Goal: Task Accomplishment & Management: Manage account settings

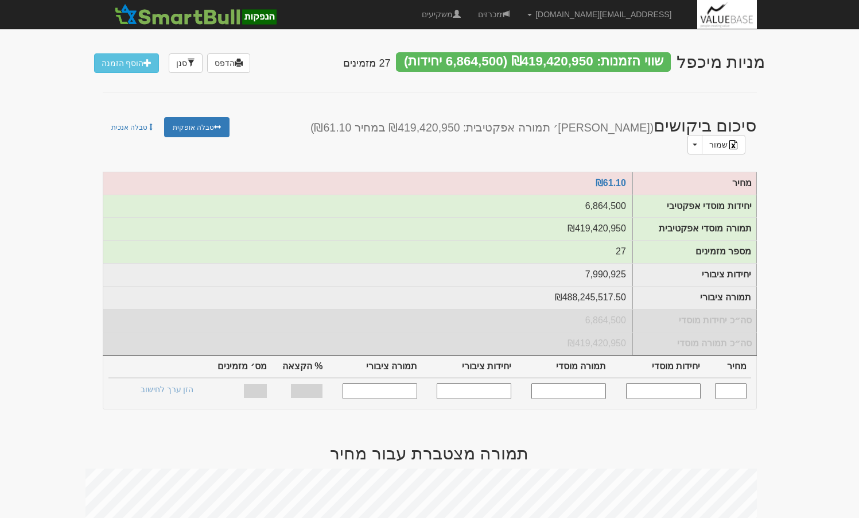
scroll to position [574, 0]
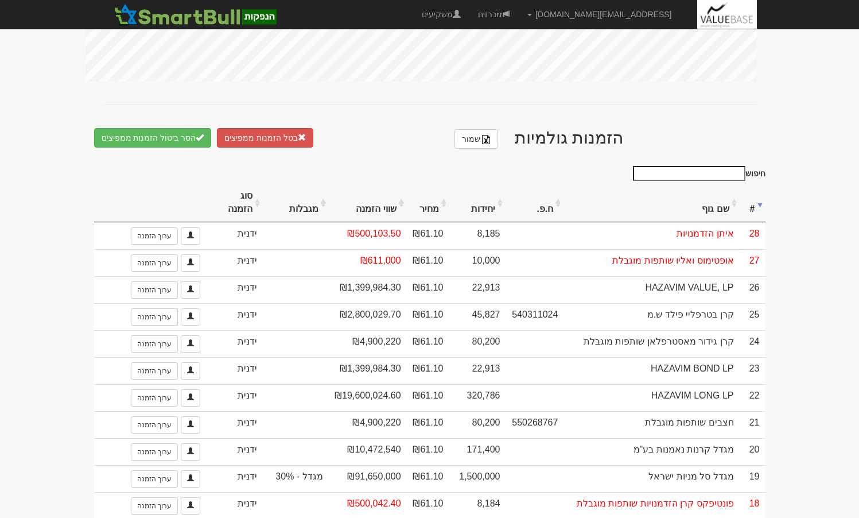
click at [483, 202] on th "יחידות" at bounding box center [478, 203] width 57 height 38
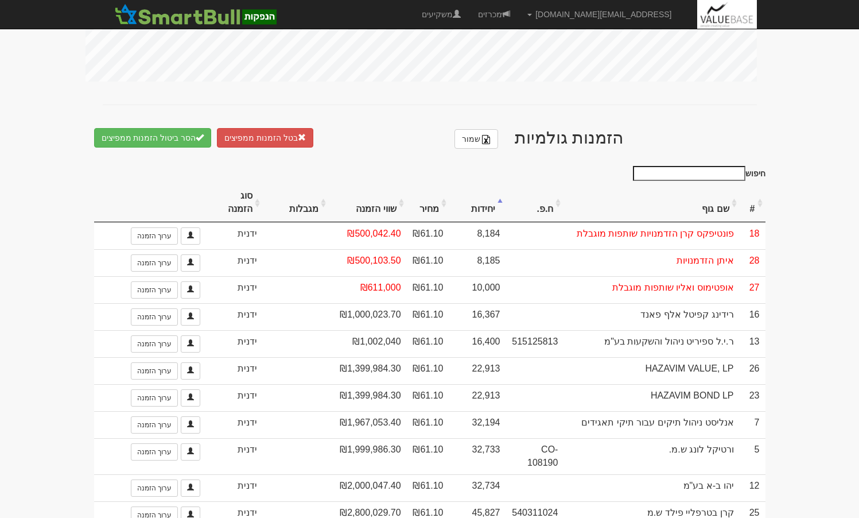
click at [483, 202] on th "יחידות" at bounding box center [478, 203] width 57 height 38
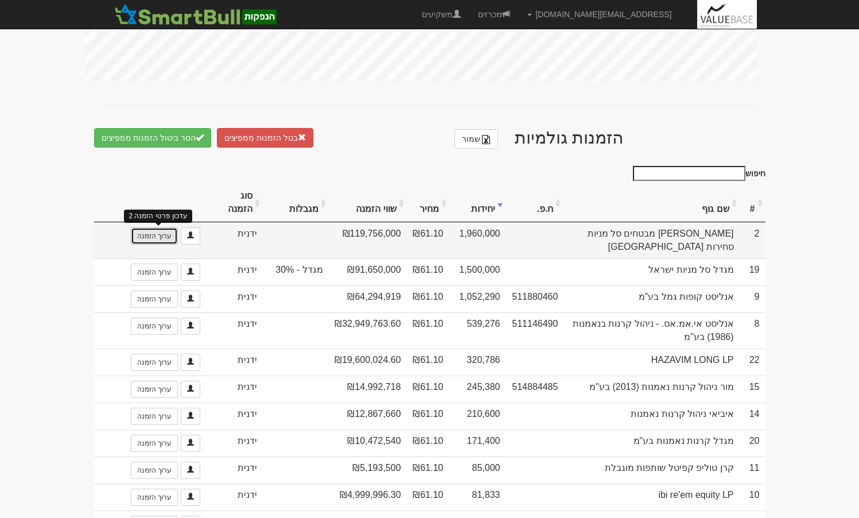
click at [150, 231] on link "ערוך הזמנה" at bounding box center [154, 235] width 47 height 17
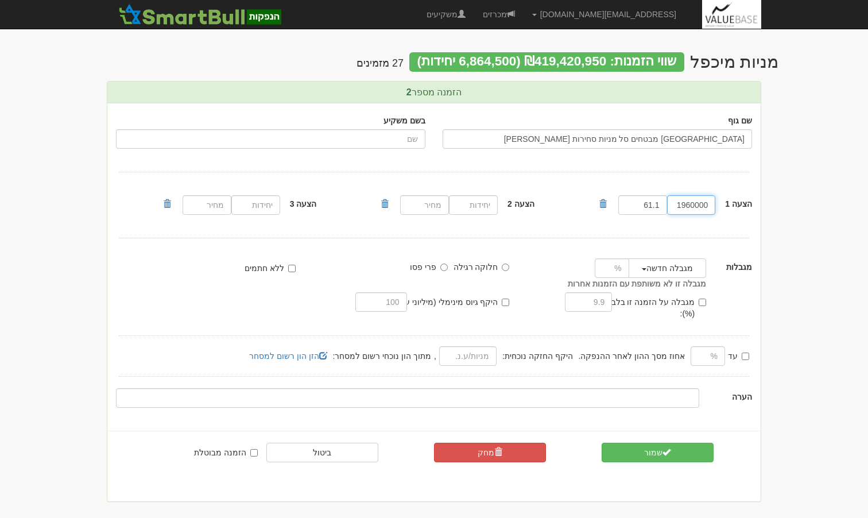
click at [696, 210] on input "1960000" at bounding box center [691, 205] width 49 height 20
click at [697, 208] on input "1960000" at bounding box center [691, 205] width 49 height 20
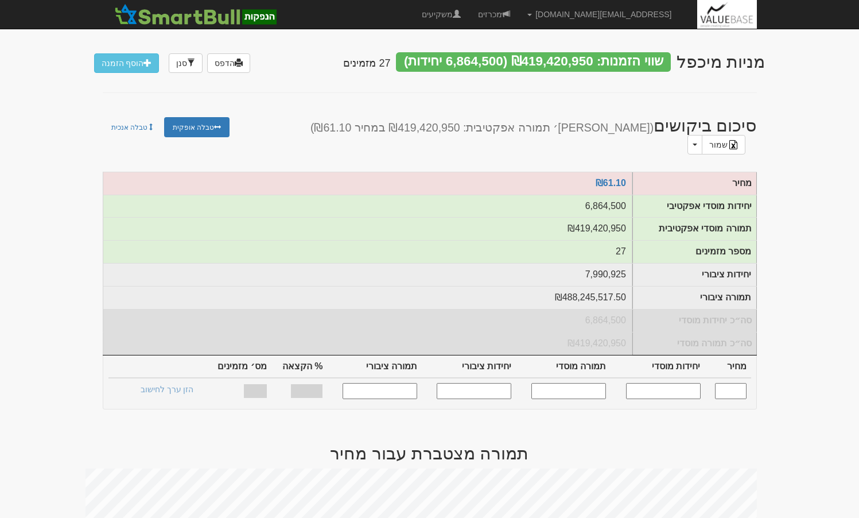
scroll to position [574, 0]
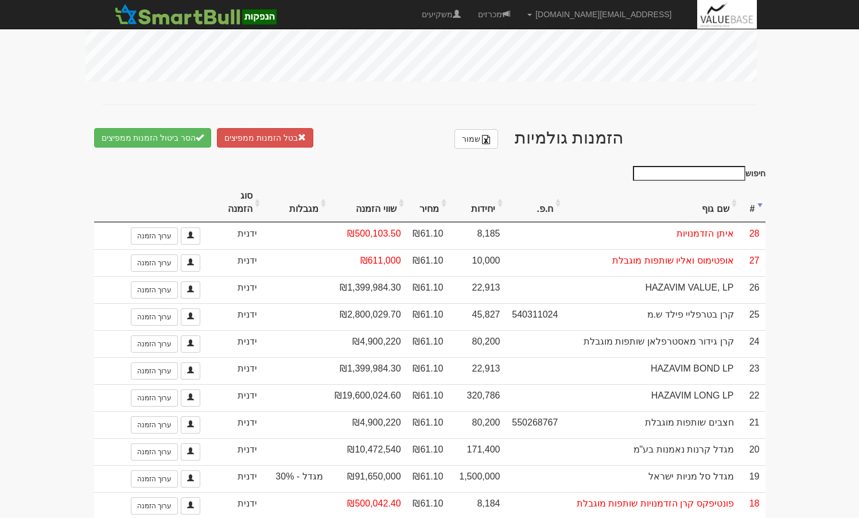
click at [483, 200] on th "יחידות" at bounding box center [478, 203] width 57 height 38
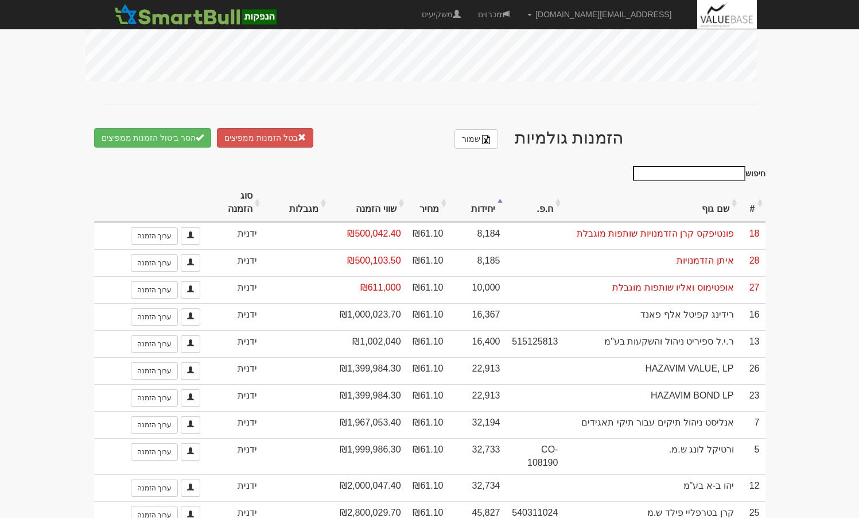
click at [490, 200] on th "יחידות" at bounding box center [478, 203] width 57 height 38
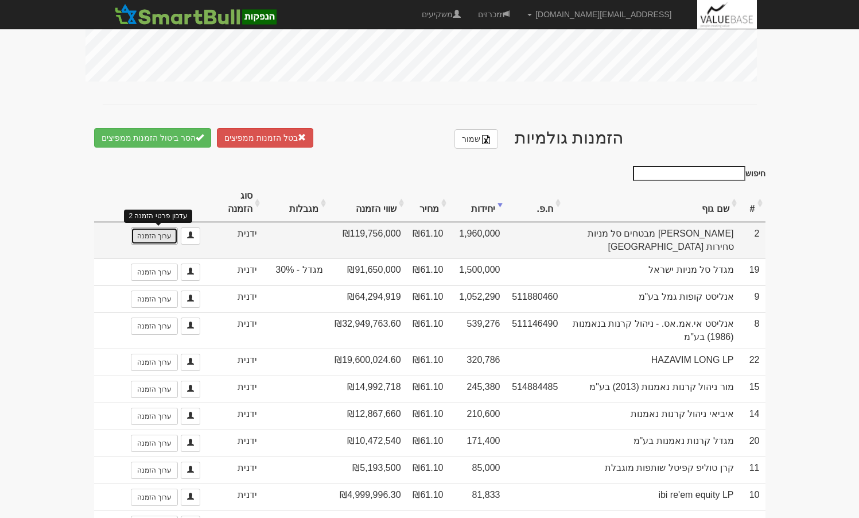
click at [157, 235] on link "ערוך הזמנה" at bounding box center [154, 235] width 47 height 17
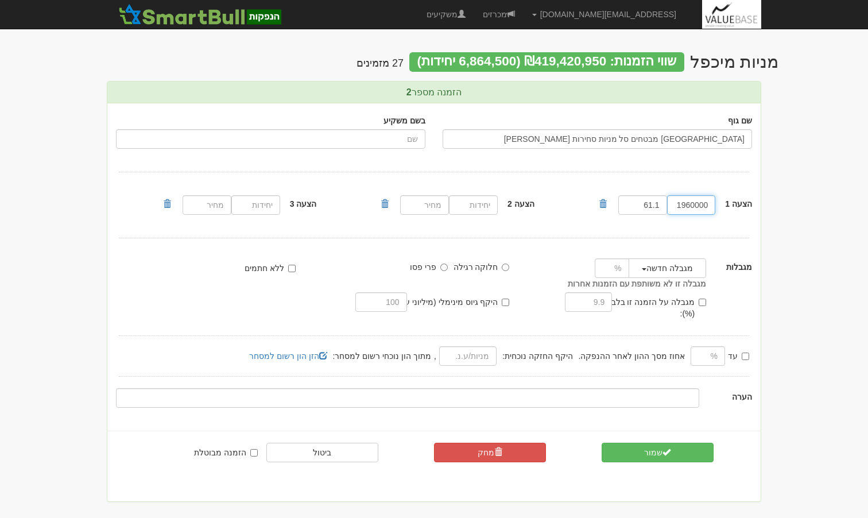
click at [703, 207] on input "1960000" at bounding box center [691, 205] width 49 height 20
paste input "542311"
type input "1542311"
click at [675, 446] on button "שמור" at bounding box center [658, 453] width 112 height 20
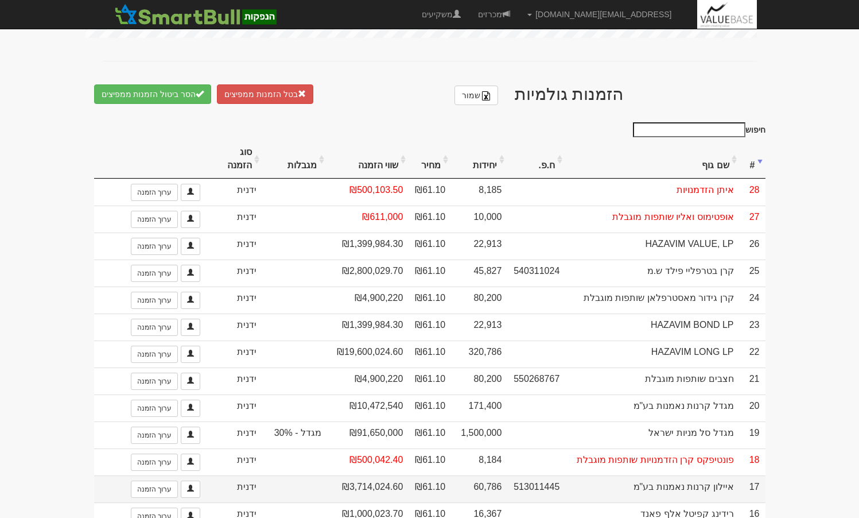
scroll to position [632, 0]
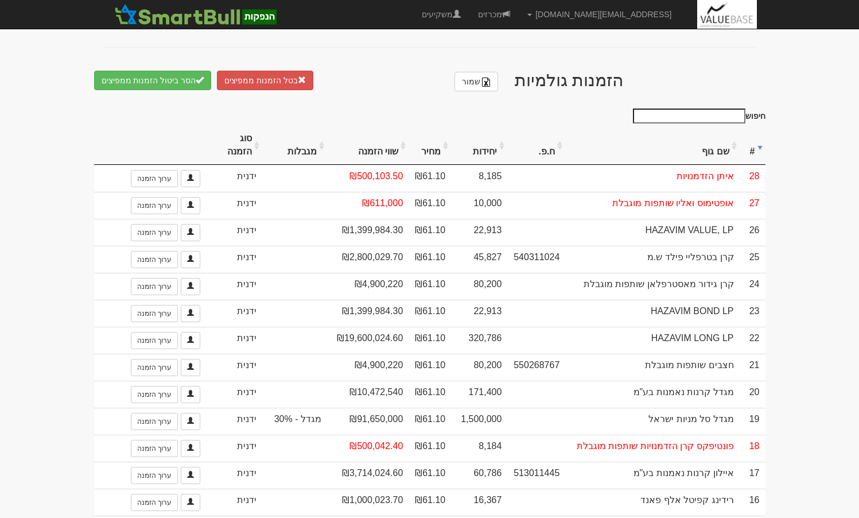
click at [485, 144] on th "יחידות" at bounding box center [479, 145] width 56 height 38
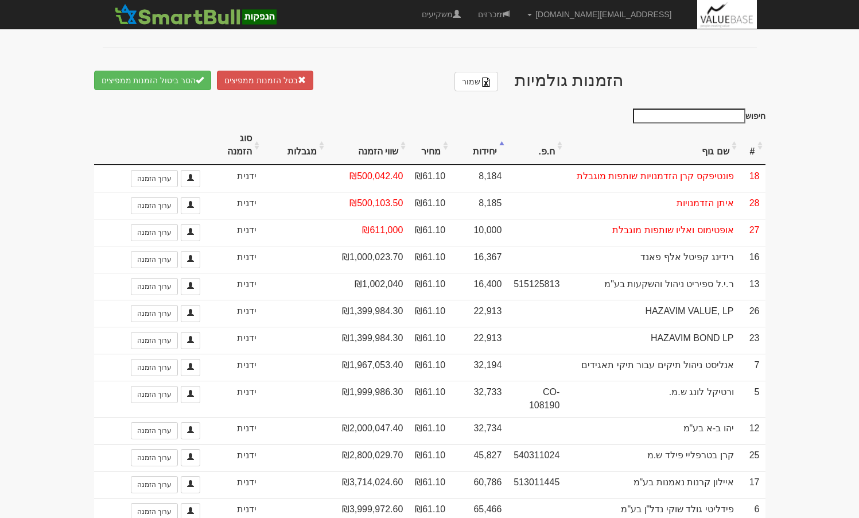
click at [485, 144] on th "יחידות" at bounding box center [479, 145] width 56 height 38
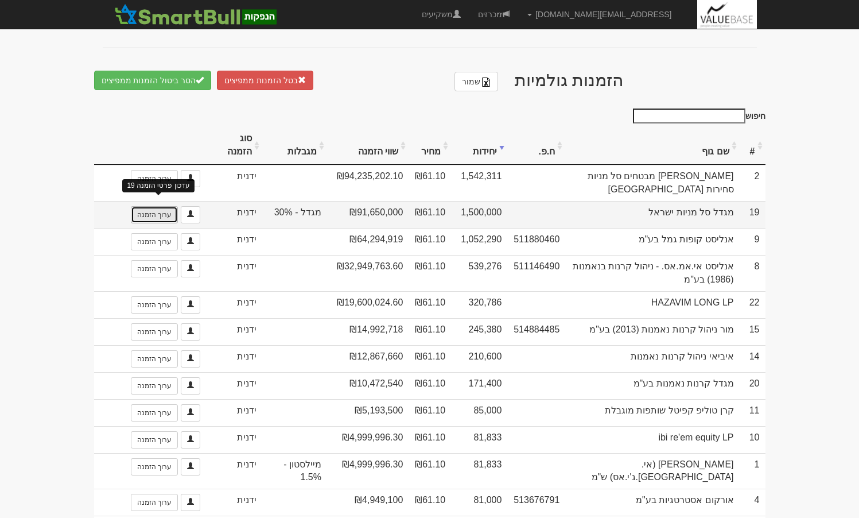
click at [156, 206] on link "ערוך הזמנה" at bounding box center [154, 214] width 47 height 17
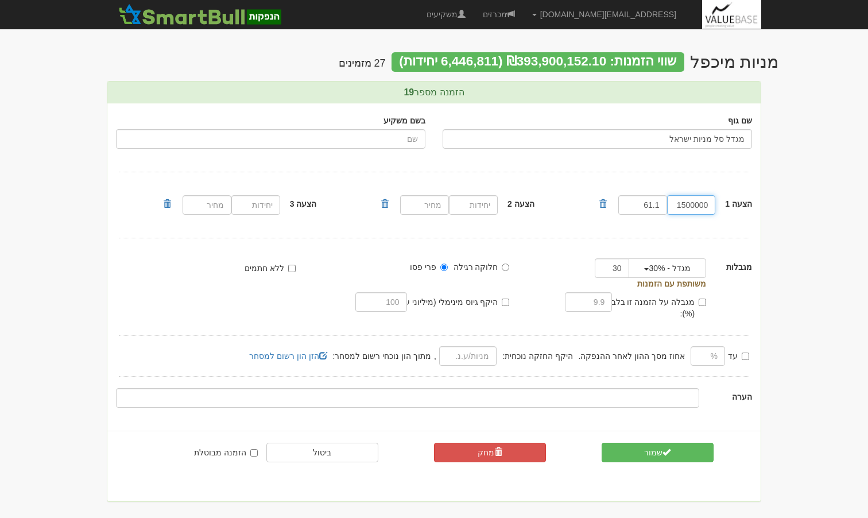
click at [691, 205] on input "1500000" at bounding box center [691, 205] width 49 height 20
paste input "27"
type input "1270000"
click at [666, 448] on span "submit" at bounding box center [667, 452] width 8 height 8
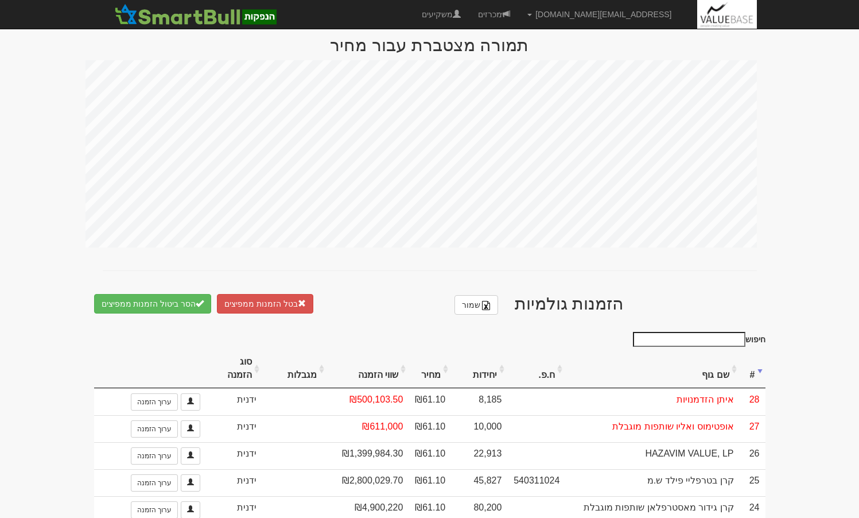
scroll to position [632, 0]
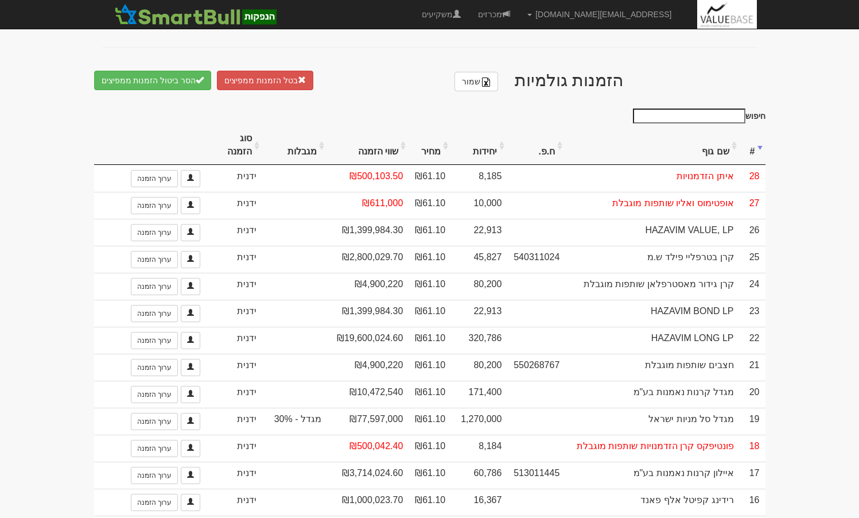
click at [483, 142] on th "יחידות" at bounding box center [479, 145] width 56 height 38
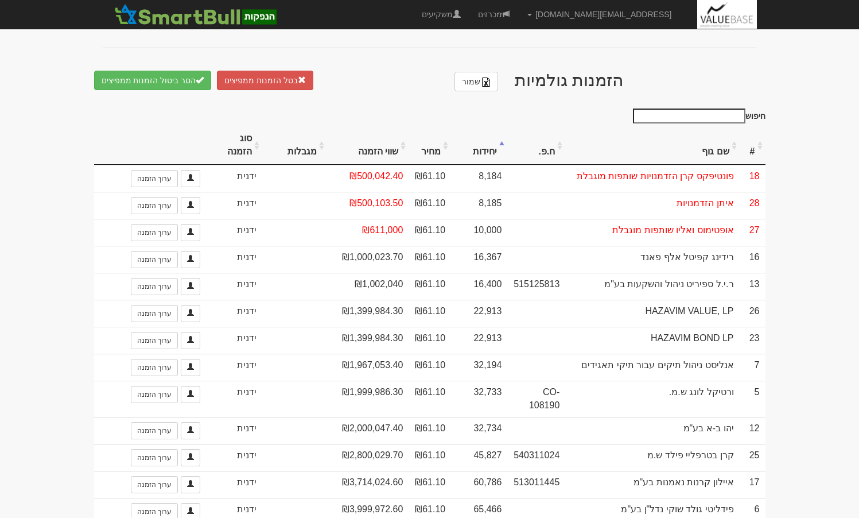
click at [483, 142] on th "יחידות" at bounding box center [479, 145] width 56 height 38
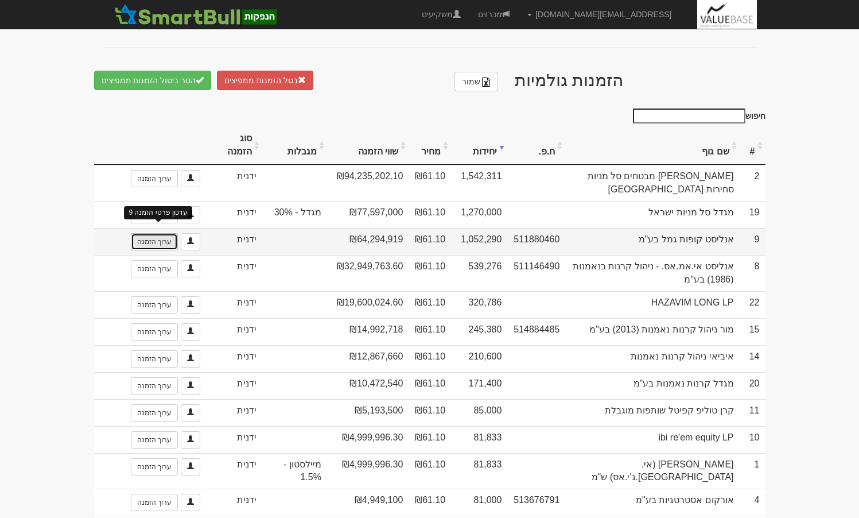
click at [153, 233] on link "ערוך הזמנה" at bounding box center [154, 241] width 47 height 17
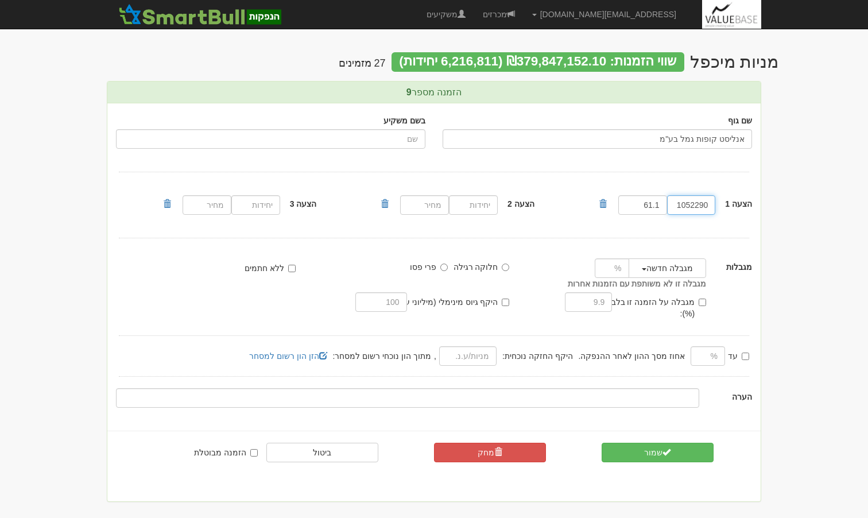
click at [704, 208] on input "1052290" at bounding box center [691, 205] width 49 height 20
paste input "823033"
type input "823033"
click at [680, 443] on button "שמור" at bounding box center [658, 453] width 112 height 20
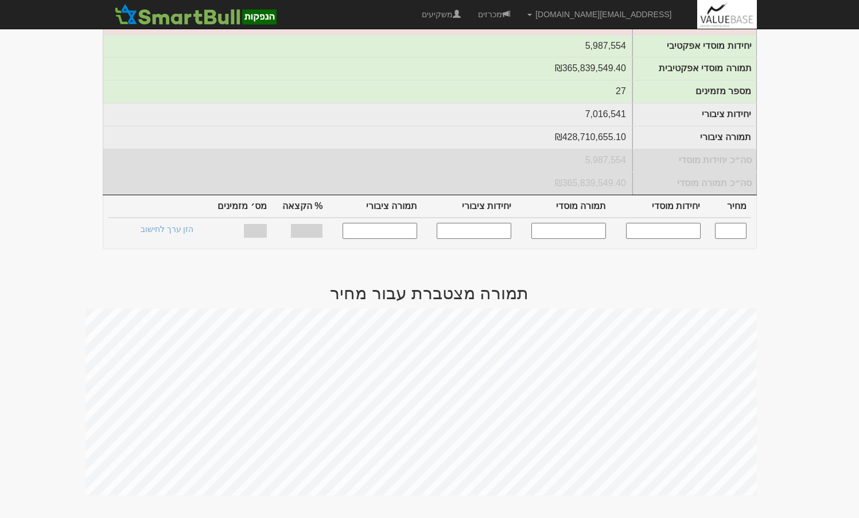
scroll to position [402, 0]
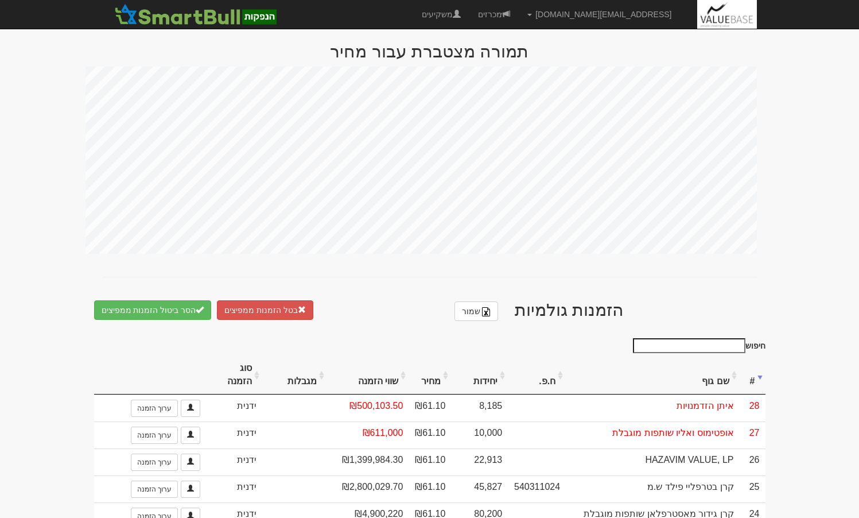
click at [384, 368] on th "שווי הזמנה" at bounding box center [368, 375] width 82 height 38
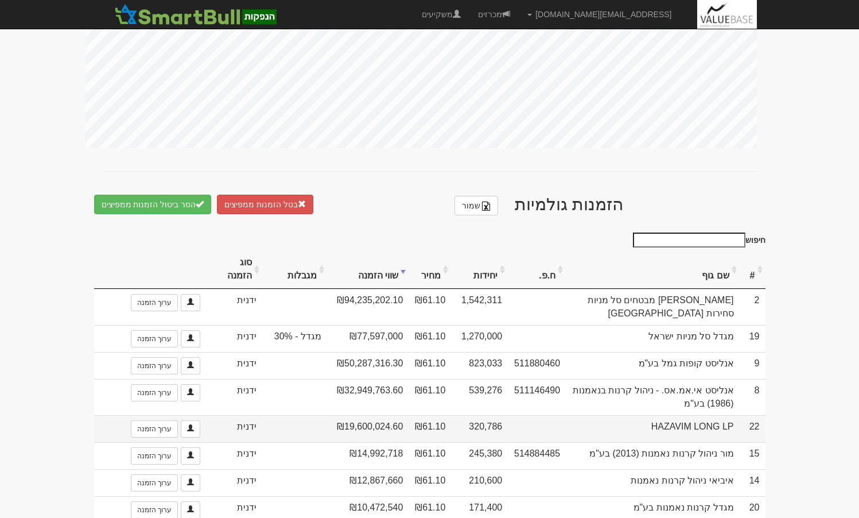
scroll to position [517, 0]
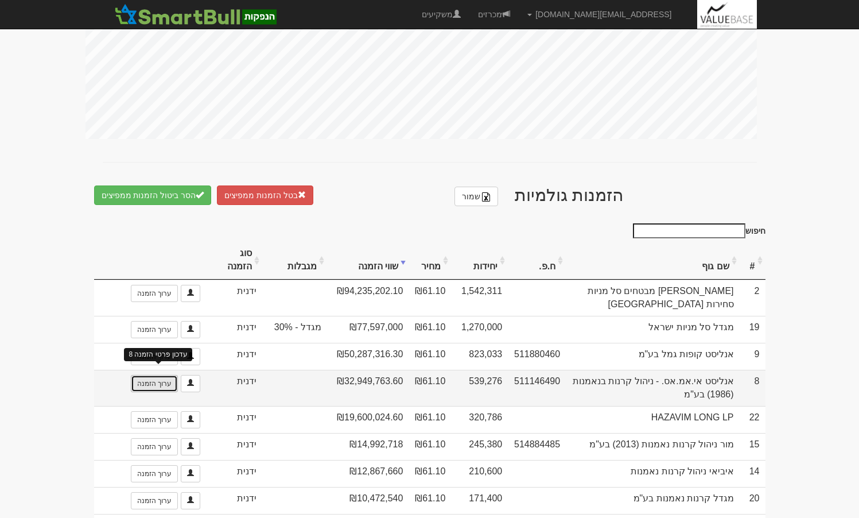
click at [165, 375] on link "ערוך הזמנה" at bounding box center [154, 383] width 47 height 17
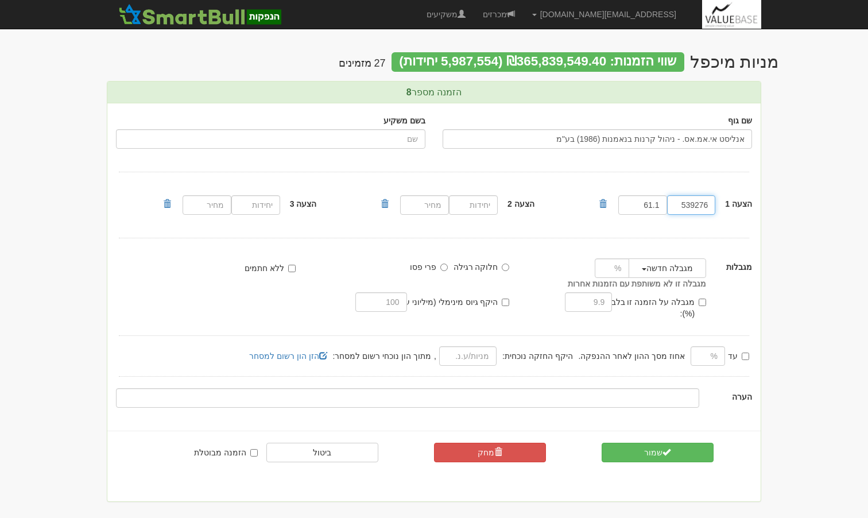
click at [702, 208] on input "539276" at bounding box center [691, 205] width 49 height 20
paste input "42178"
type input "421786"
click at [673, 443] on button "שמור" at bounding box center [658, 453] width 112 height 20
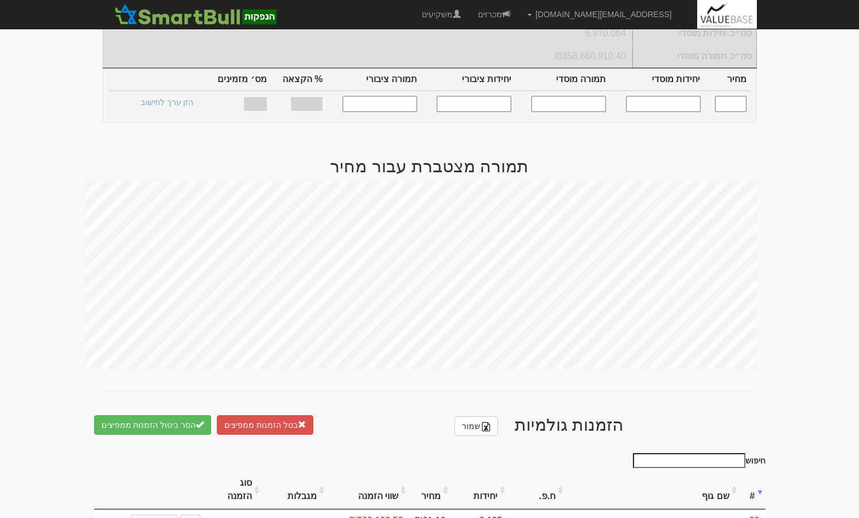
scroll to position [574, 0]
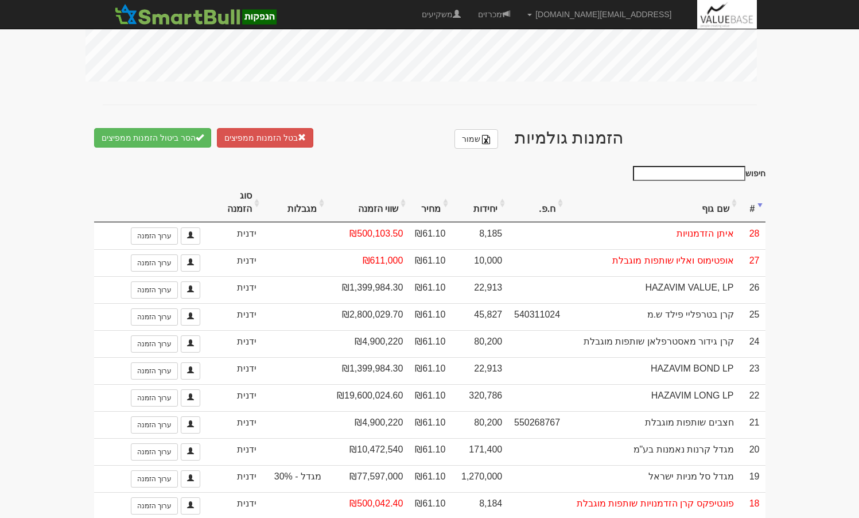
click at [369, 200] on th "שווי הזמנה" at bounding box center [368, 203] width 82 height 38
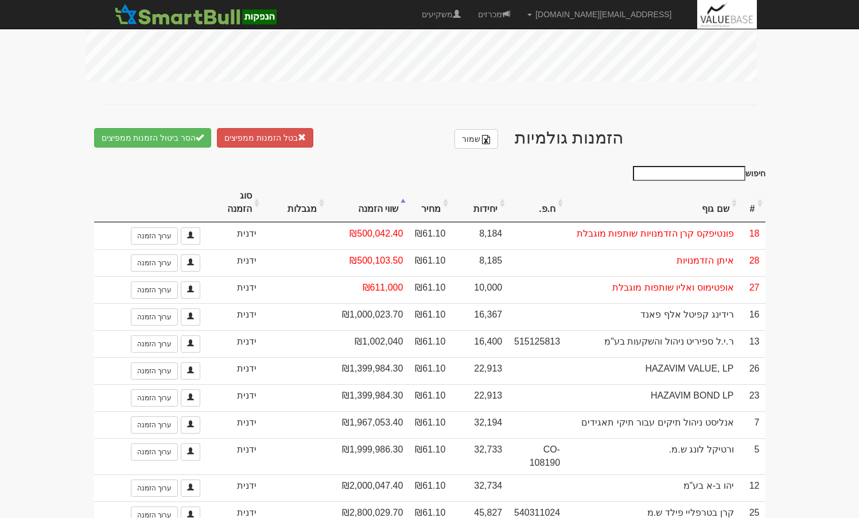
click at [381, 196] on th "שווי הזמנה" at bounding box center [368, 203] width 82 height 38
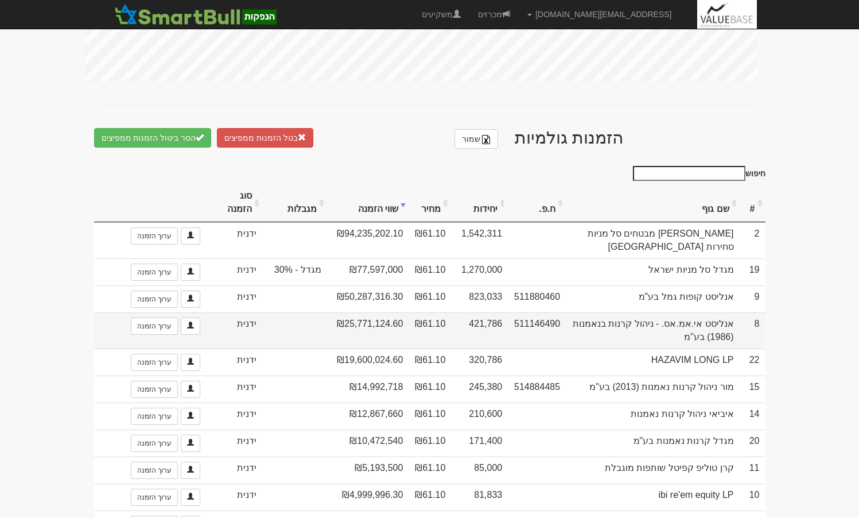
click at [494, 312] on td "421,786" at bounding box center [479, 330] width 57 height 36
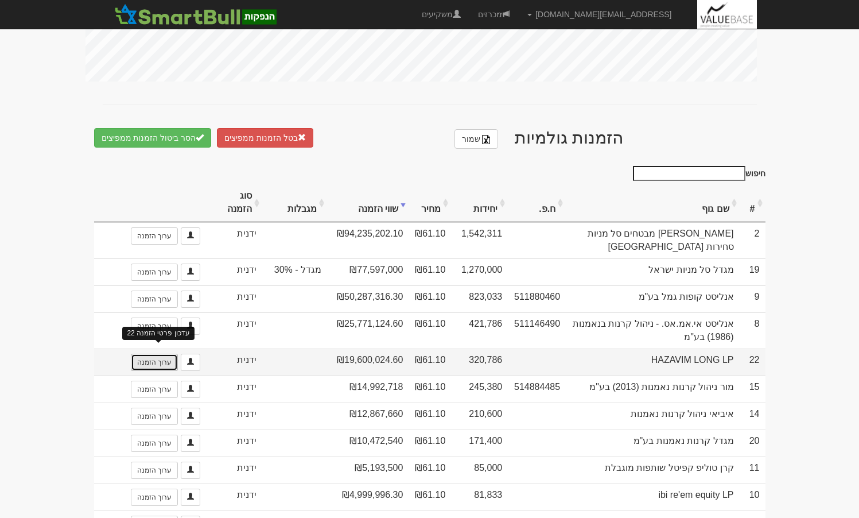
click at [166, 354] on link "ערוך הזמנה" at bounding box center [154, 362] width 47 height 17
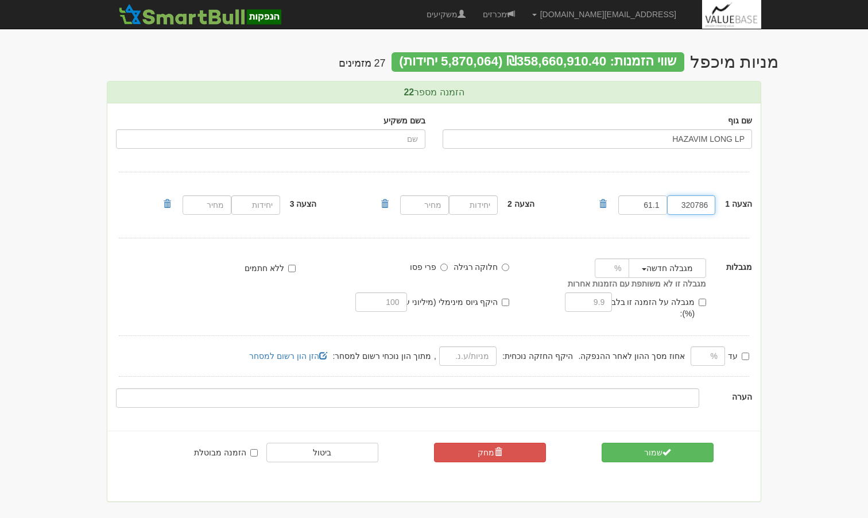
click at [699, 207] on input "320786" at bounding box center [691, 205] width 49 height 20
paste input "161838"
type input "161838"
click at [657, 443] on button "שמור" at bounding box center [658, 453] width 112 height 20
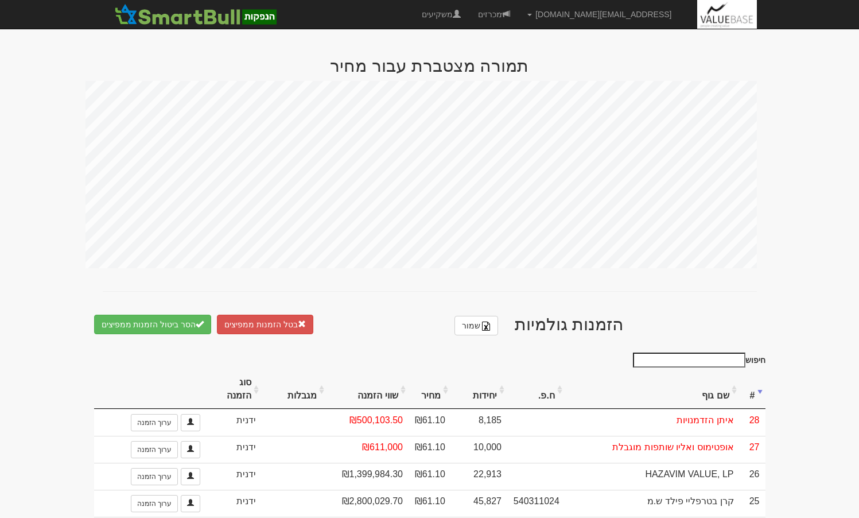
scroll to position [574, 0]
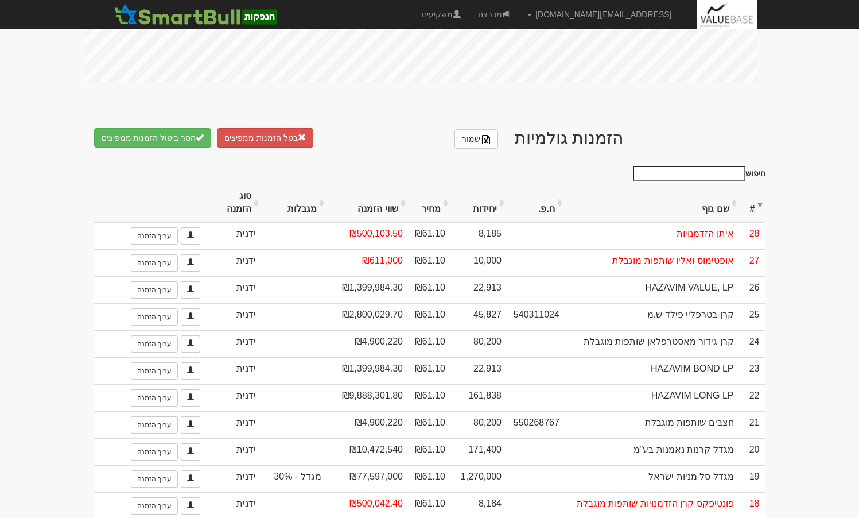
click at [384, 198] on th "שווי הזמנה" at bounding box center [368, 203] width 82 height 38
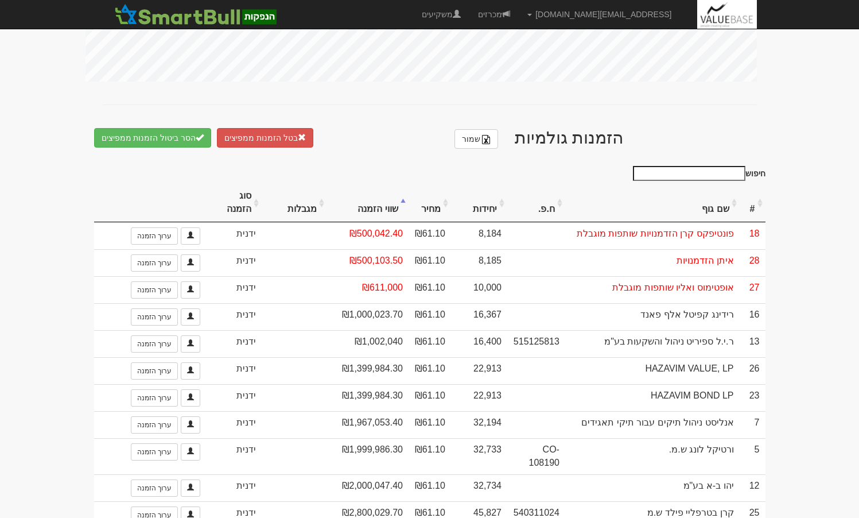
click at [384, 198] on th "שווי הזמנה" at bounding box center [368, 203] width 82 height 38
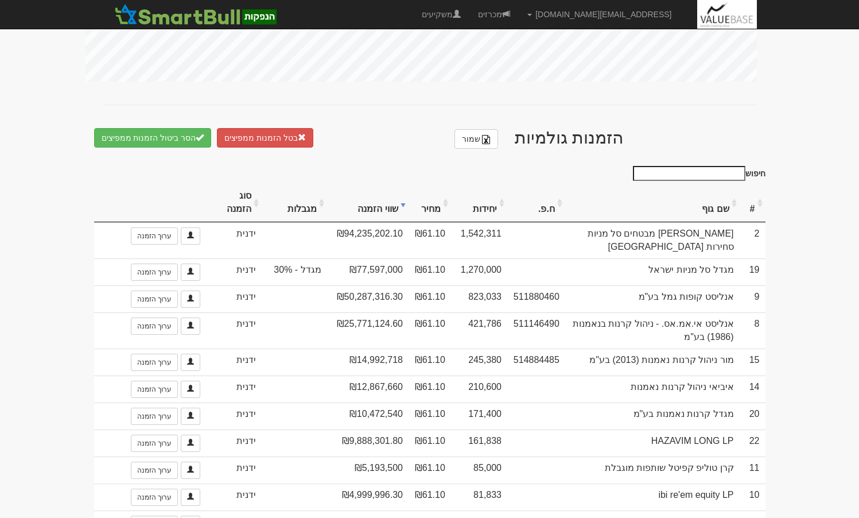
click at [482, 198] on th "יחידות" at bounding box center [479, 203] width 56 height 38
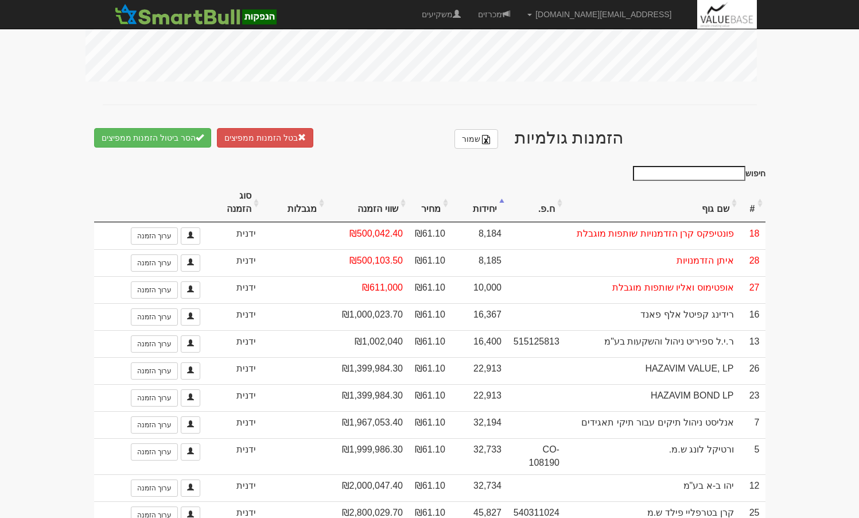
click at [482, 198] on th "יחידות" at bounding box center [479, 203] width 56 height 38
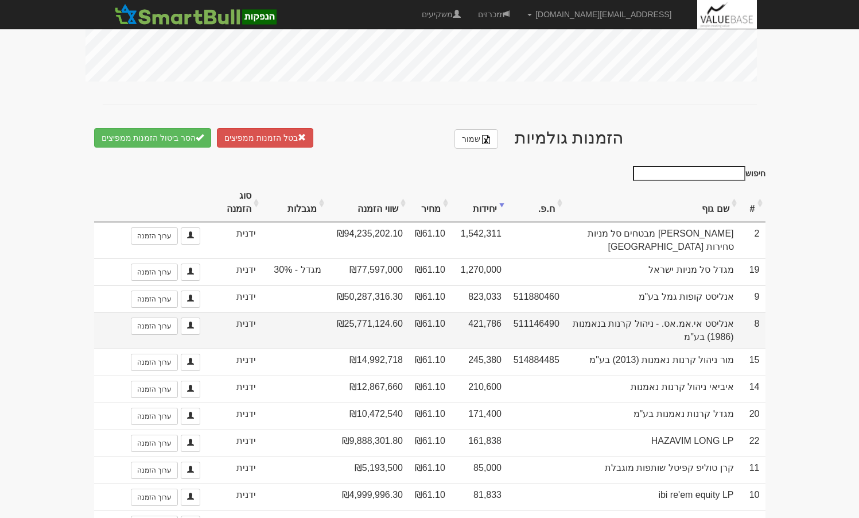
click at [492, 312] on td "421,786" at bounding box center [479, 330] width 56 height 36
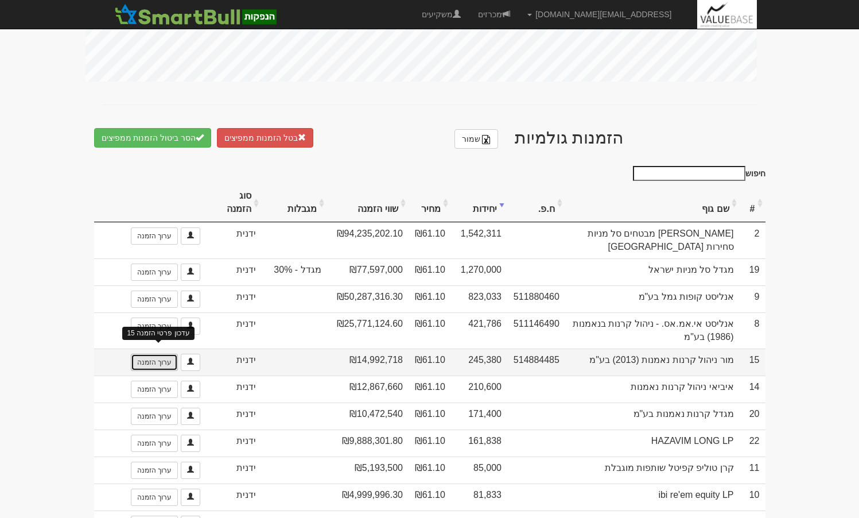
click at [159, 354] on link "ערוך הזמנה" at bounding box center [154, 362] width 47 height 17
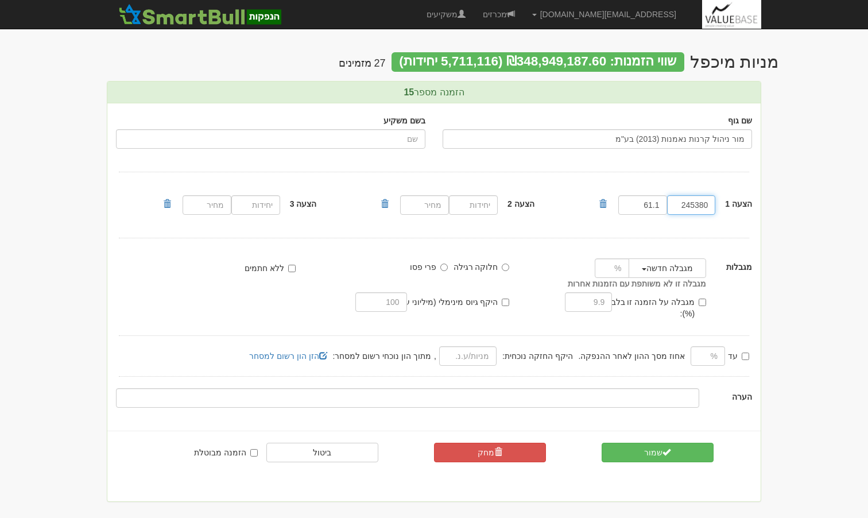
click at [694, 207] on input "245380" at bounding box center [691, 205] width 49 height 20
paste input "15000"
type input "150000"
click at [669, 448] on span "submit" at bounding box center [667, 452] width 8 height 8
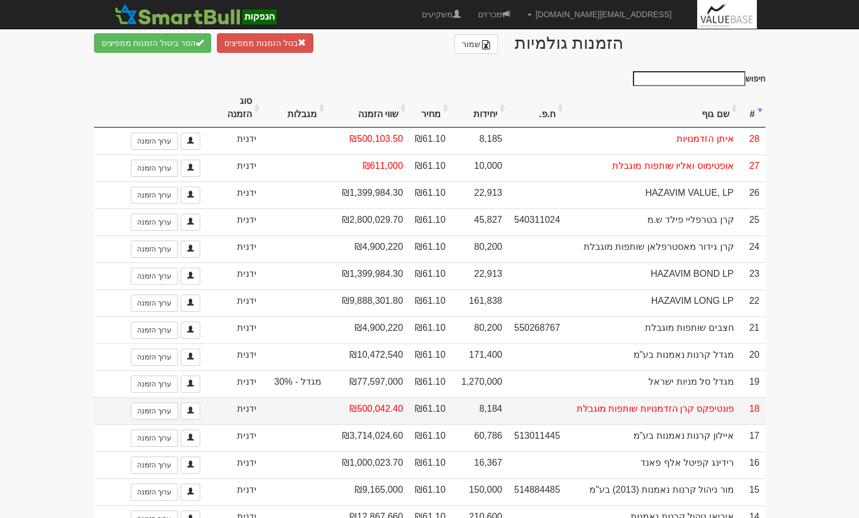
scroll to position [689, 0]
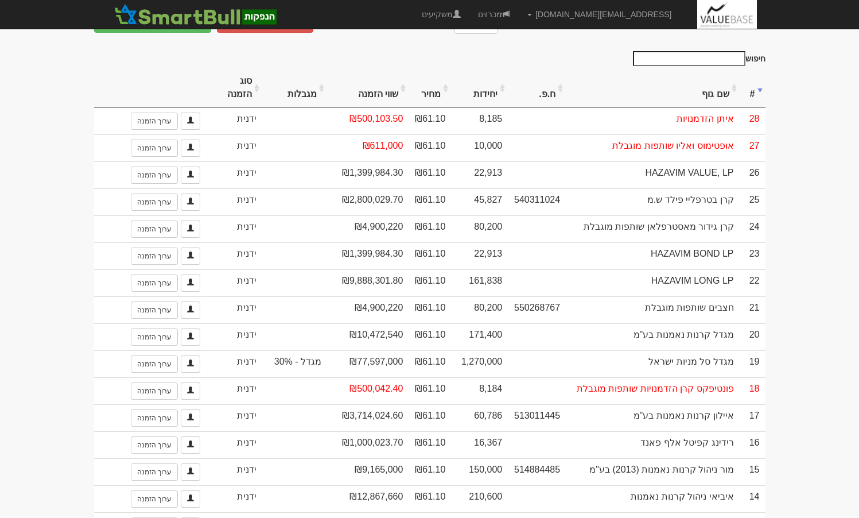
click at [479, 85] on th "יחידות" at bounding box center [479, 88] width 57 height 38
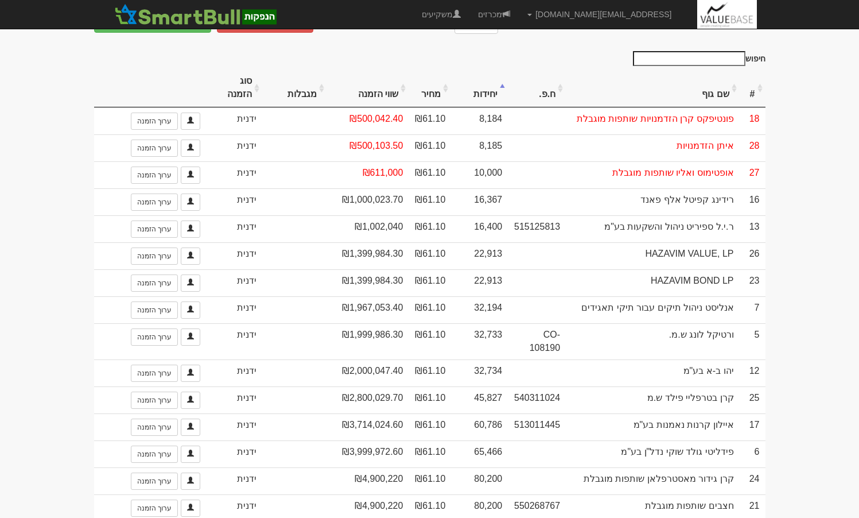
click at [479, 85] on th "יחידות" at bounding box center [479, 88] width 57 height 38
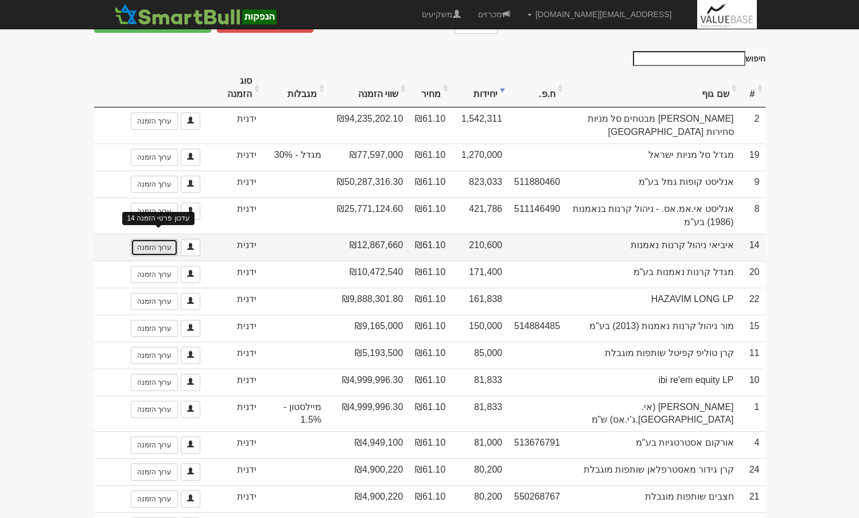
click at [154, 239] on link "ערוך הזמנה" at bounding box center [154, 247] width 47 height 17
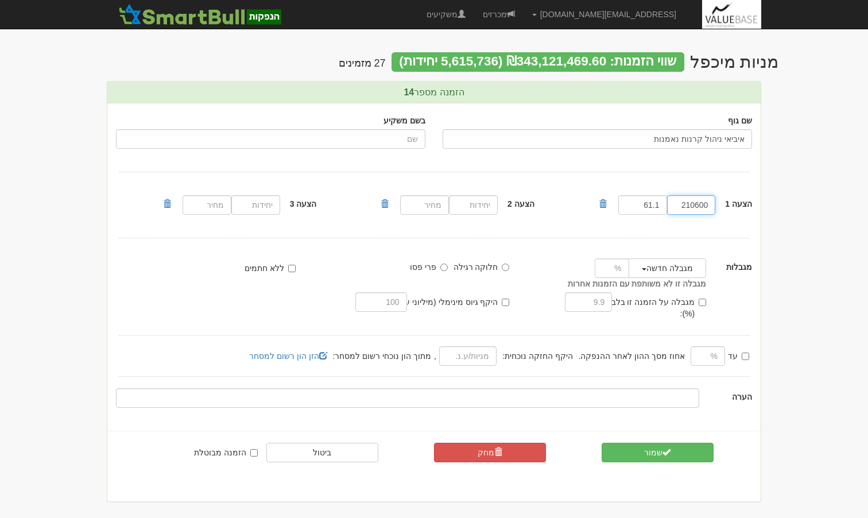
click at [692, 208] on input "210600" at bounding box center [691, 205] width 49 height 20
paste input "450"
type input "45000"
click at [671, 448] on span "submit" at bounding box center [667, 452] width 8 height 8
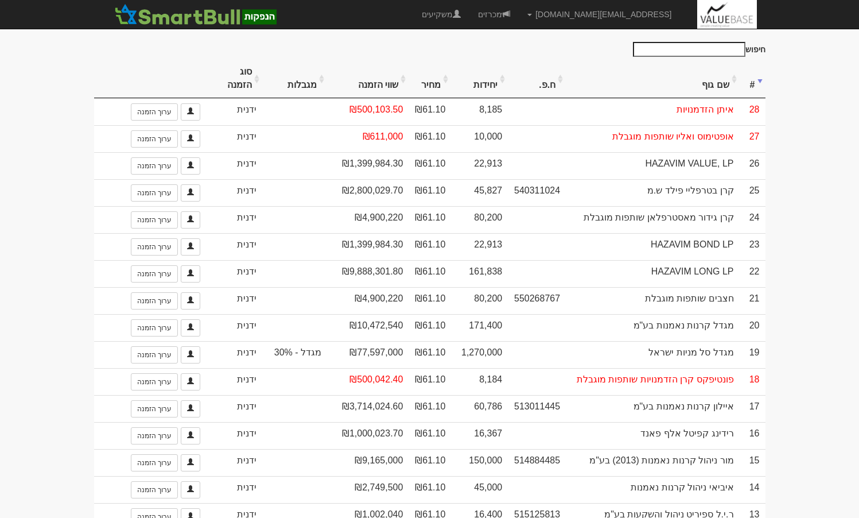
scroll to position [632, 0]
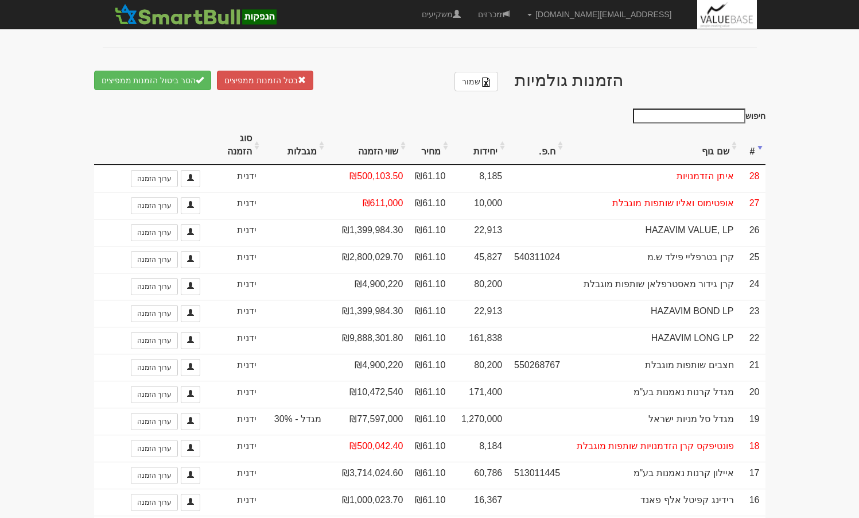
click at [485, 141] on th "יחידות" at bounding box center [479, 145] width 57 height 38
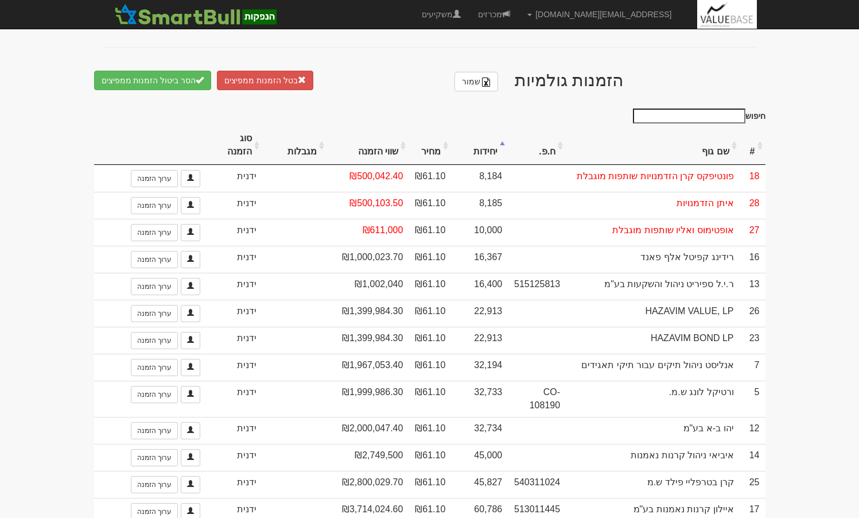
click at [483, 141] on th "יחידות" at bounding box center [479, 145] width 57 height 38
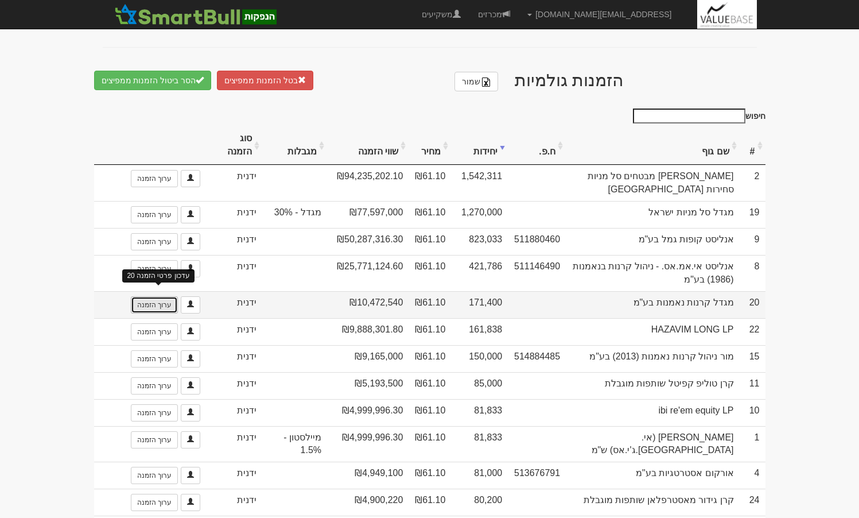
click at [144, 296] on link "ערוך הזמנה" at bounding box center [154, 304] width 47 height 17
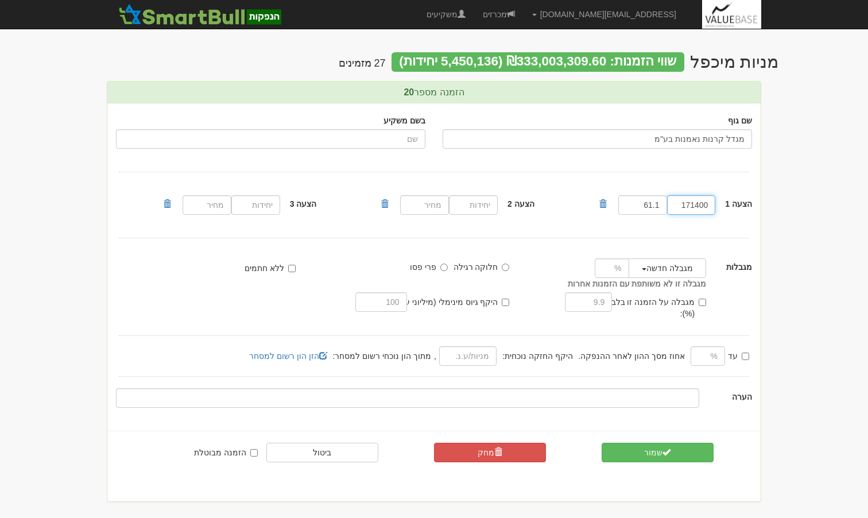
click at [691, 199] on input "171400" at bounding box center [691, 205] width 49 height 20
paste input "000"
type input "100000"
click at [660, 449] on button "שמור" at bounding box center [658, 453] width 112 height 20
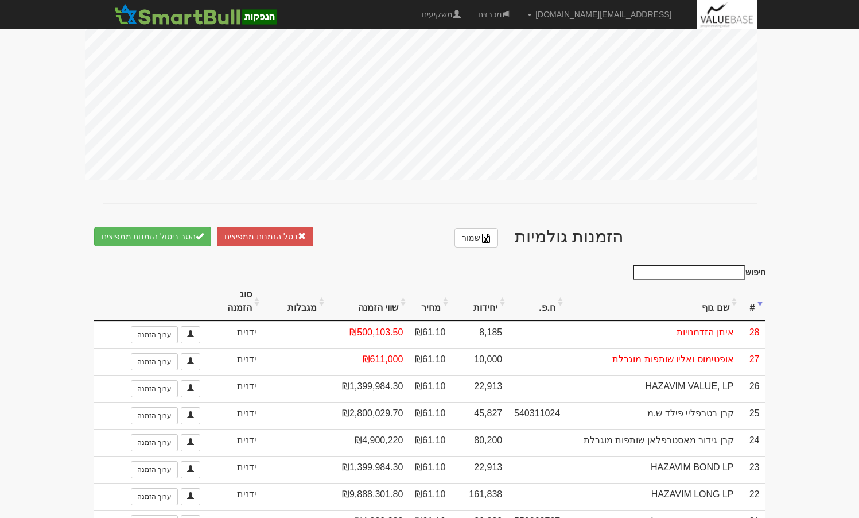
scroll to position [632, 0]
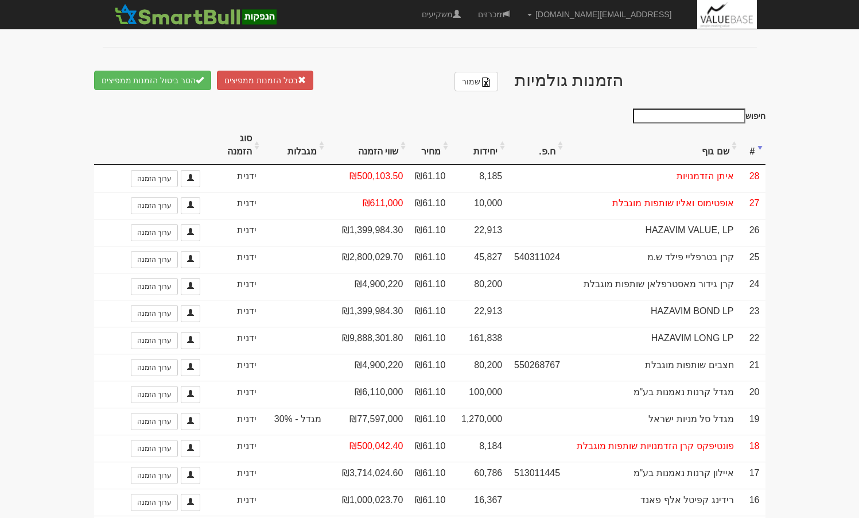
click at [493, 138] on th "יחידות" at bounding box center [479, 145] width 57 height 38
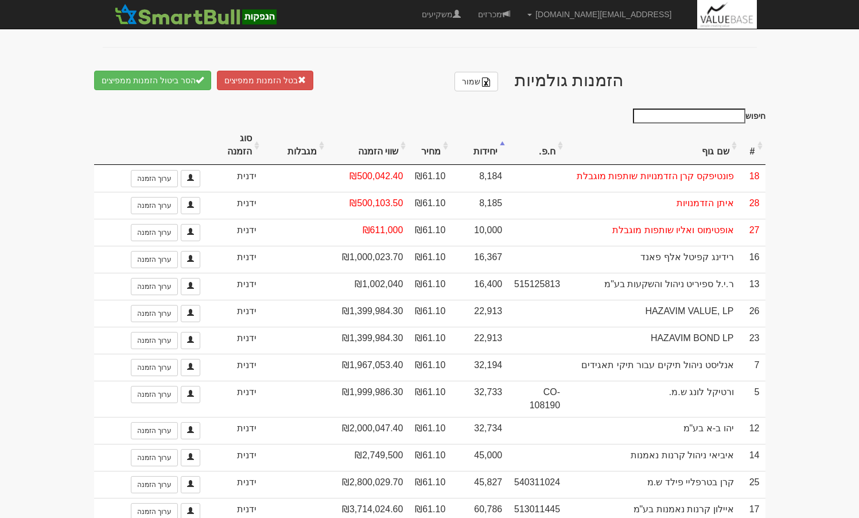
click at [488, 138] on th "יחידות" at bounding box center [479, 145] width 57 height 38
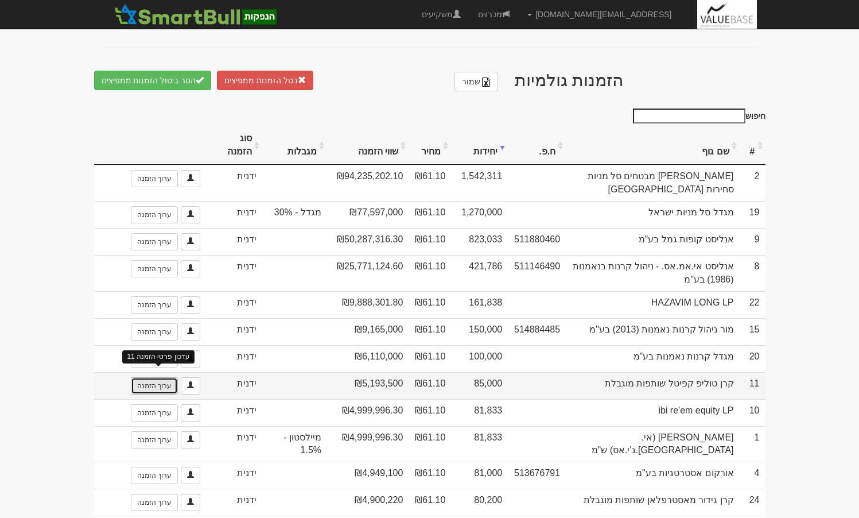
click at [166, 377] on link "ערוך הזמנה" at bounding box center [154, 385] width 47 height 17
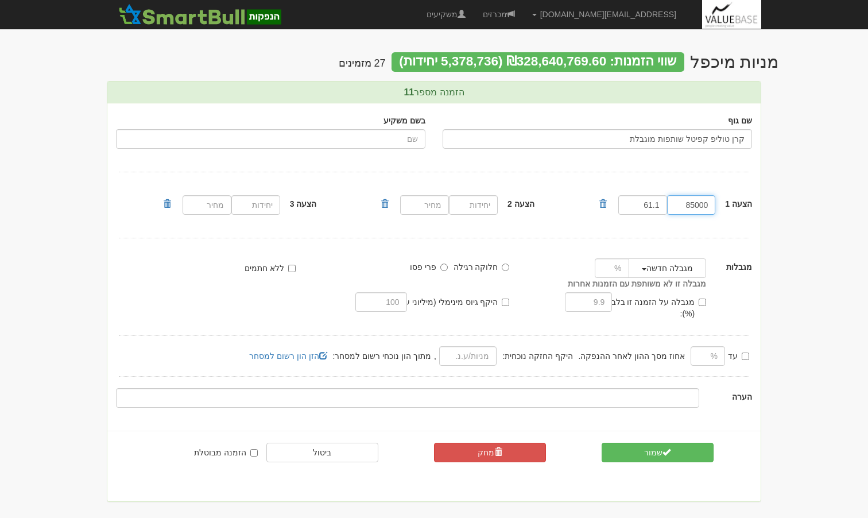
click at [689, 207] on input "85000" at bounding box center [691, 205] width 49 height 20
paste input "27"
type input "27000"
click at [658, 446] on button "שמור" at bounding box center [658, 453] width 112 height 20
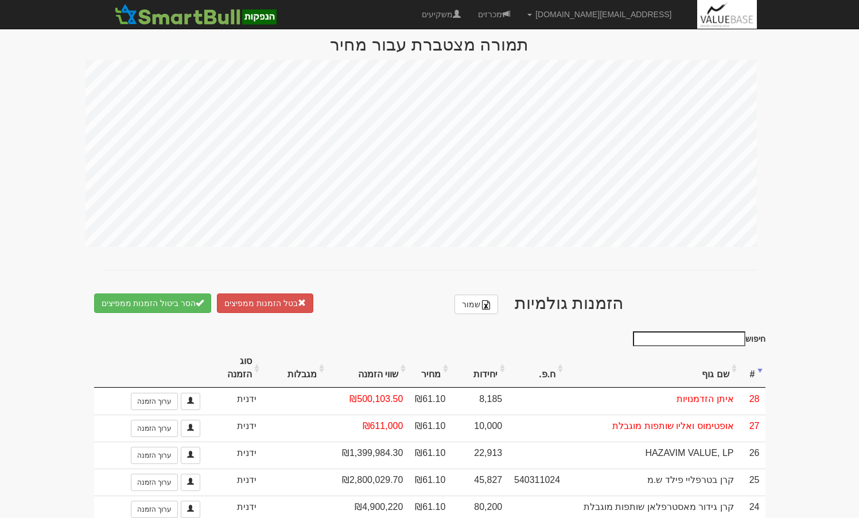
scroll to position [574, 0]
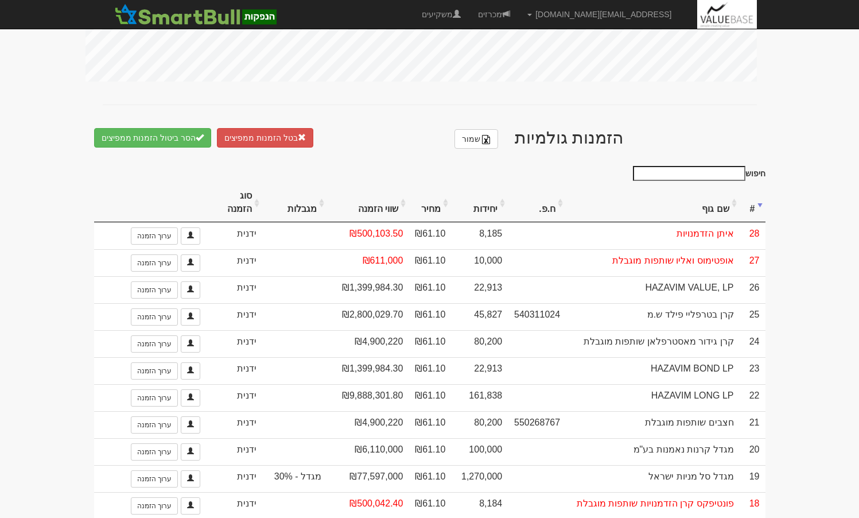
click at [487, 199] on th "יחידות" at bounding box center [479, 203] width 57 height 38
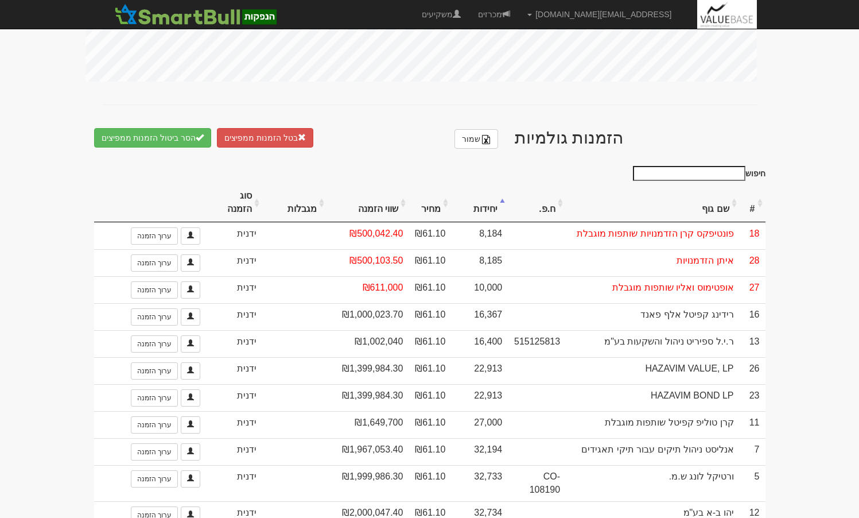
click at [487, 199] on th "יחידות" at bounding box center [479, 203] width 57 height 38
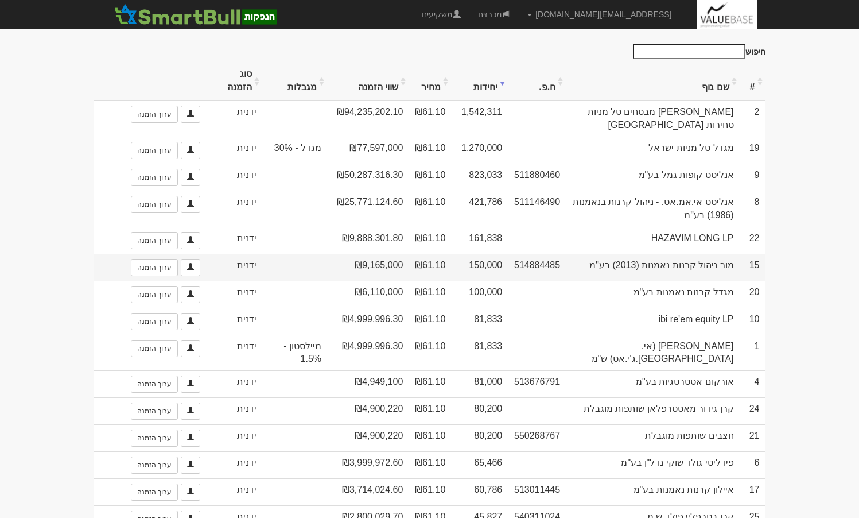
scroll to position [746, 0]
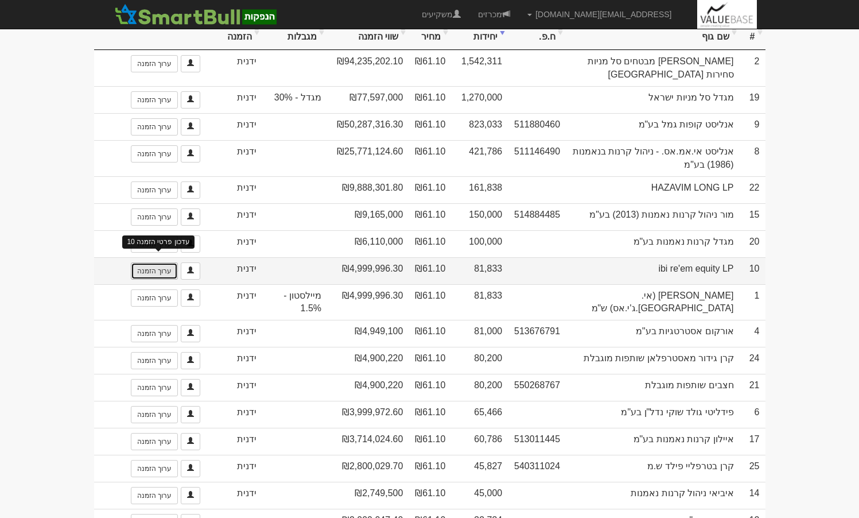
click at [163, 262] on link "ערוך הזמנה" at bounding box center [154, 270] width 47 height 17
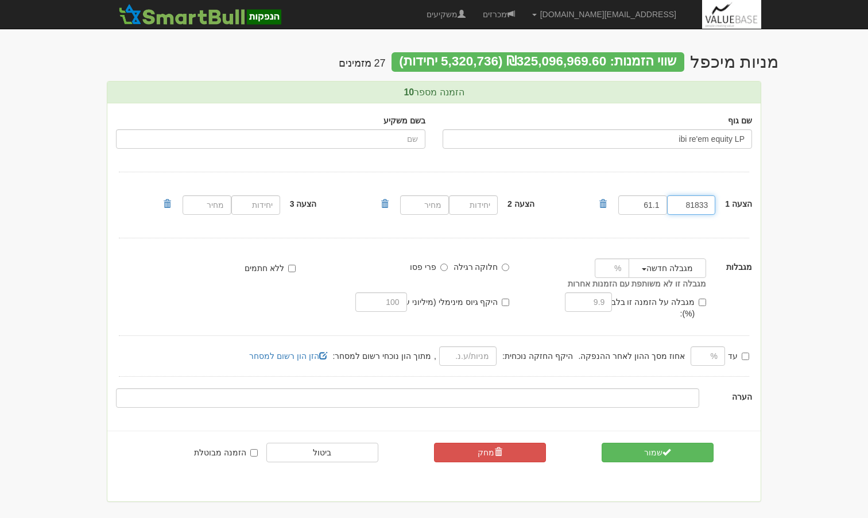
click at [695, 210] on input "81833" at bounding box center [691, 205] width 49 height 20
paste input "33000"
type input "33000"
click at [657, 443] on button "שמור" at bounding box center [658, 453] width 112 height 20
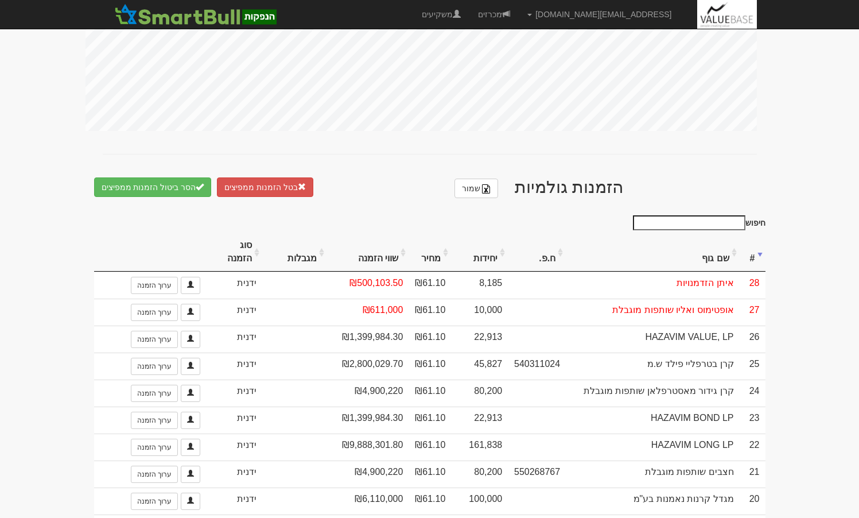
scroll to position [632, 0]
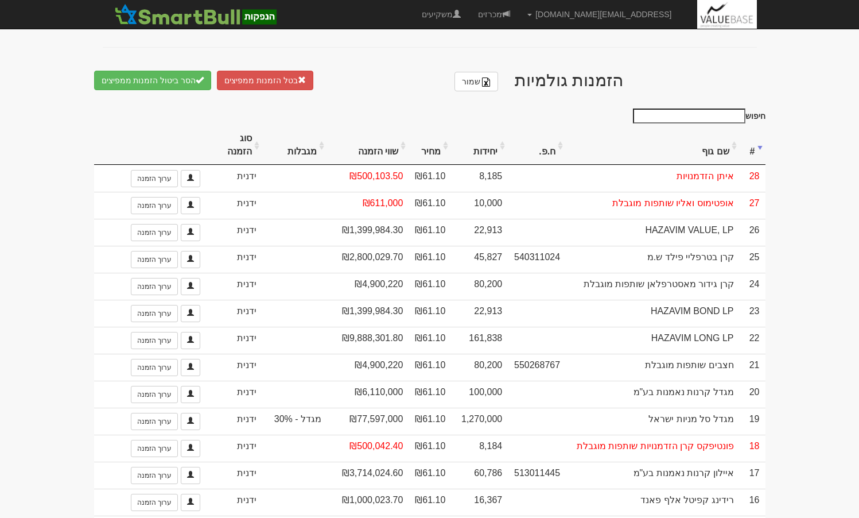
click at [485, 143] on th "יחידות" at bounding box center [479, 145] width 57 height 38
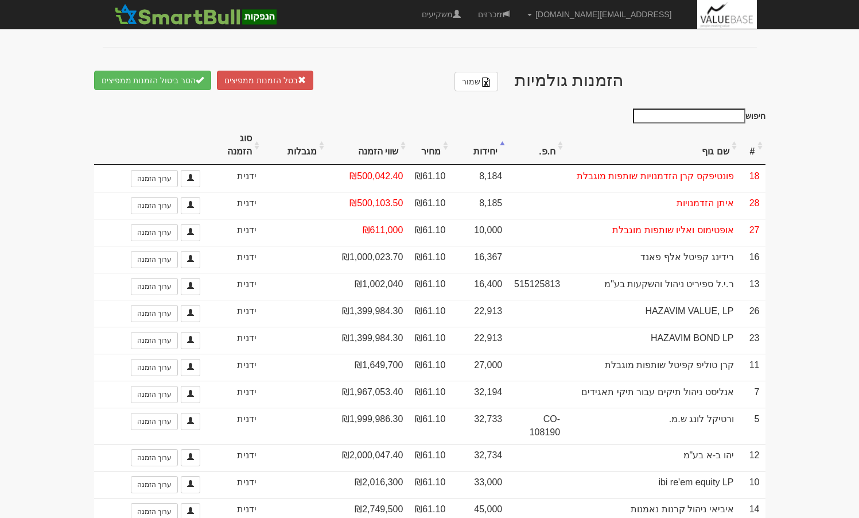
click at [485, 143] on th "יחידות" at bounding box center [479, 145] width 57 height 38
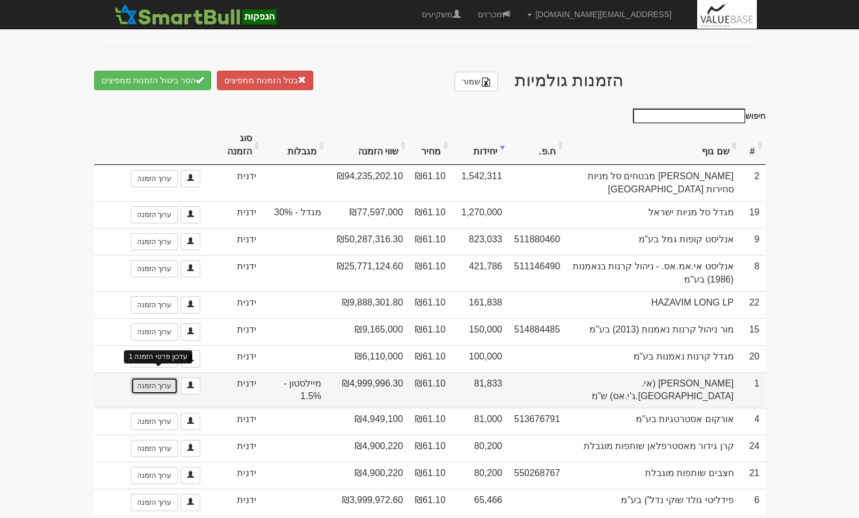
click at [158, 377] on link "ערוך הזמנה" at bounding box center [154, 385] width 47 height 17
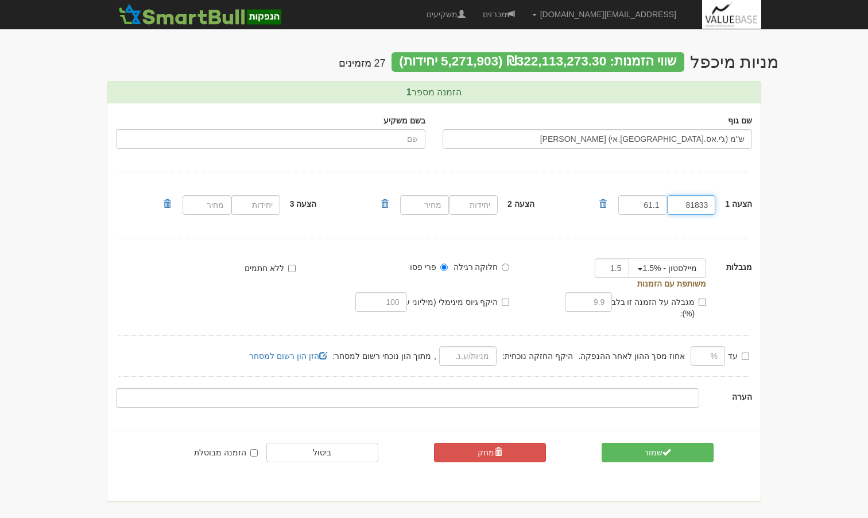
click at [698, 204] on input "81833" at bounding box center [691, 205] width 49 height 20
paste input "30690"
type input "30690"
click at [667, 443] on button "שמור" at bounding box center [658, 453] width 112 height 20
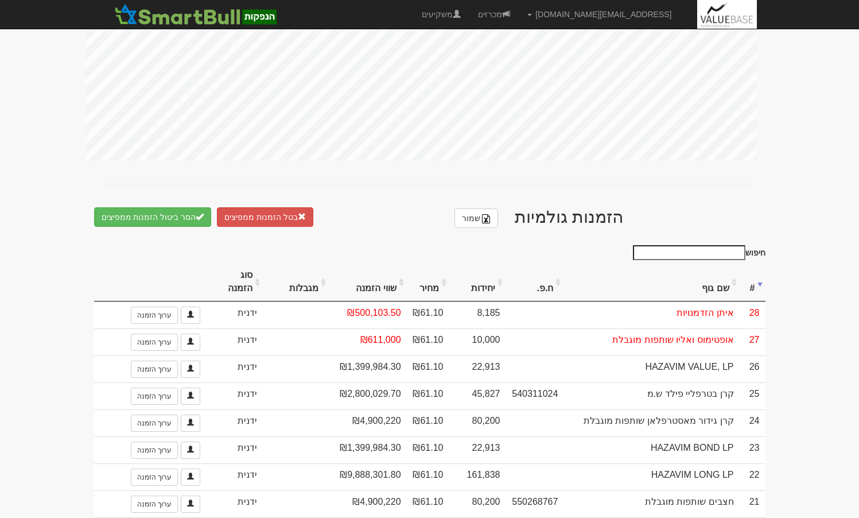
scroll to position [689, 0]
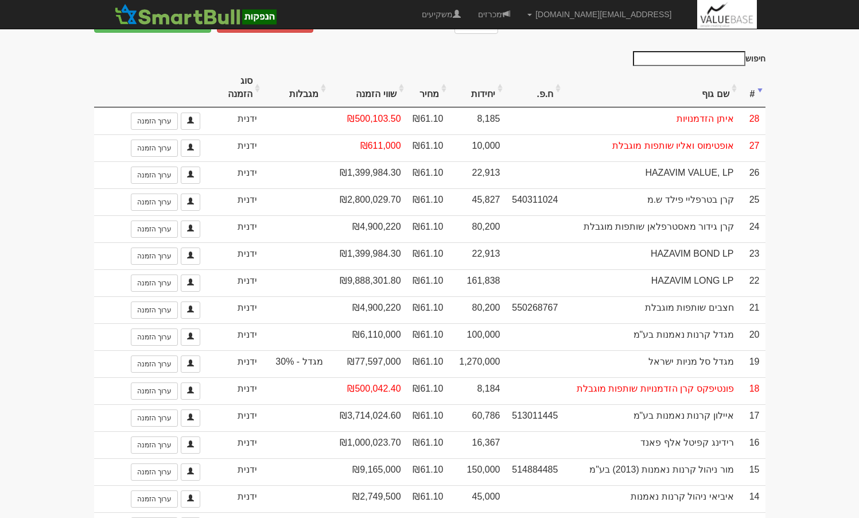
click at [477, 83] on th "יחידות" at bounding box center [478, 88] width 57 height 38
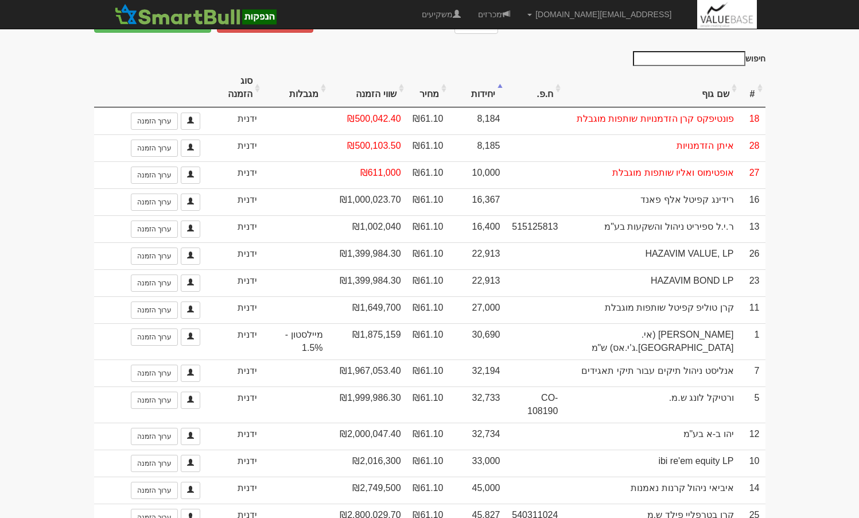
click at [477, 83] on th "יחידות" at bounding box center [478, 88] width 57 height 38
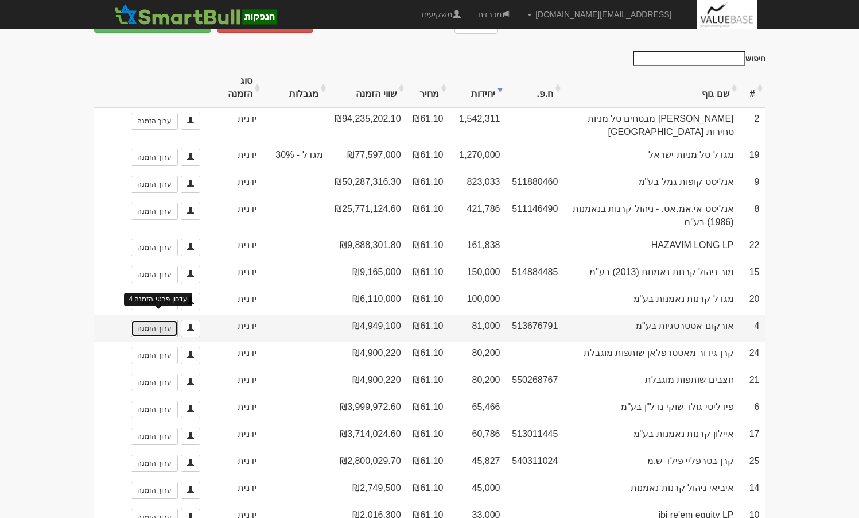
click at [158, 320] on link "ערוך הזמנה" at bounding box center [154, 328] width 47 height 17
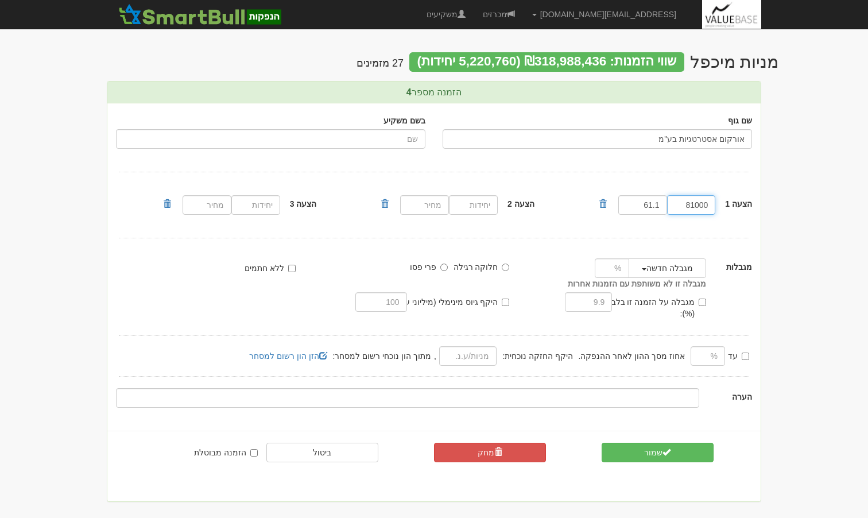
click at [699, 207] on input "81000" at bounding box center [691, 205] width 49 height 20
paste input "25"
type input "25000"
click at [666, 448] on span "submit" at bounding box center [667, 452] width 8 height 8
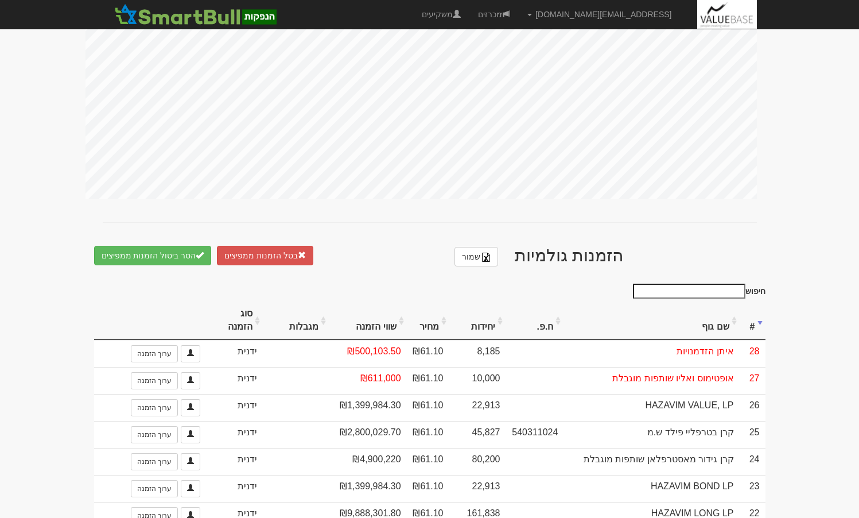
scroll to position [632, 0]
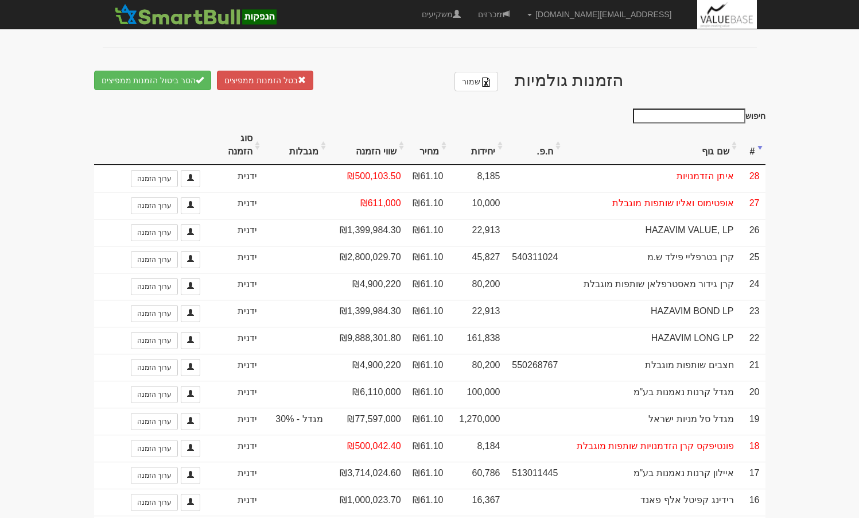
click at [385, 142] on th "שווי הזמנה" at bounding box center [368, 145] width 78 height 38
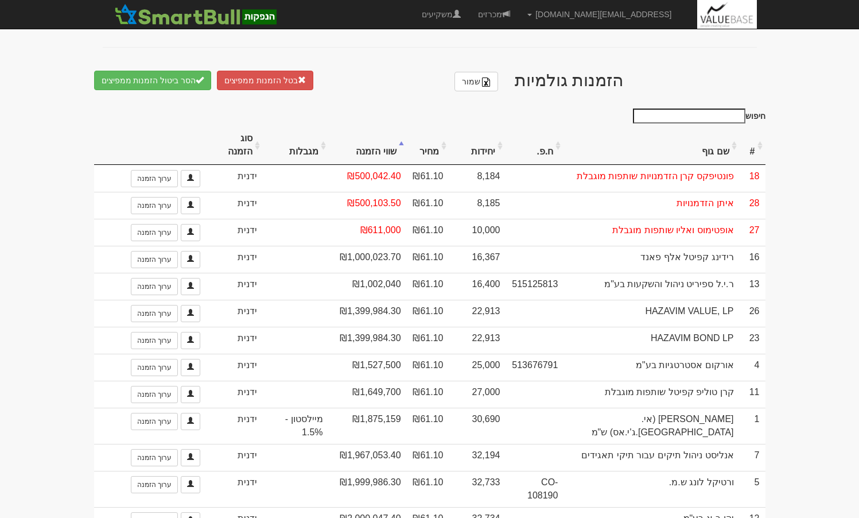
click at [386, 144] on th "שווי הזמנה" at bounding box center [368, 145] width 78 height 38
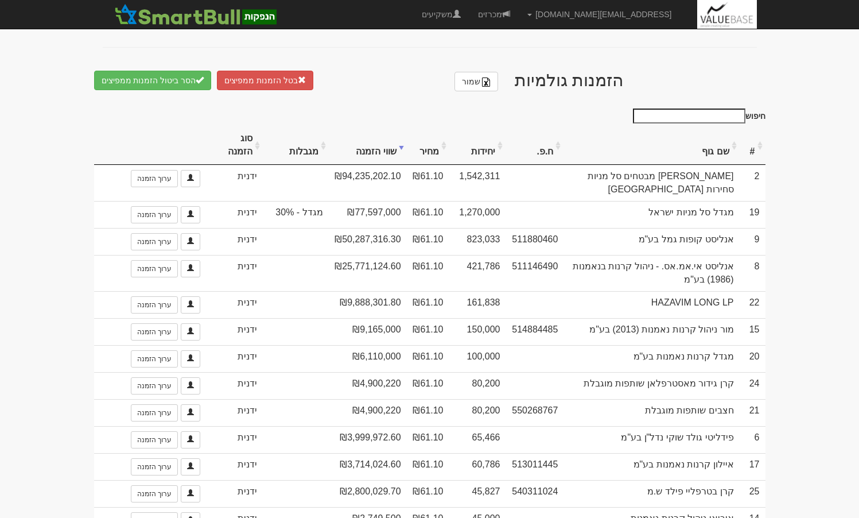
click at [386, 144] on th "שווי הזמנה" at bounding box center [368, 145] width 78 height 38
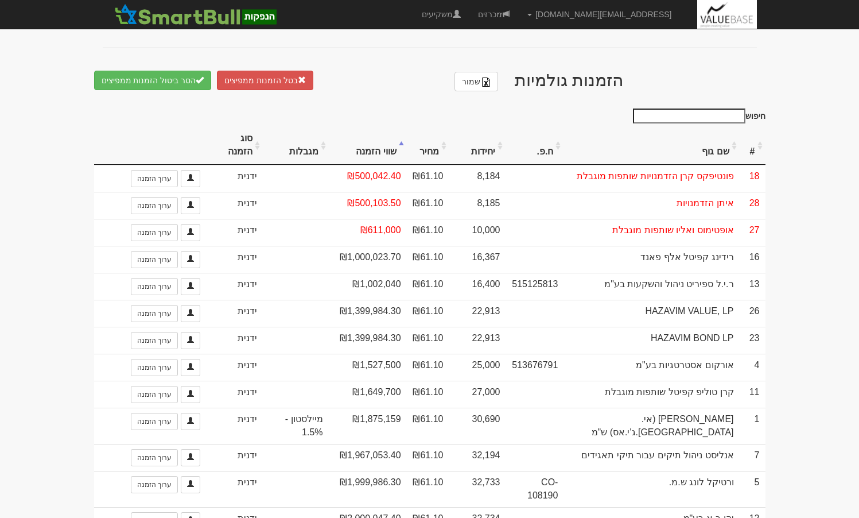
click at [386, 144] on th "שווי הזמנה" at bounding box center [368, 145] width 78 height 38
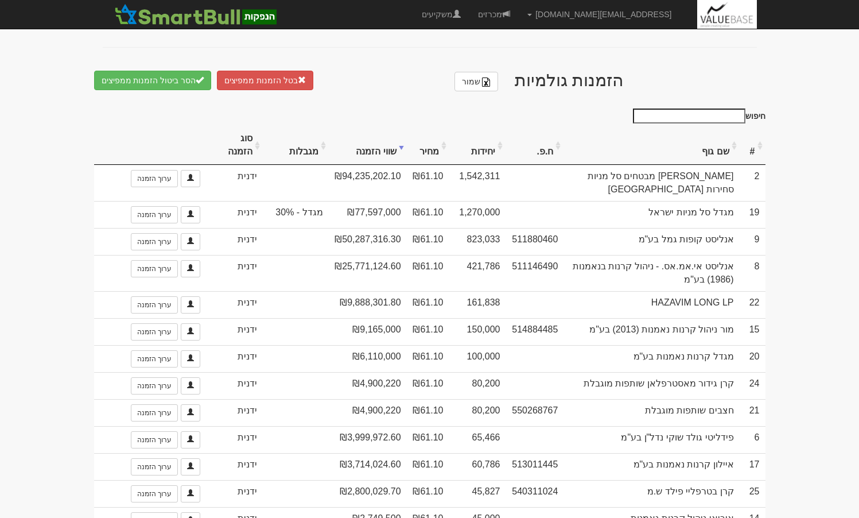
click at [484, 143] on th "יחידות" at bounding box center [478, 145] width 57 height 38
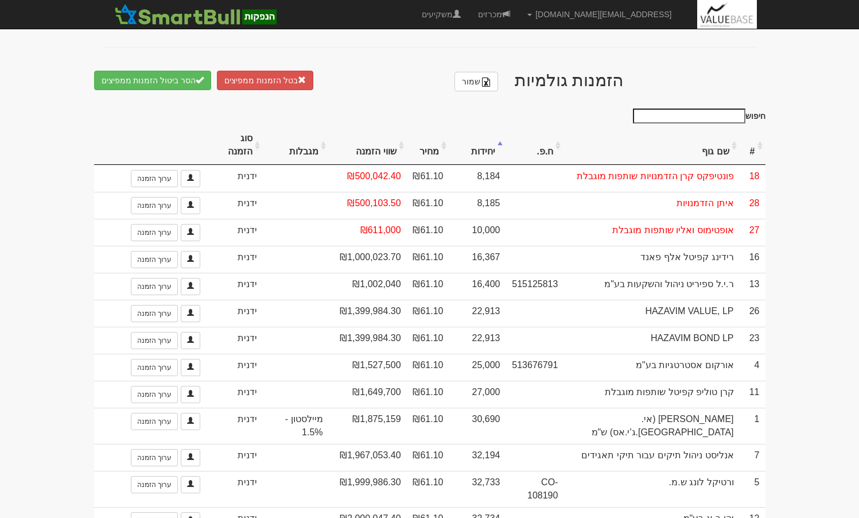
click at [484, 143] on th "יחידות" at bounding box center [478, 145] width 57 height 38
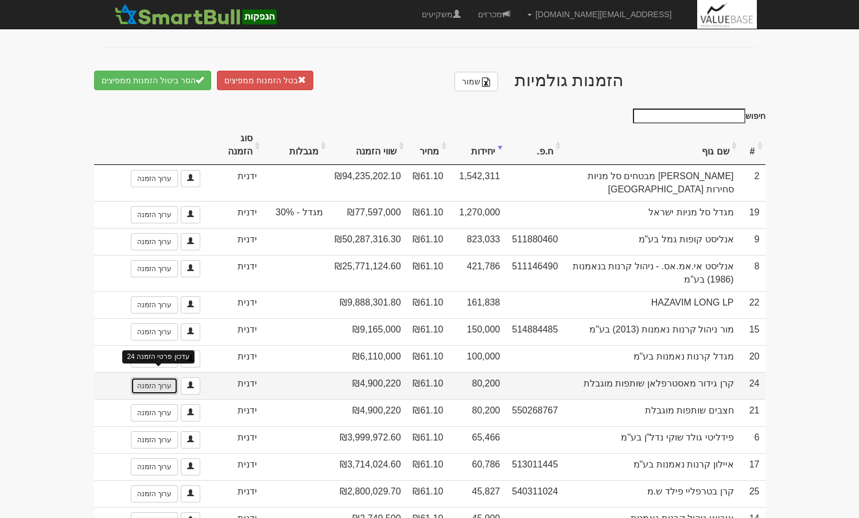
click at [159, 377] on link "ערוך הזמנה" at bounding box center [154, 385] width 47 height 17
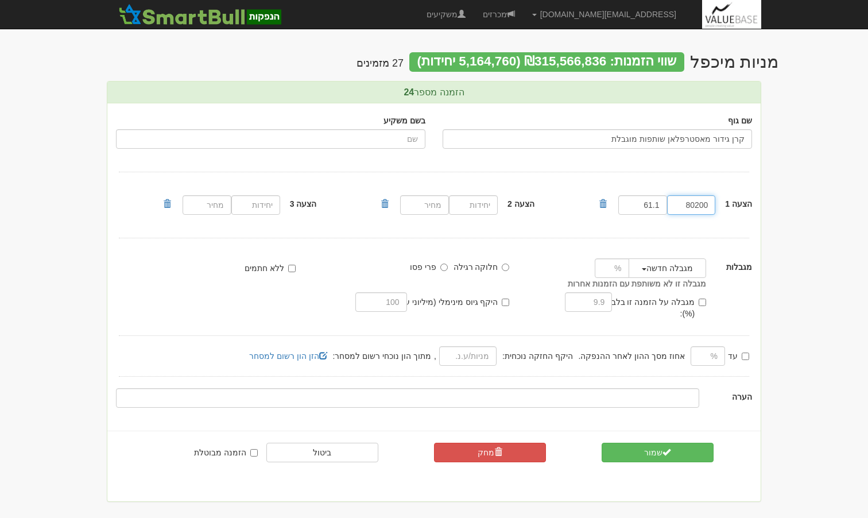
click at [686, 207] on input "80200" at bounding box center [691, 205] width 49 height 20
paste input "40461"
type input "40461"
click at [652, 443] on button "שמור" at bounding box center [658, 453] width 112 height 20
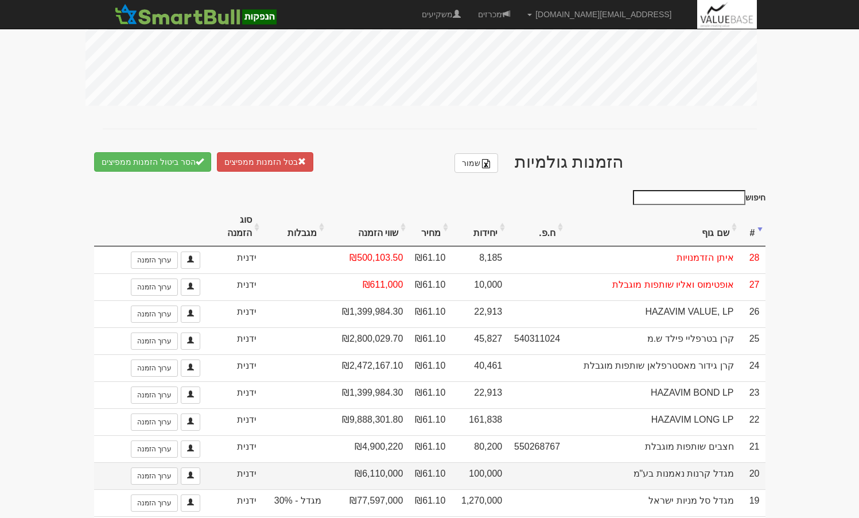
scroll to position [574, 0]
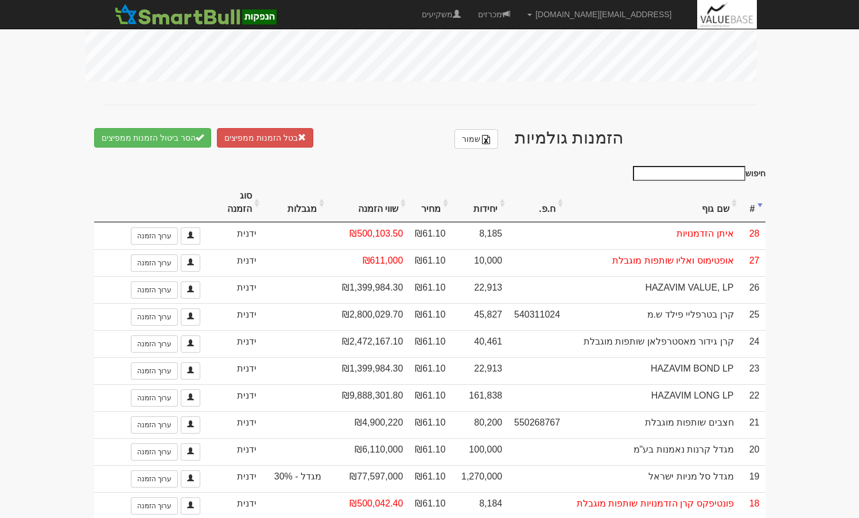
click at [482, 199] on th "יחידות" at bounding box center [479, 203] width 57 height 38
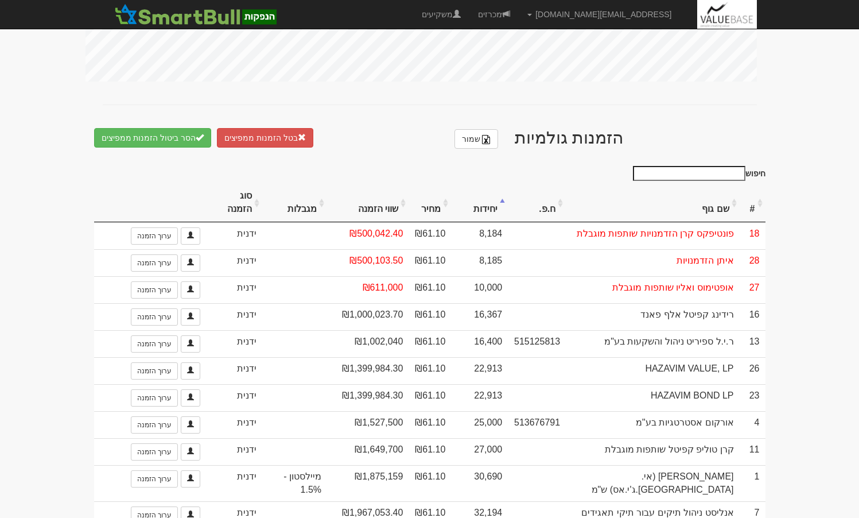
click at [482, 199] on th "יחידות" at bounding box center [479, 203] width 57 height 38
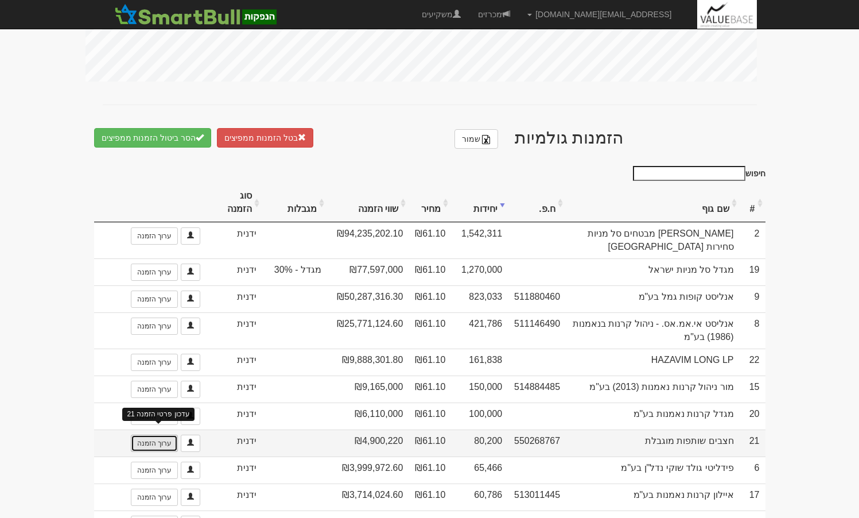
click at [154, 435] on link "ערוך הזמנה" at bounding box center [154, 443] width 47 height 17
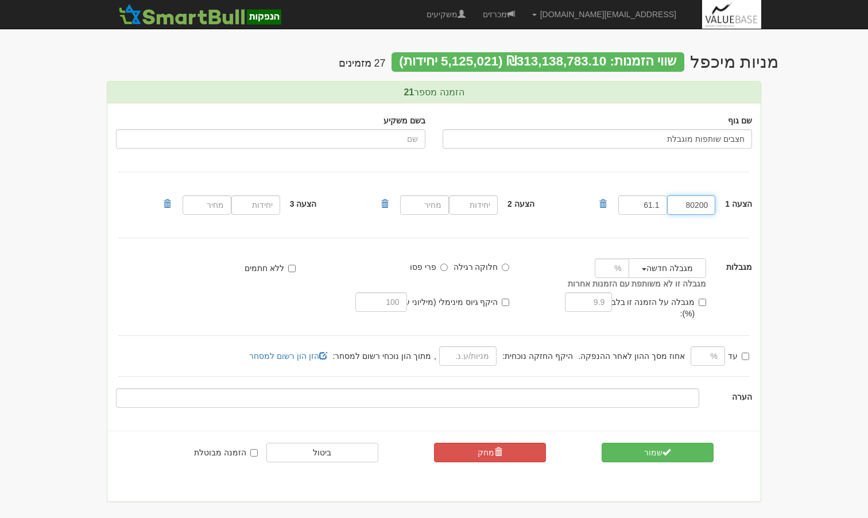
click at [711, 203] on input "80200" at bounding box center [691, 205] width 49 height 20
click at [704, 207] on input "80200" at bounding box center [691, 205] width 49 height 20
paste input "40461"
type input "40461"
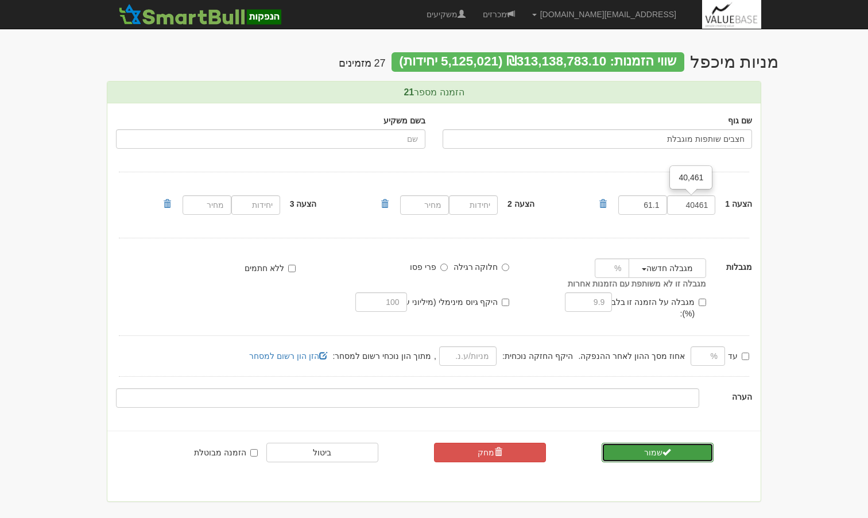
click at [661, 448] on button "שמור" at bounding box center [658, 453] width 112 height 20
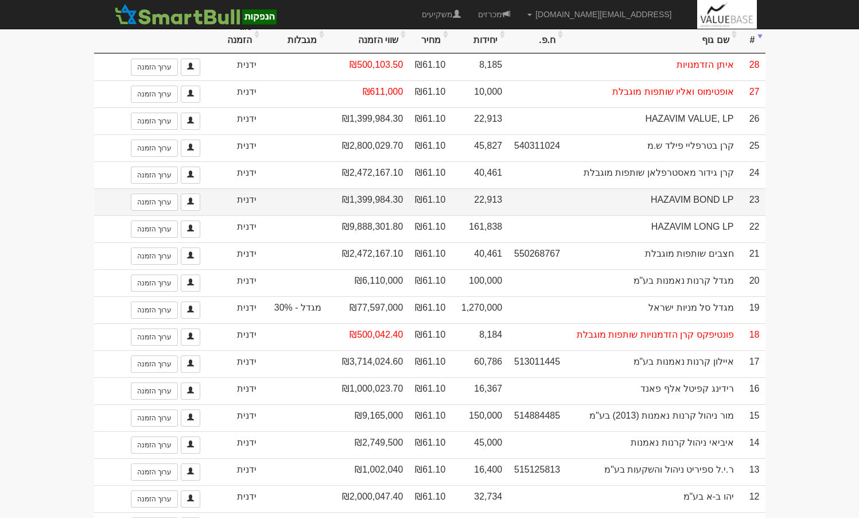
scroll to position [574, 0]
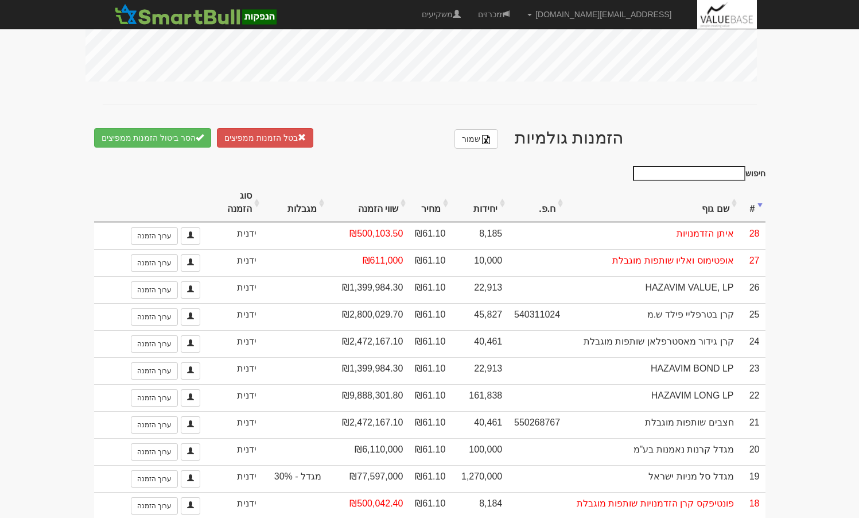
click at [483, 197] on th "יחידות" at bounding box center [479, 203] width 57 height 38
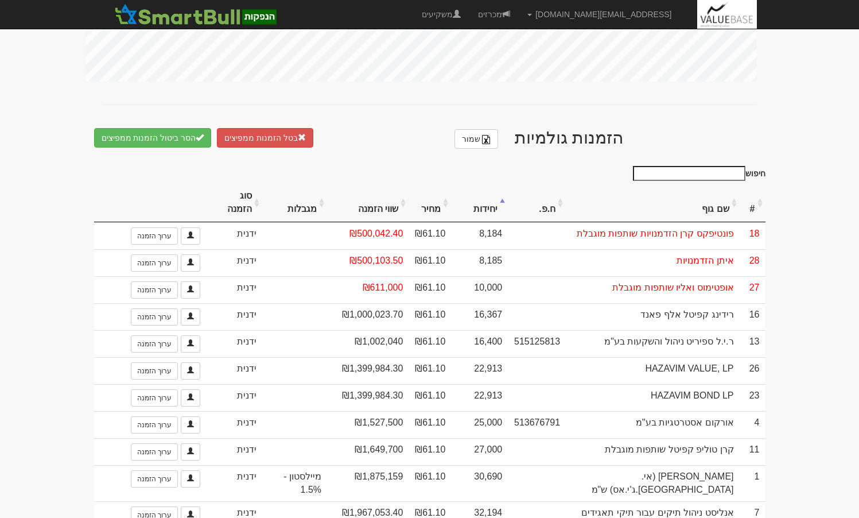
click at [483, 198] on th "יחידות" at bounding box center [479, 203] width 57 height 38
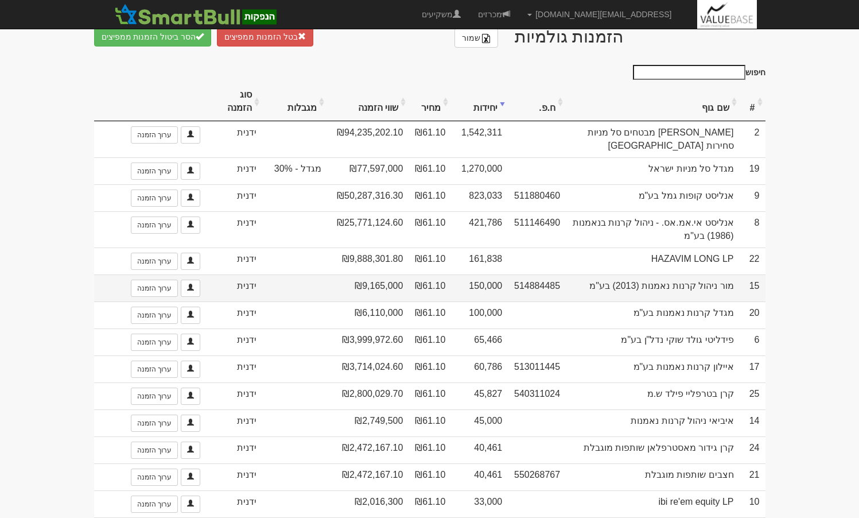
scroll to position [669, 0]
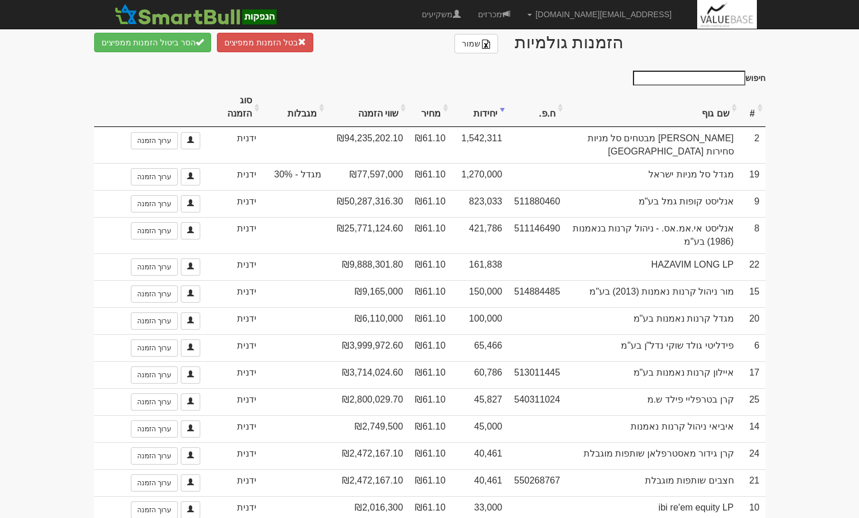
click at [753, 100] on th "#" at bounding box center [753, 107] width 26 height 38
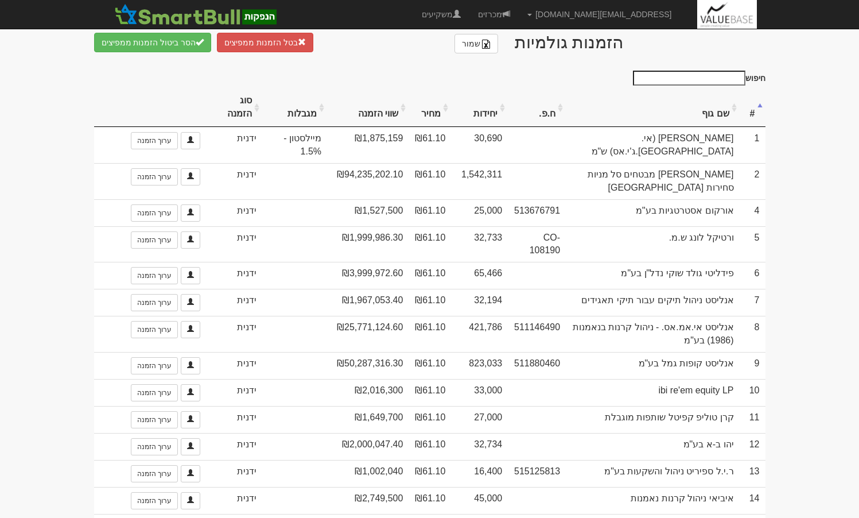
click at [753, 103] on th "#" at bounding box center [753, 107] width 26 height 38
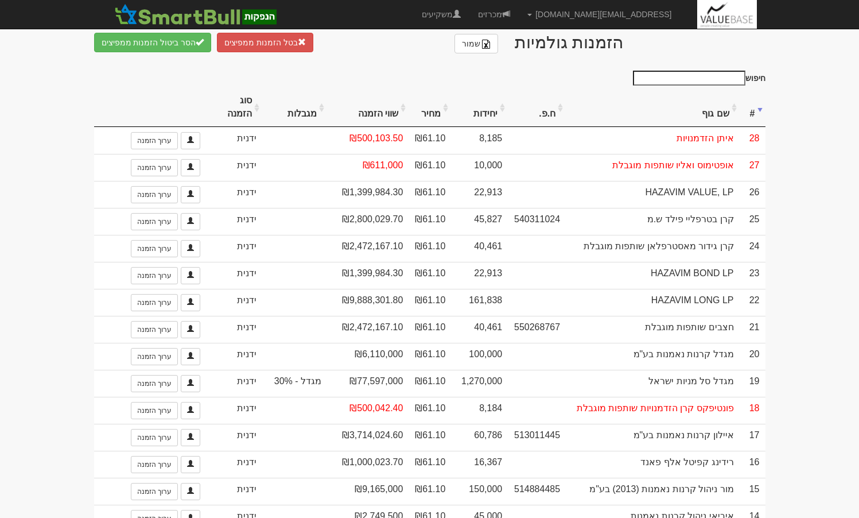
click at [490, 98] on th "יחידות" at bounding box center [479, 107] width 57 height 38
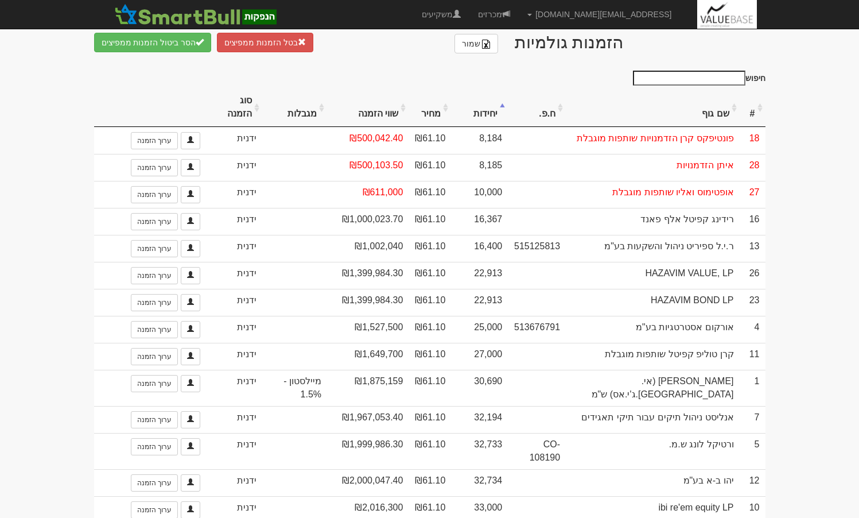
click at [490, 98] on th "יחידות" at bounding box center [479, 107] width 57 height 38
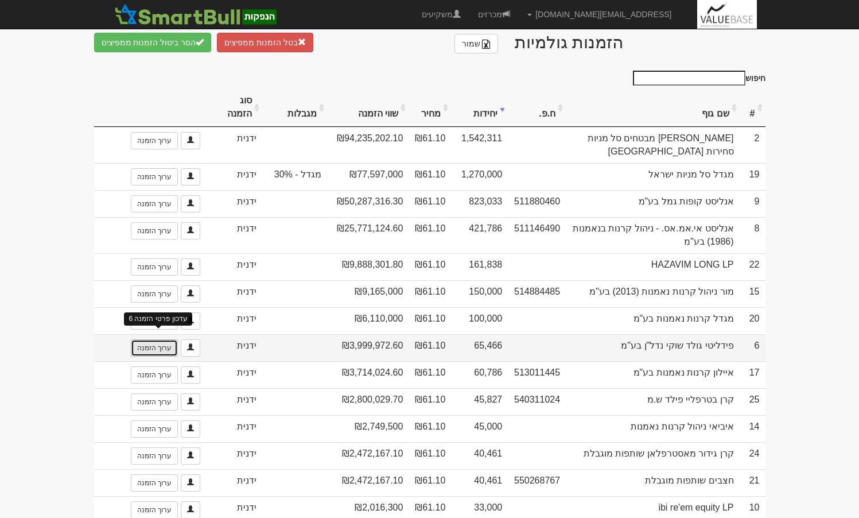
click at [157, 339] on link "ערוך הזמנה" at bounding box center [154, 347] width 47 height 17
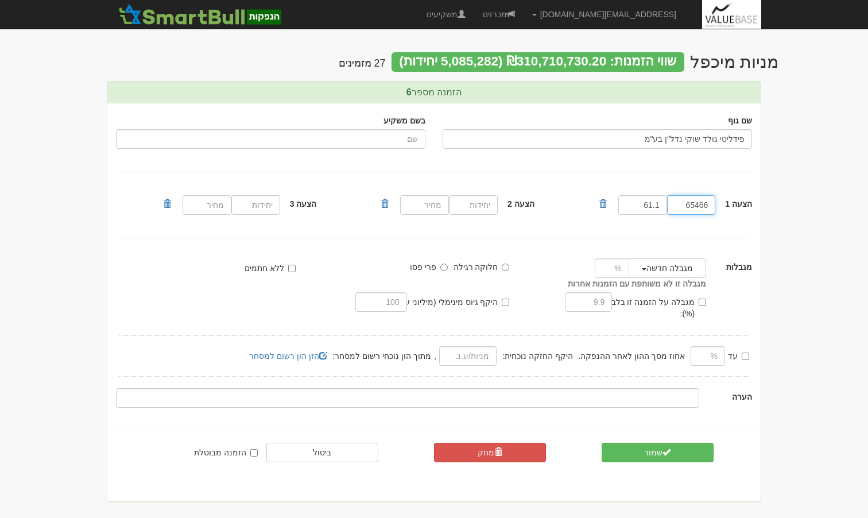
click at [700, 212] on input "65466" at bounding box center [691, 205] width 49 height 20
click at [699, 212] on input "65466" at bounding box center [691, 205] width 49 height 20
paste input "30000"
type input "30000"
click at [649, 443] on button "שמור" at bounding box center [658, 453] width 112 height 20
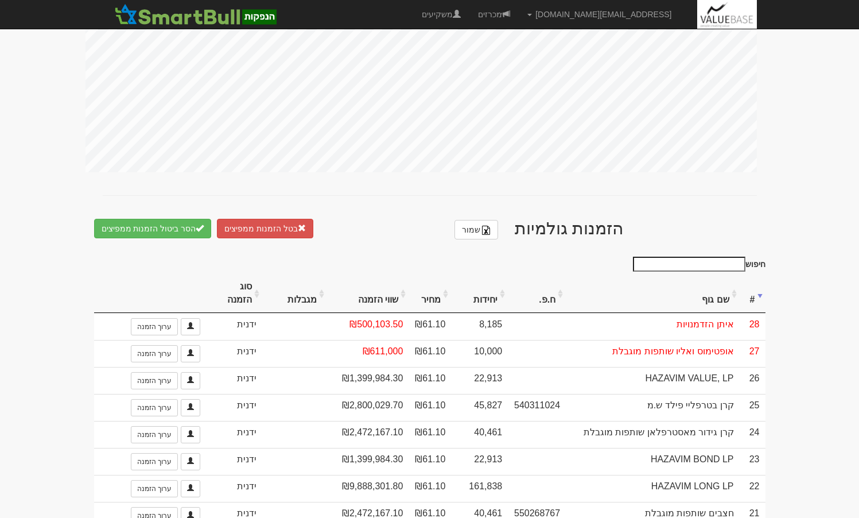
scroll to position [574, 0]
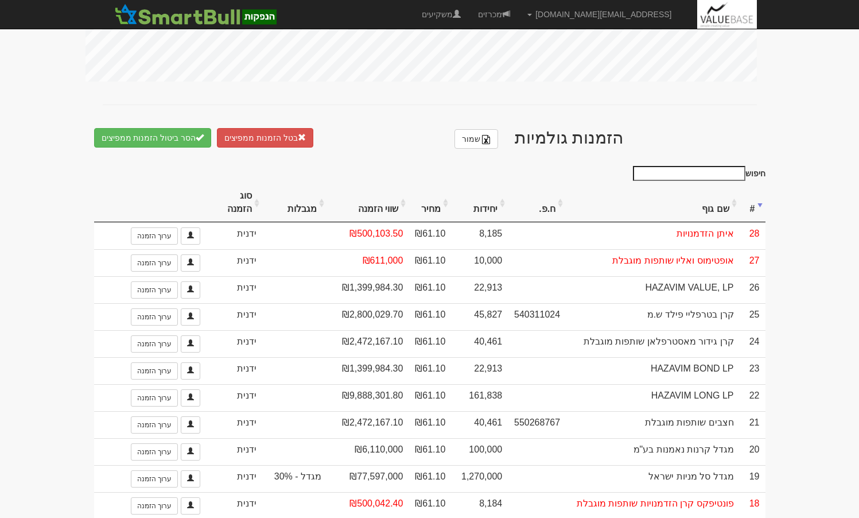
click at [485, 200] on th "יחידות" at bounding box center [479, 203] width 57 height 38
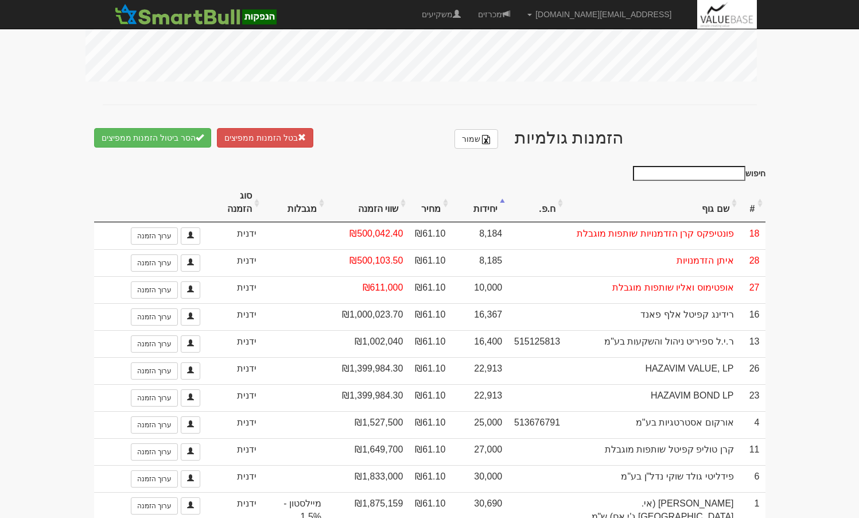
click at [485, 200] on th "יחידות" at bounding box center [479, 203] width 57 height 38
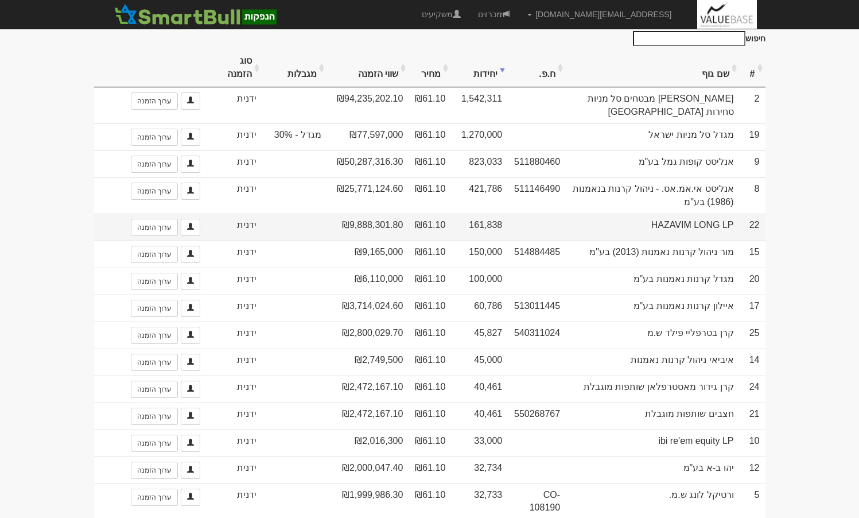
scroll to position [689, 0]
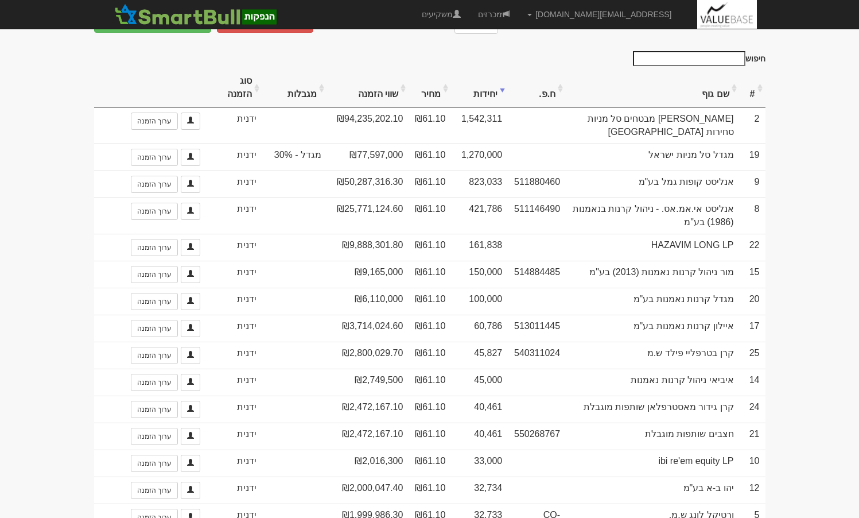
click at [749, 82] on th "#" at bounding box center [753, 88] width 26 height 38
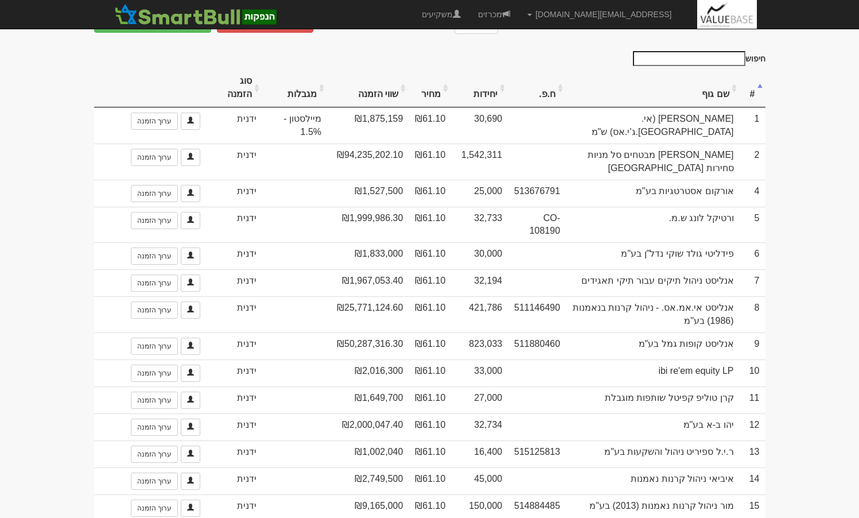
click at [486, 87] on th "יחידות" at bounding box center [479, 88] width 57 height 38
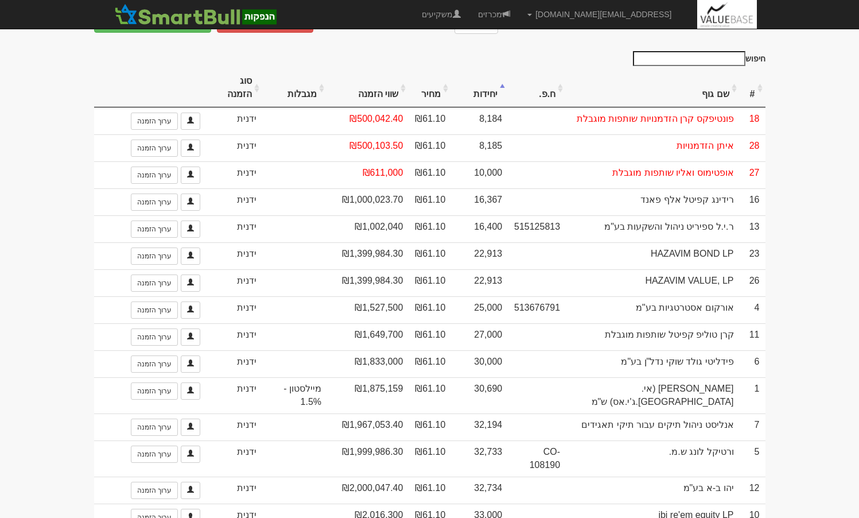
click at [486, 87] on th "יחידות" at bounding box center [479, 88] width 57 height 38
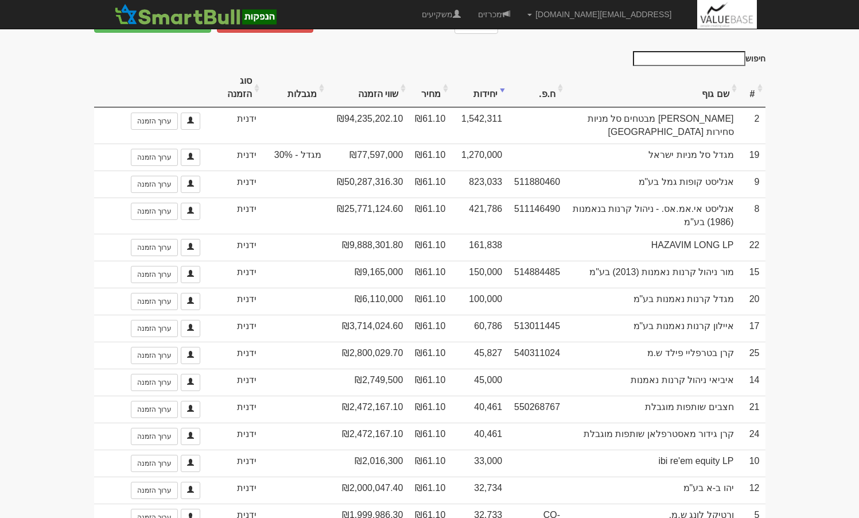
click at [486, 87] on th "יחידות" at bounding box center [479, 88] width 57 height 38
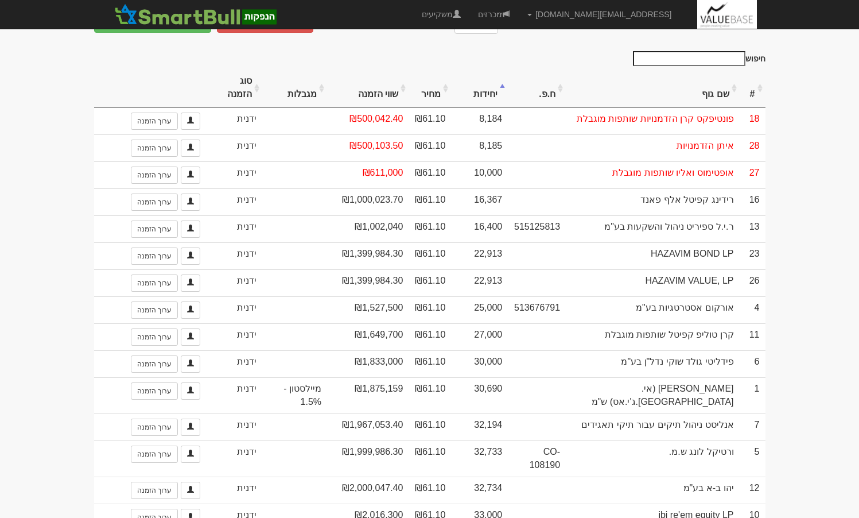
click at [486, 87] on th "יחידות" at bounding box center [479, 88] width 57 height 38
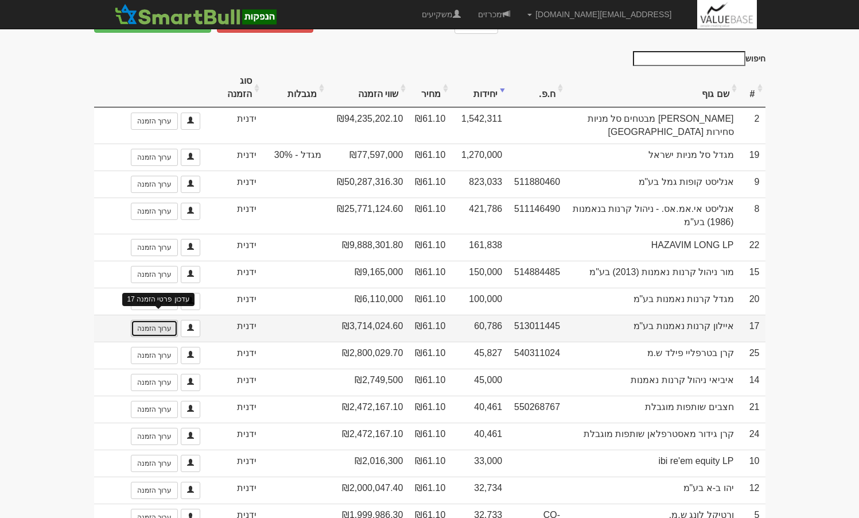
click at [156, 320] on link "ערוך הזמנה" at bounding box center [154, 328] width 47 height 17
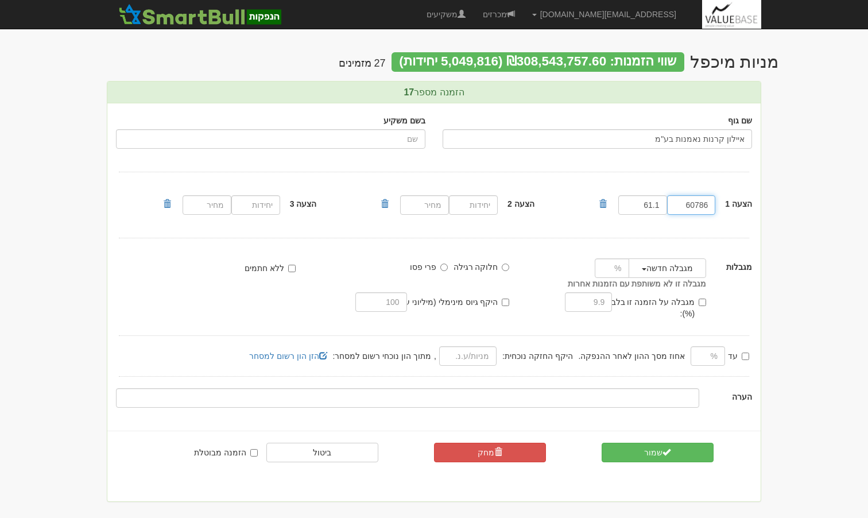
click at [697, 207] on input "60786" at bounding box center [691, 205] width 49 height 20
paste input "30000"
type input "30000"
click at [675, 443] on button "שמור" at bounding box center [658, 453] width 112 height 20
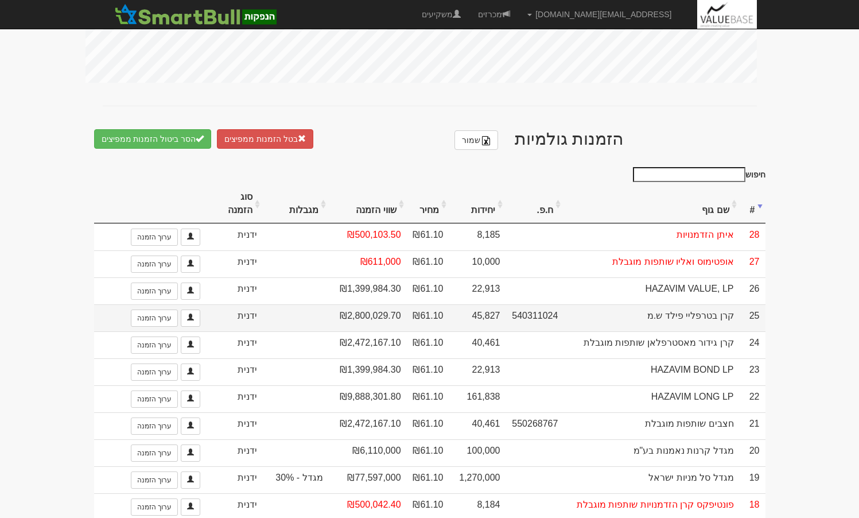
scroll to position [574, 0]
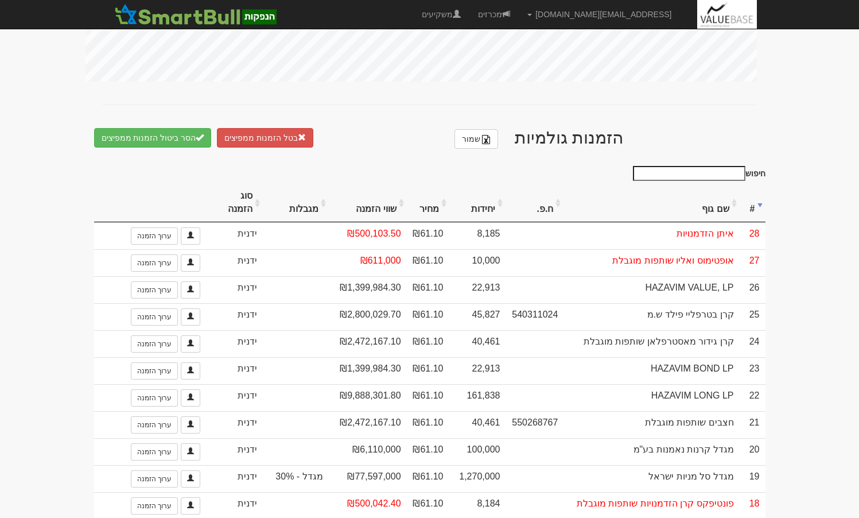
click at [471, 199] on th "יחידות" at bounding box center [478, 203] width 57 height 38
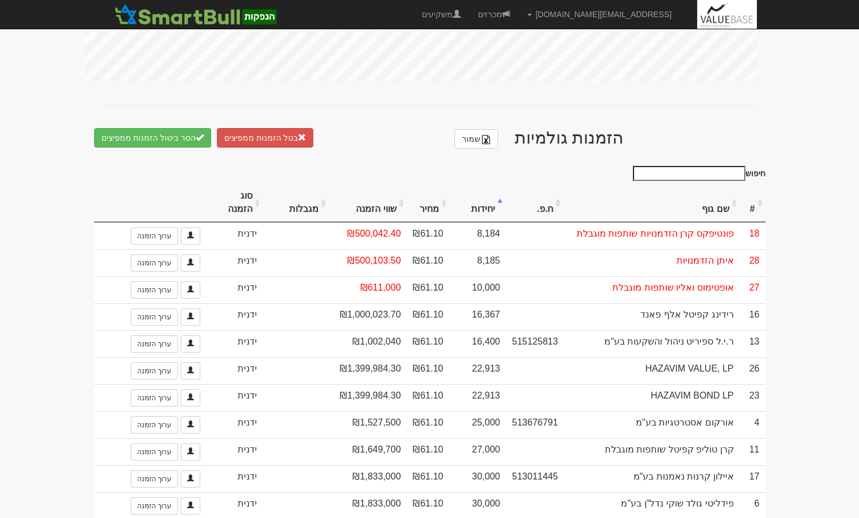
click at [472, 199] on th "יחידות" at bounding box center [478, 203] width 57 height 38
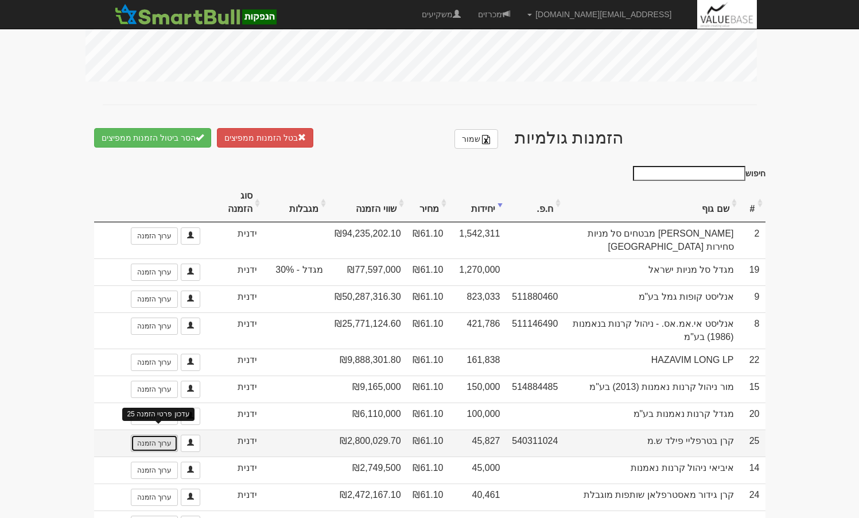
click at [166, 435] on link "ערוך הזמנה" at bounding box center [154, 443] width 47 height 17
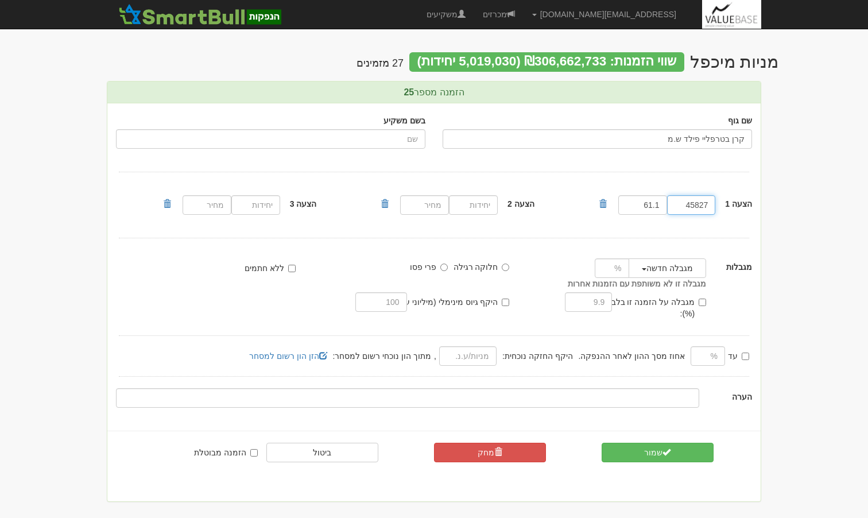
click at [700, 209] on input "45827" at bounding box center [691, 205] width 49 height 20
paste input "23120"
type input "23120"
click at [657, 443] on button "שמור" at bounding box center [658, 453] width 112 height 20
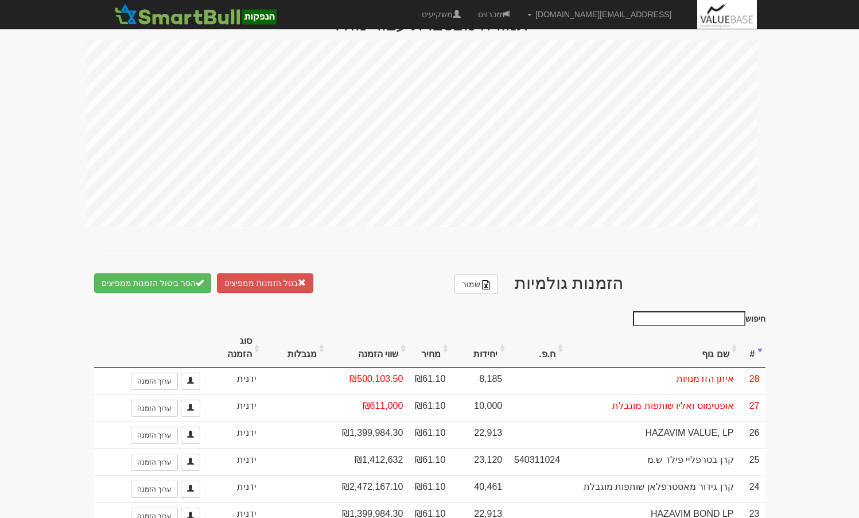
scroll to position [632, 0]
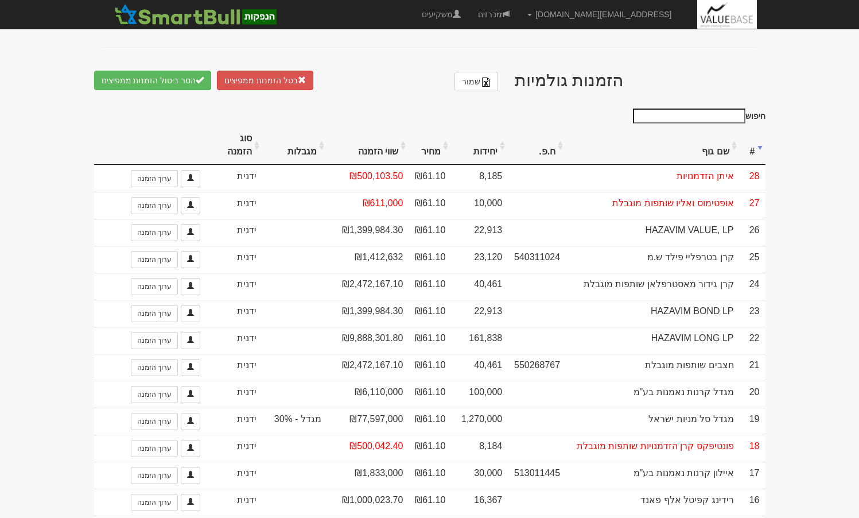
click at [760, 141] on th "#" at bounding box center [753, 145] width 26 height 38
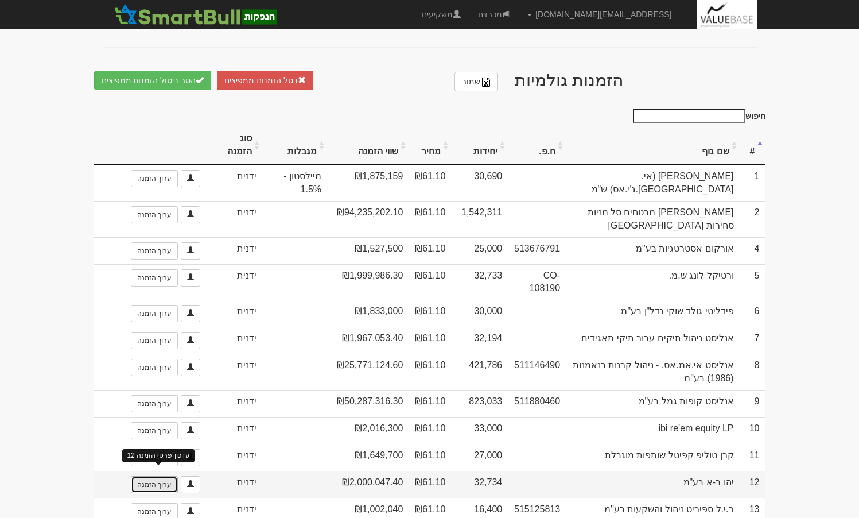
click at [153, 476] on link "ערוך הזמנה" at bounding box center [154, 484] width 47 height 17
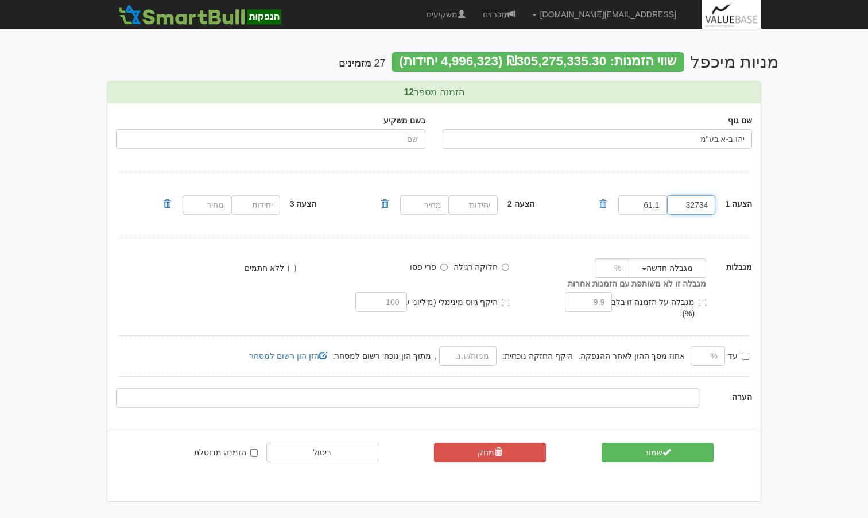
click at [690, 199] on input "32734" at bounding box center [691, 205] width 49 height 20
click at [690, 203] on input "32734" at bounding box center [691, 205] width 49 height 20
click at [694, 206] on input "32734" at bounding box center [691, 205] width 49 height 20
paste input "000"
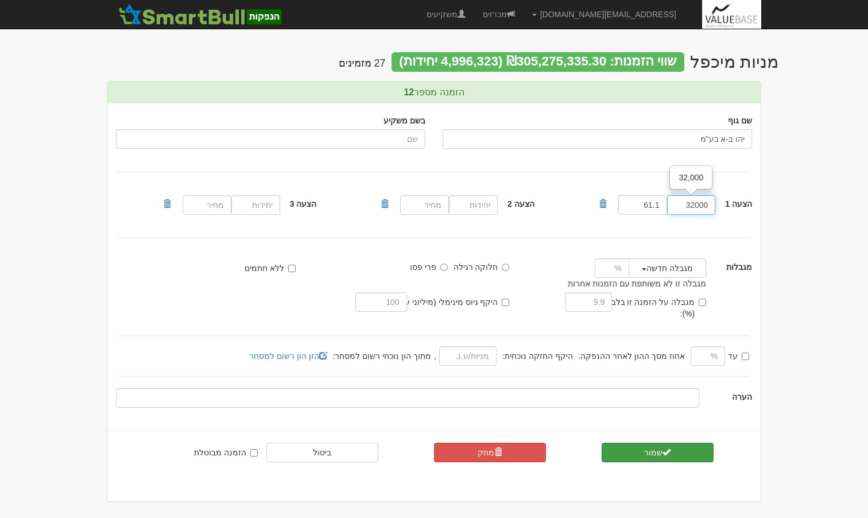
type input "32000"
click at [657, 443] on button "שמור" at bounding box center [658, 453] width 112 height 20
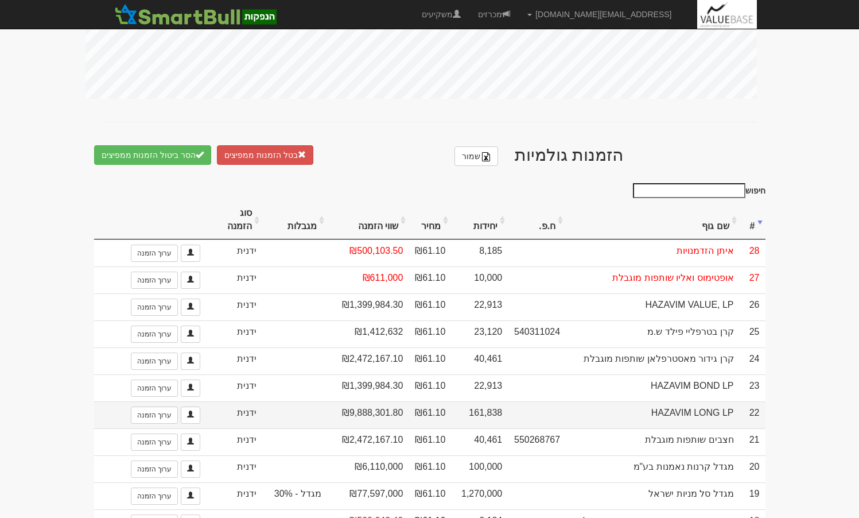
scroll to position [632, 0]
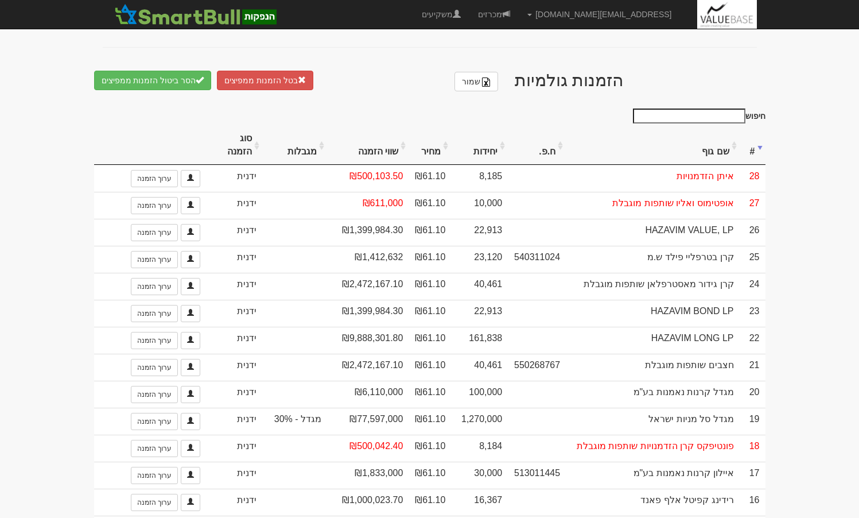
click at [489, 136] on th "יחידות" at bounding box center [479, 145] width 57 height 38
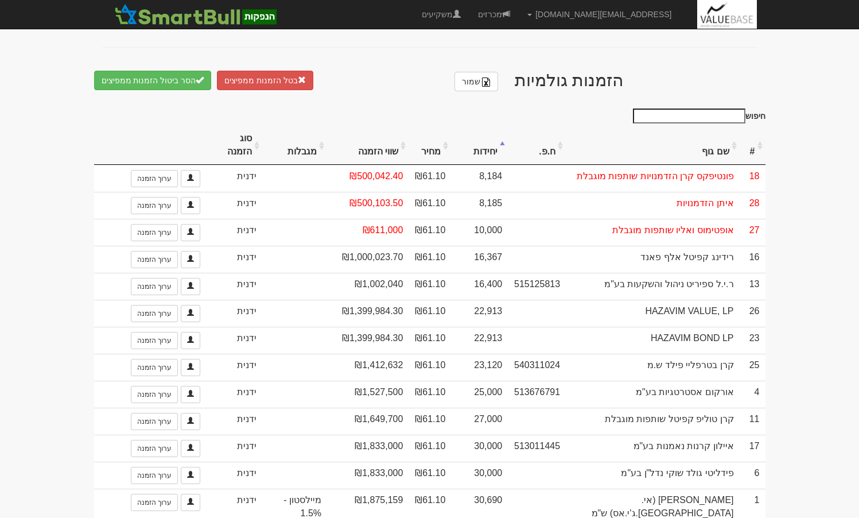
click at [489, 136] on th "יחידות" at bounding box center [479, 145] width 57 height 38
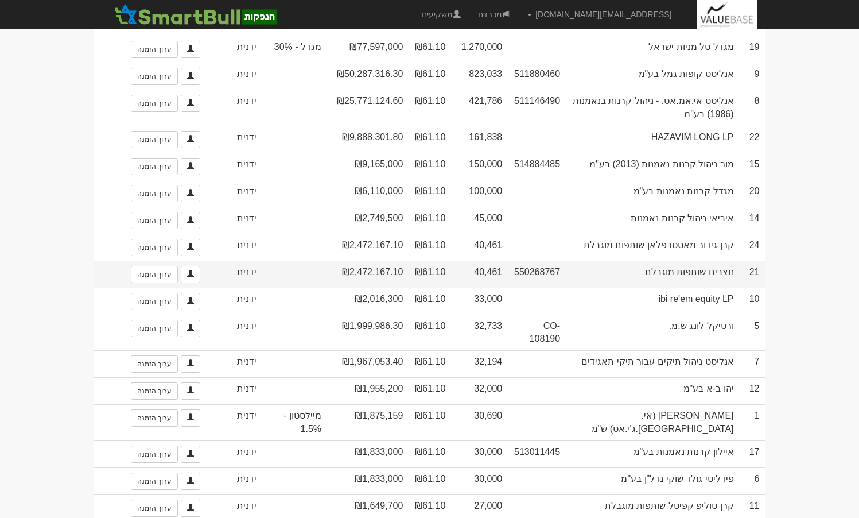
scroll to position [804, 0]
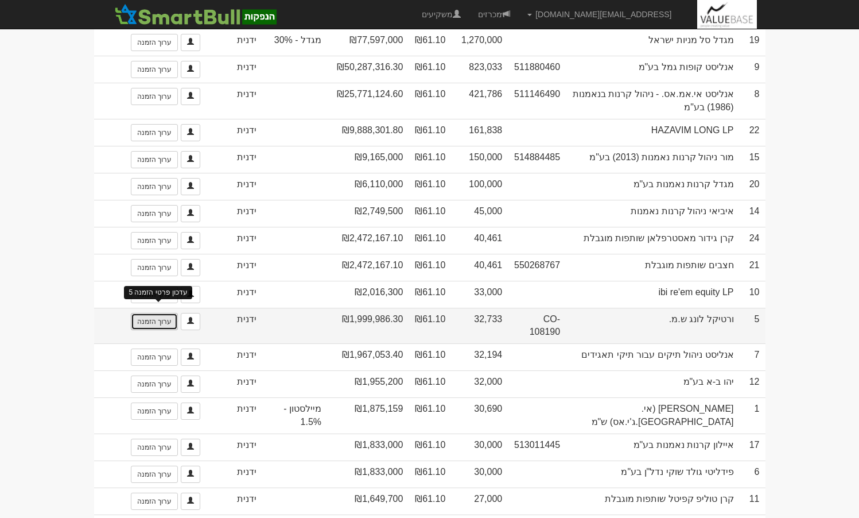
click at [165, 313] on link "ערוך הזמנה" at bounding box center [154, 321] width 47 height 17
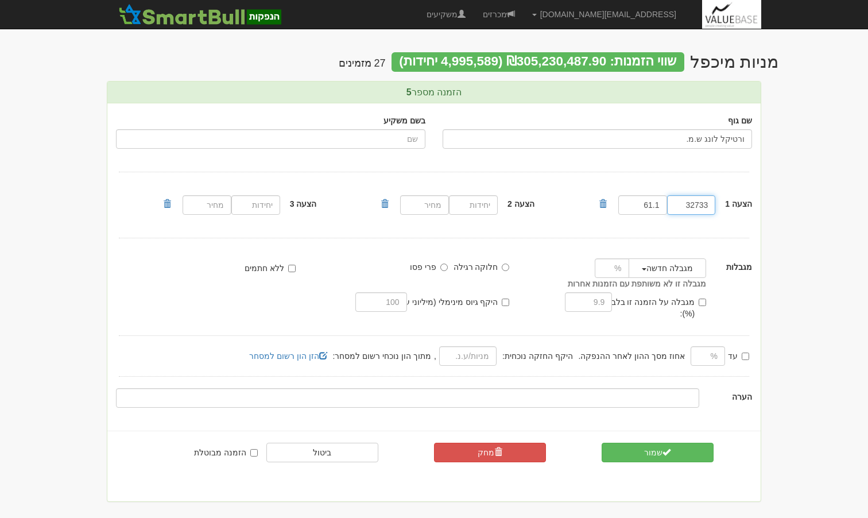
click at [702, 203] on input "32733" at bounding box center [691, 205] width 49 height 20
paste input "16000"
type input "16000"
click at [655, 443] on button "שמור" at bounding box center [658, 453] width 112 height 20
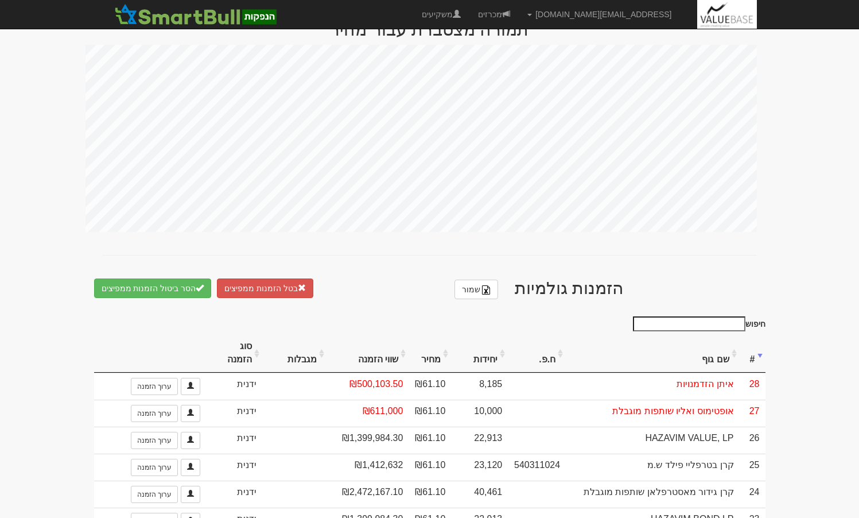
scroll to position [574, 0]
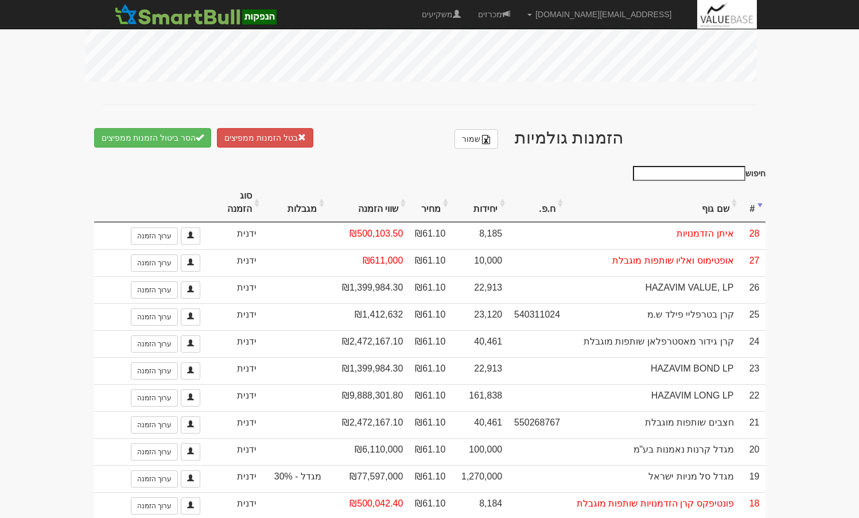
click at [751, 196] on th "#" at bounding box center [753, 203] width 26 height 38
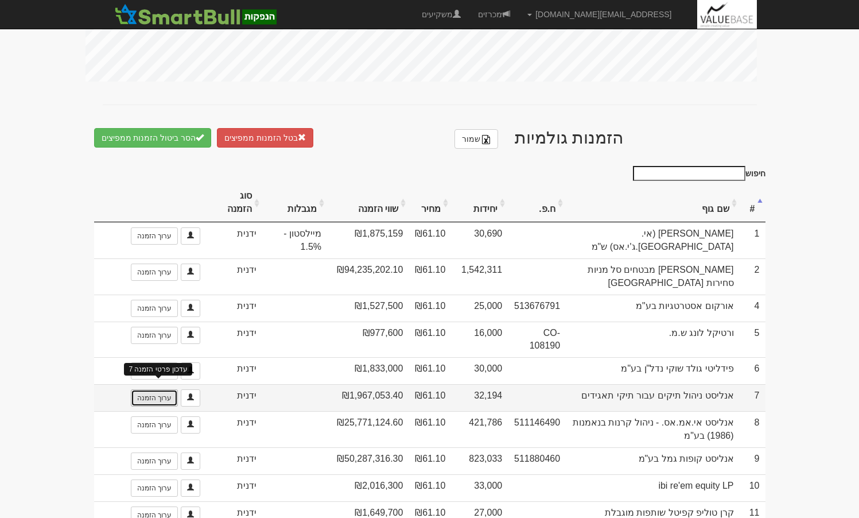
click at [164, 389] on link "ערוך הזמנה" at bounding box center [154, 397] width 47 height 17
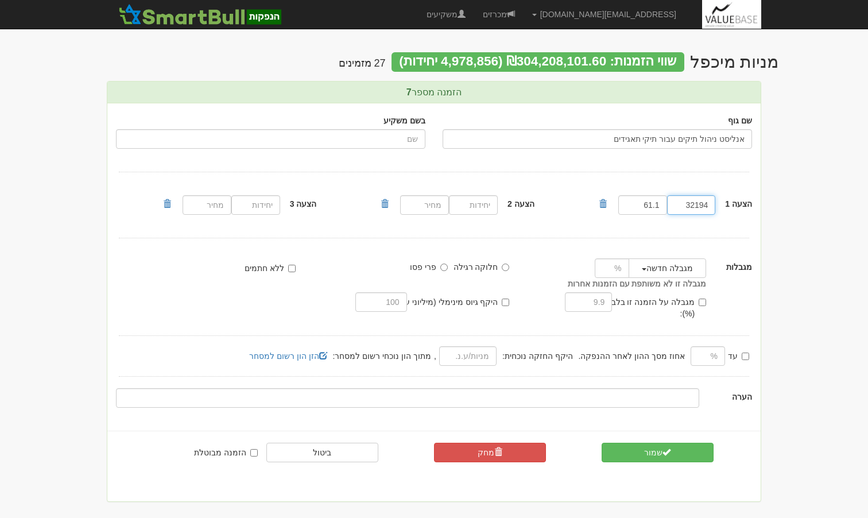
click at [693, 210] on input "32194" at bounding box center [691, 205] width 49 height 20
paste input "25180"
type input "25180"
click at [664, 448] on span "submit" at bounding box center [667, 452] width 8 height 8
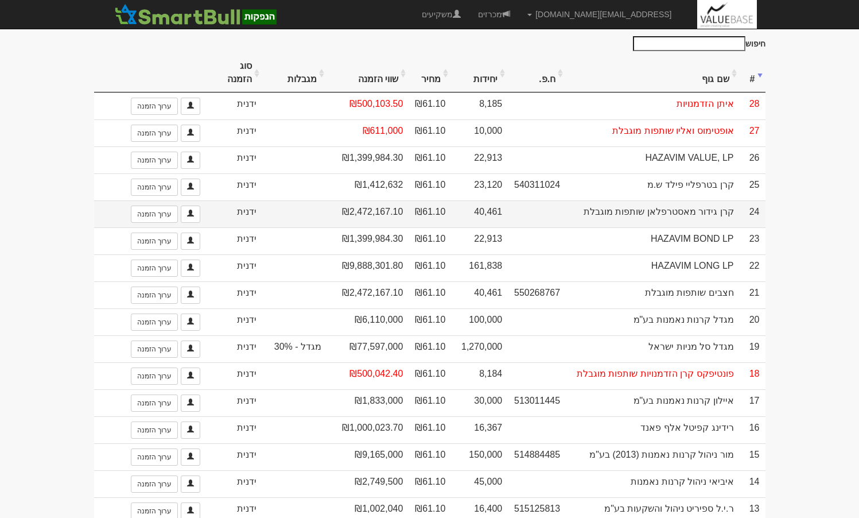
scroll to position [689, 0]
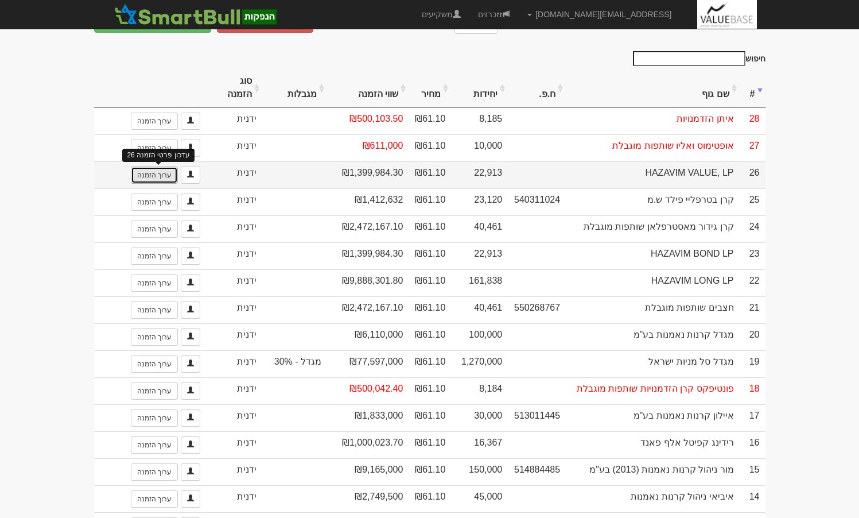
click at [162, 166] on link "ערוך הזמנה" at bounding box center [154, 174] width 47 height 17
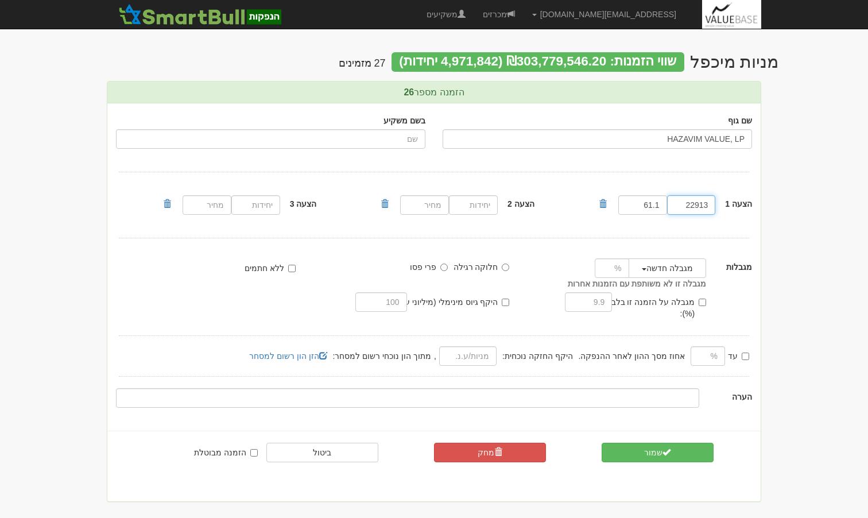
click at [696, 205] on input "22913" at bounding box center [691, 205] width 49 height 20
paste input "11560"
type input "11560"
click at [664, 448] on span "submit" at bounding box center [667, 452] width 8 height 8
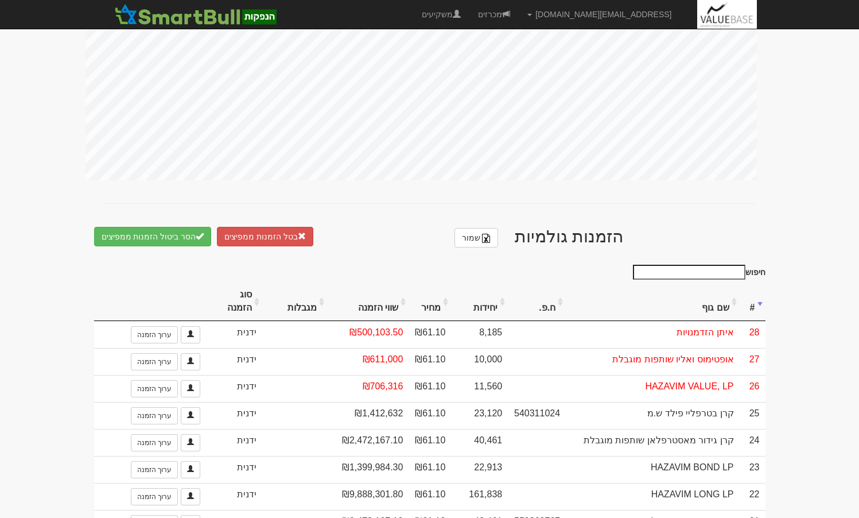
scroll to position [632, 0]
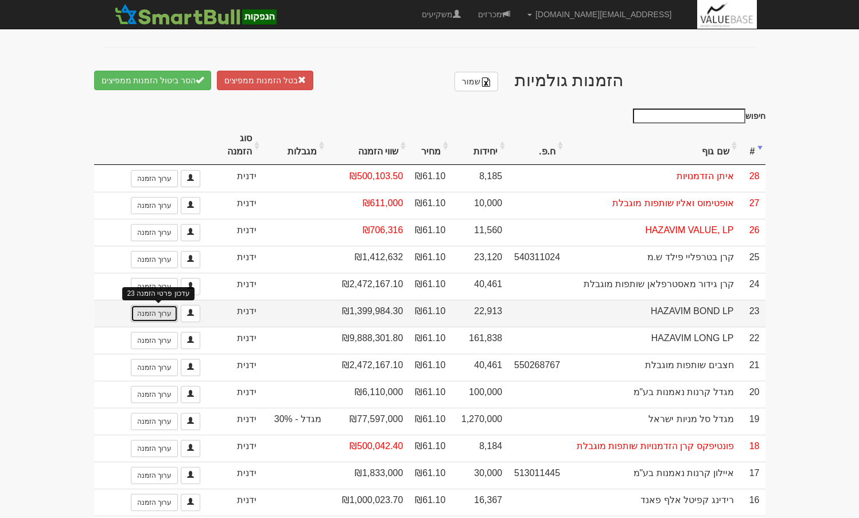
click at [161, 305] on link "ערוך הזמנה" at bounding box center [154, 313] width 47 height 17
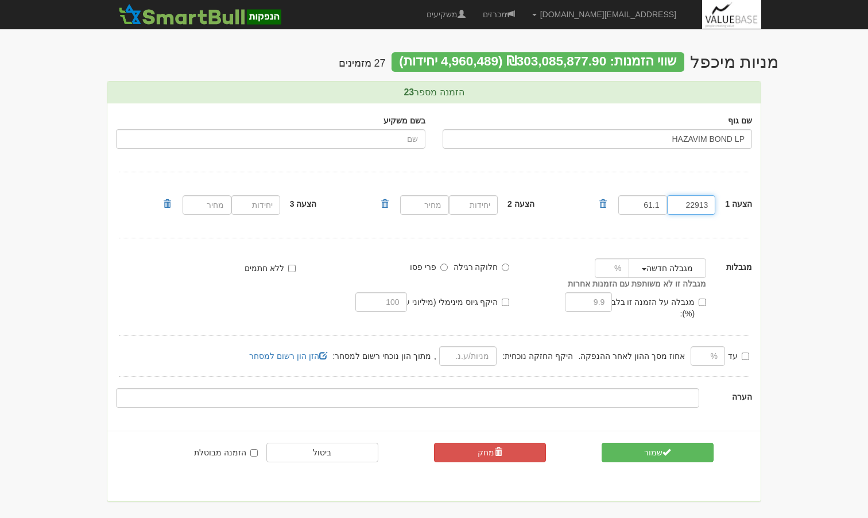
click at [690, 211] on input "22913" at bounding box center [691, 205] width 49 height 20
paste input "11560"
type input "11560"
click at [649, 443] on button "שמור" at bounding box center [658, 453] width 112 height 20
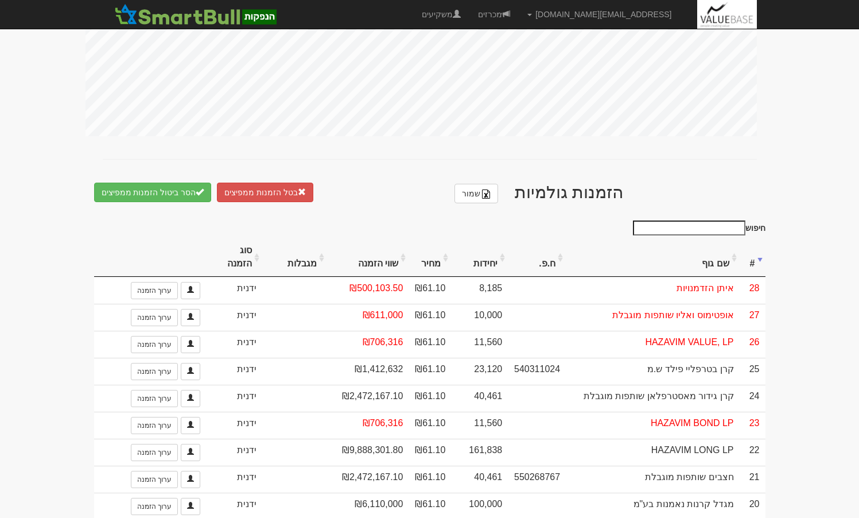
scroll to position [632, 0]
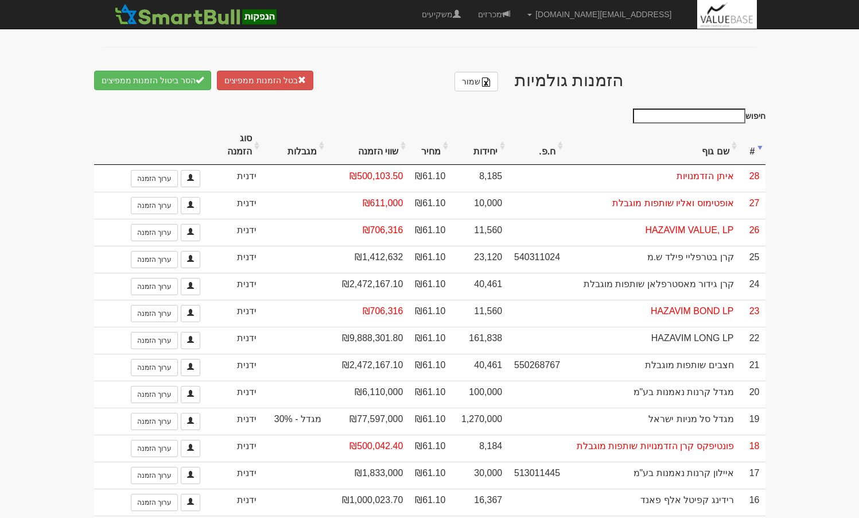
click at [758, 135] on th "#" at bounding box center [753, 145] width 26 height 38
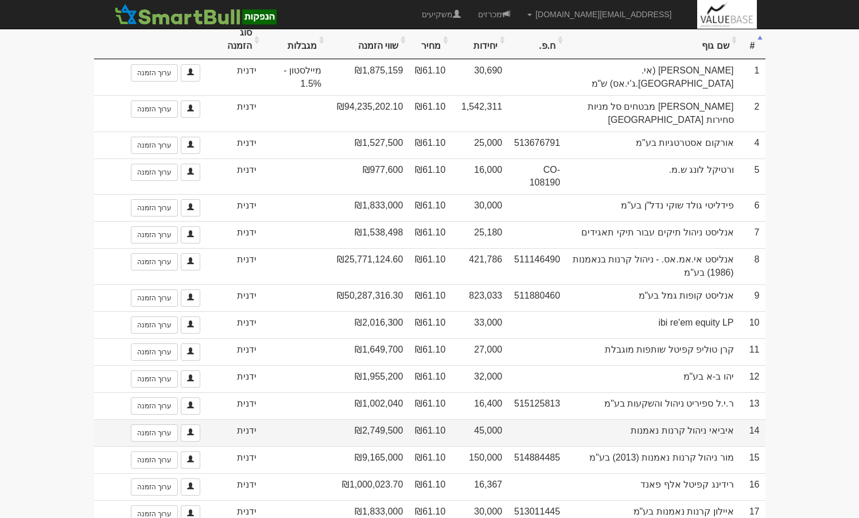
scroll to position [746, 0]
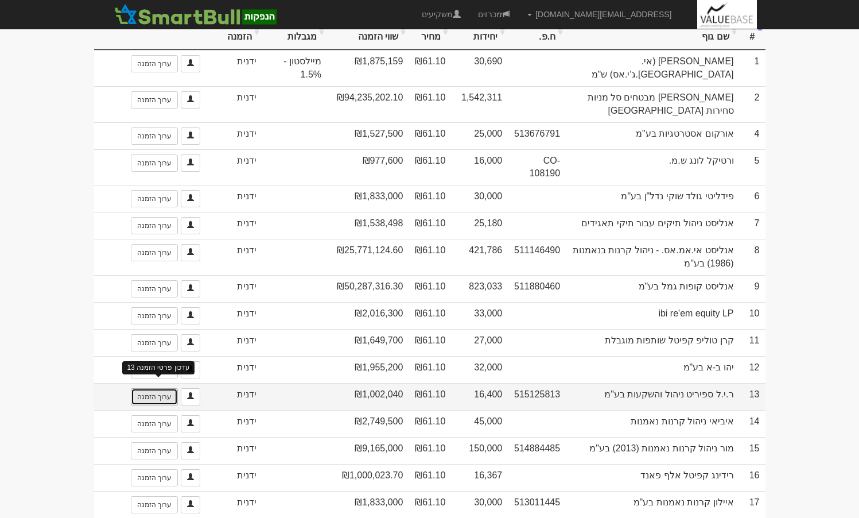
click at [152, 388] on link "ערוך הזמנה" at bounding box center [154, 396] width 47 height 17
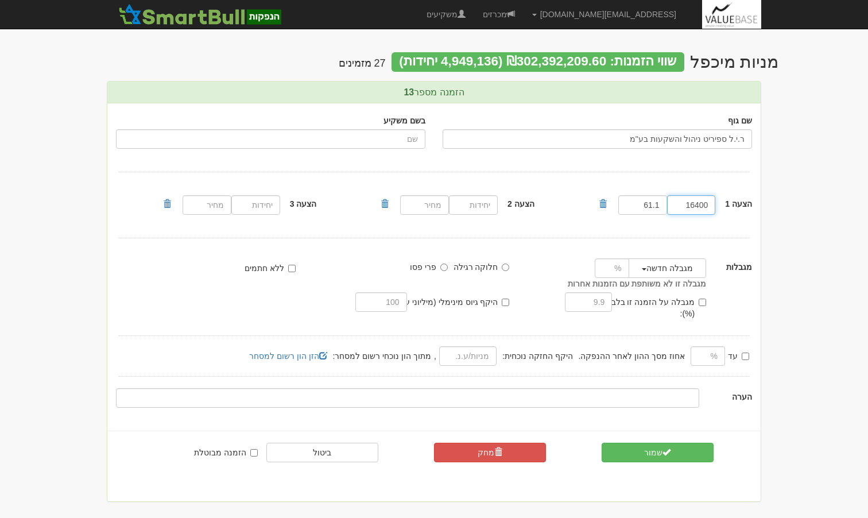
click at [691, 205] on input "16400" at bounding box center [691, 205] width 49 height 20
paste input "40"
type input "4000"
click at [667, 445] on button "שמור" at bounding box center [658, 453] width 112 height 20
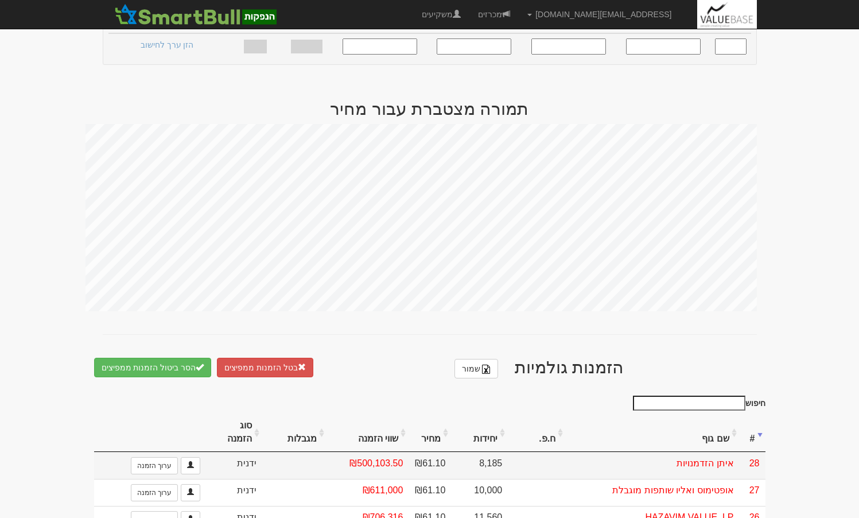
scroll to position [632, 0]
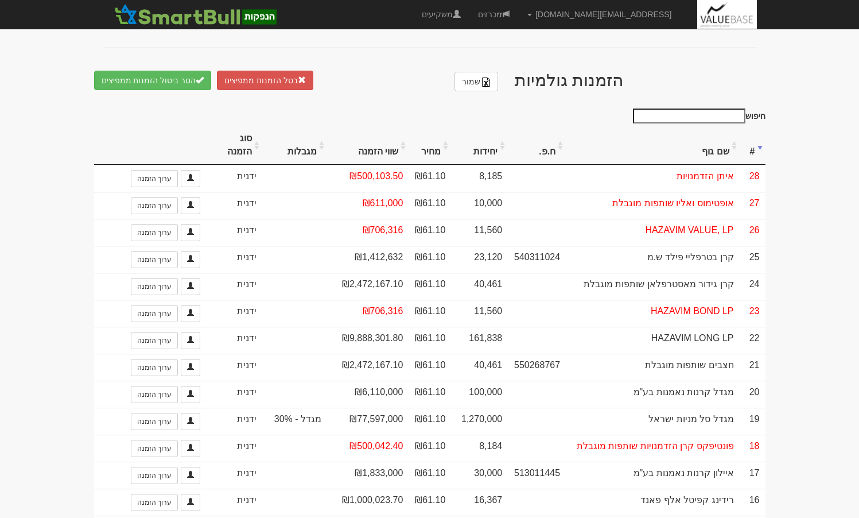
click at [755, 145] on th "#" at bounding box center [753, 145] width 26 height 38
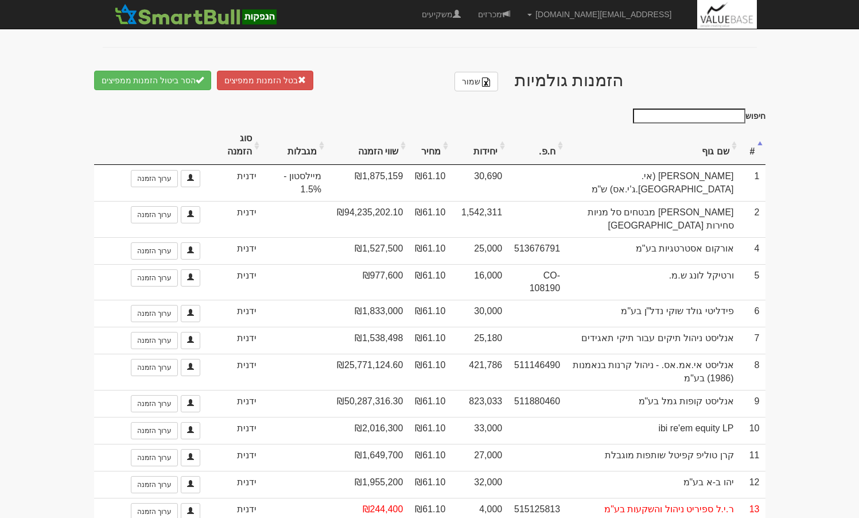
scroll to position [804, 0]
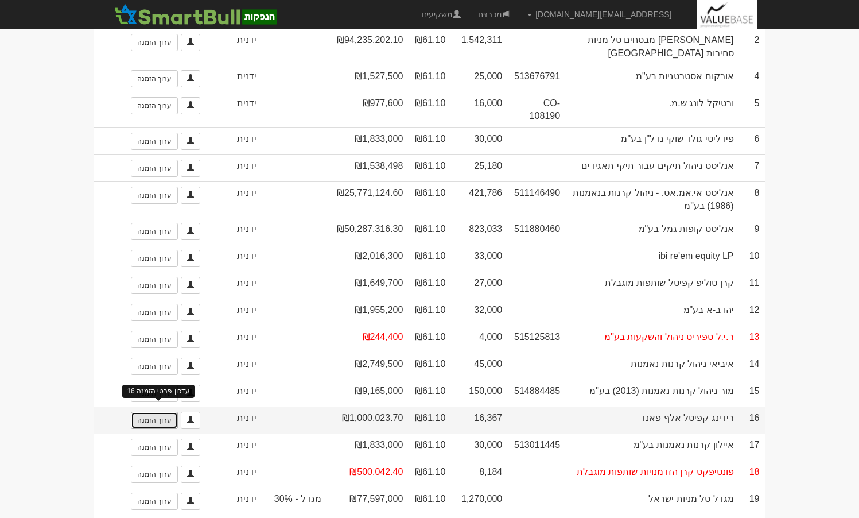
click at [163, 412] on link "ערוך הזמנה" at bounding box center [154, 420] width 47 height 17
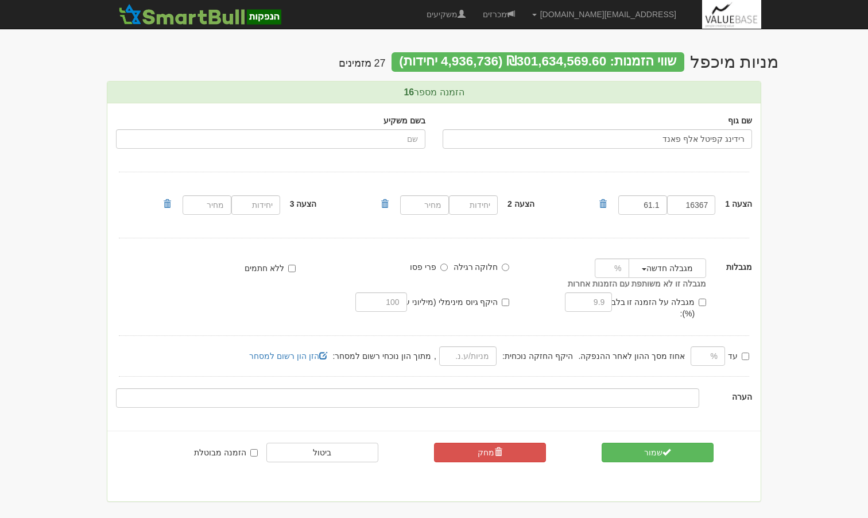
click at [693, 191] on div "הצעה 1 16367 61.1" at bounding box center [434, 205] width 636 height 48
click at [691, 200] on input "16367" at bounding box center [691, 205] width 49 height 20
click at [692, 202] on input "16367" at bounding box center [691, 205] width 49 height 20
paste input "4000"
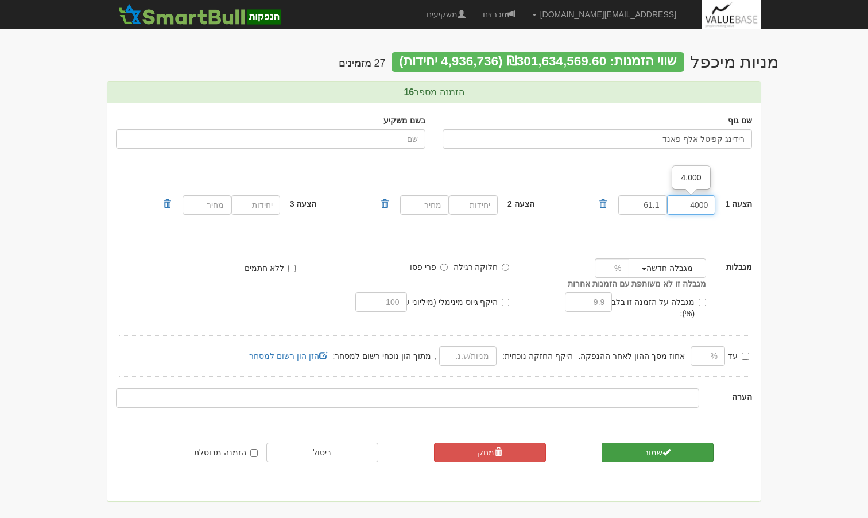
type input "4000"
click at [670, 448] on span "submit" at bounding box center [667, 452] width 8 height 8
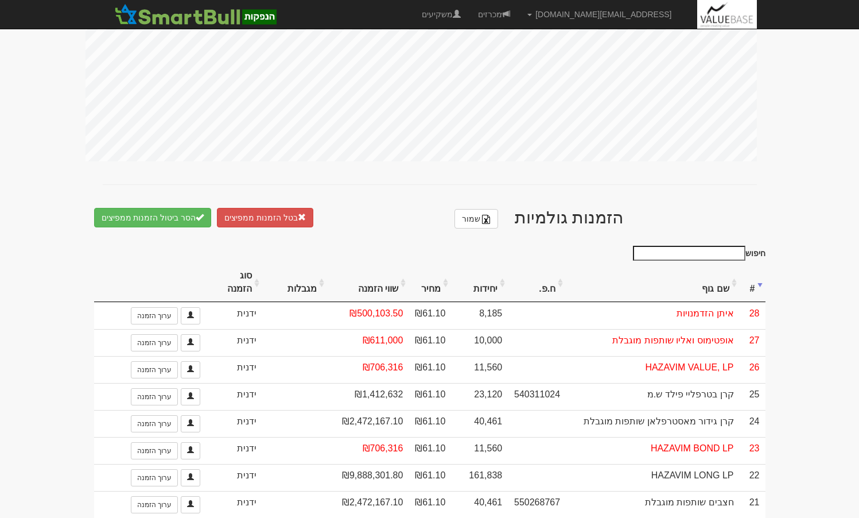
scroll to position [689, 0]
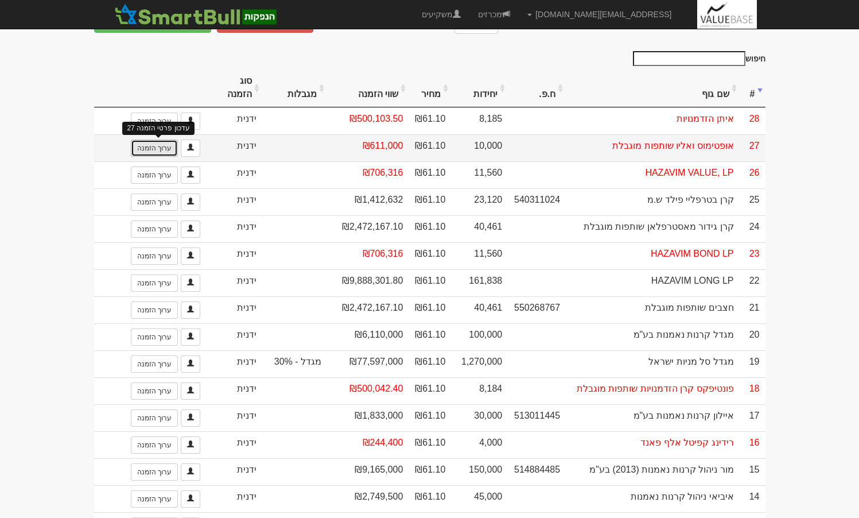
click at [152, 141] on link "ערוך הזמנה" at bounding box center [154, 148] width 47 height 17
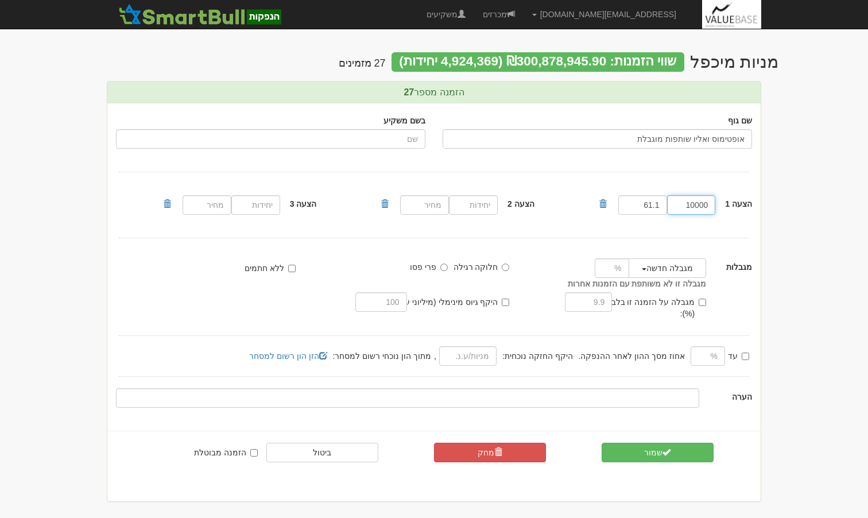
click at [691, 208] on input "10000" at bounding box center [691, 205] width 49 height 20
paste input "4"
type input "4000"
click at [649, 446] on button "שמור" at bounding box center [658, 453] width 112 height 20
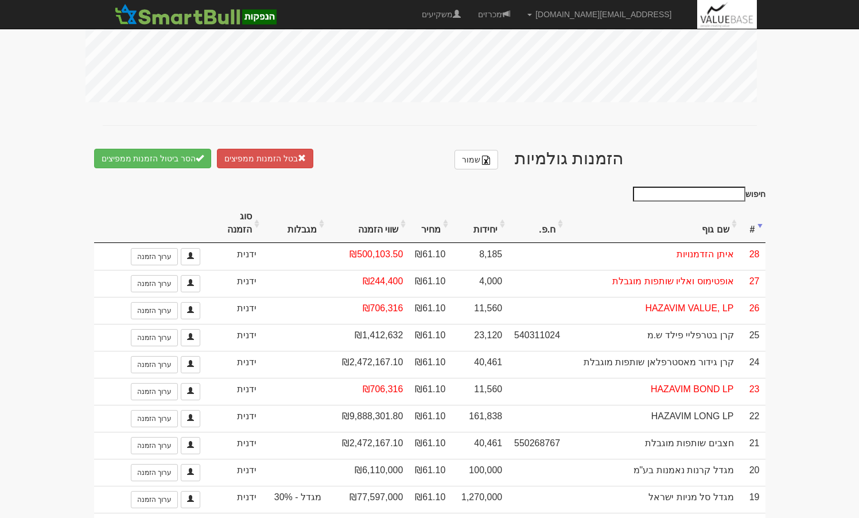
scroll to position [574, 0]
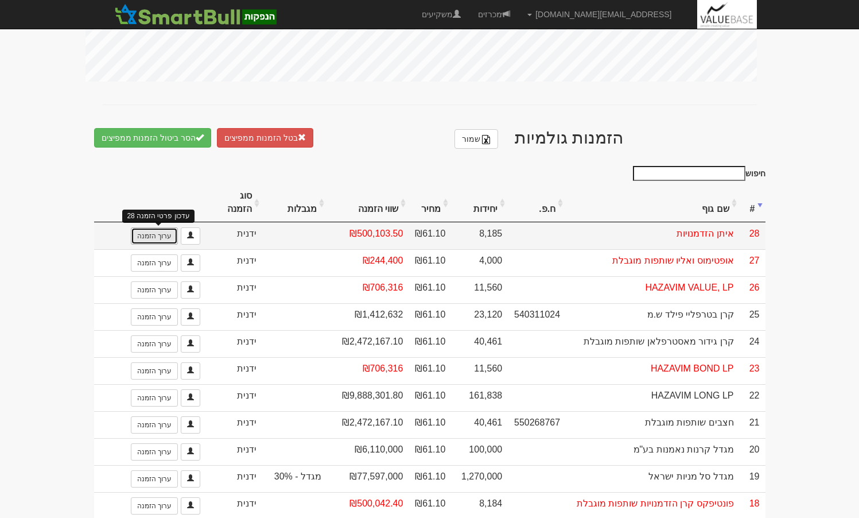
click at [157, 227] on link "ערוך הזמנה" at bounding box center [154, 235] width 47 height 17
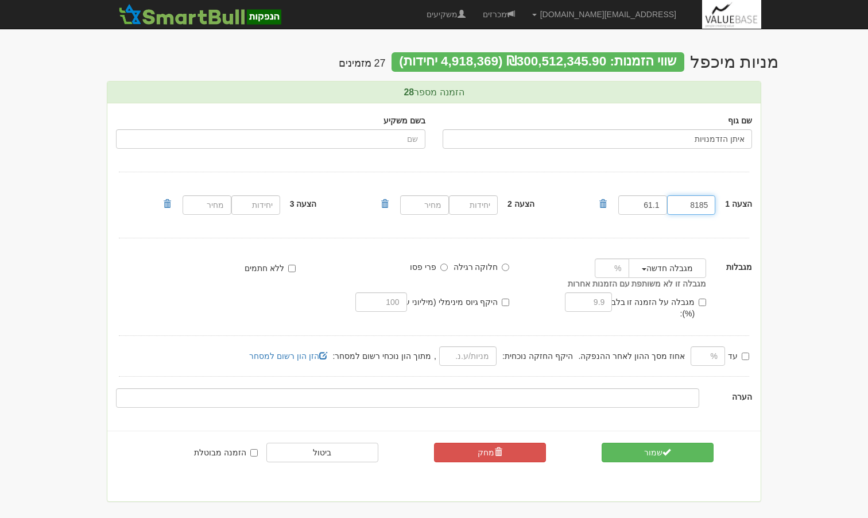
click at [692, 208] on input "8185" at bounding box center [691, 205] width 49 height 20
paste input "4000"
type input "4000"
click at [666, 448] on span "submit" at bounding box center [667, 452] width 8 height 8
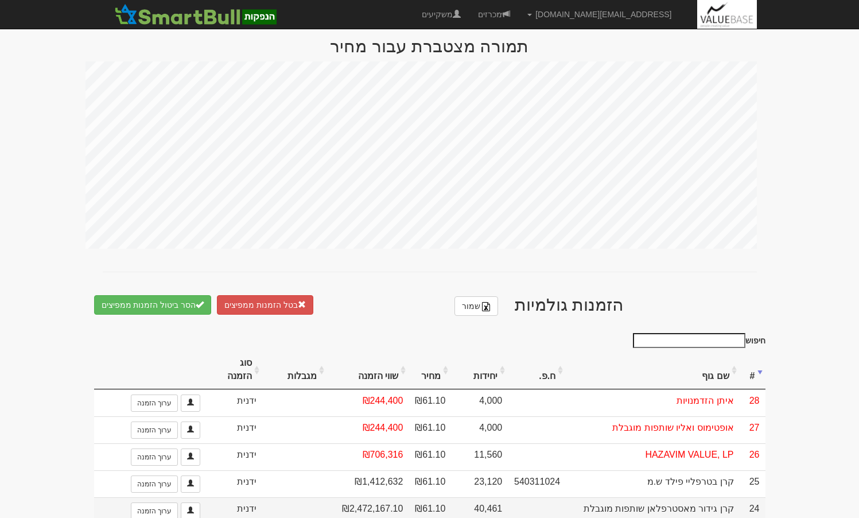
scroll to position [574, 0]
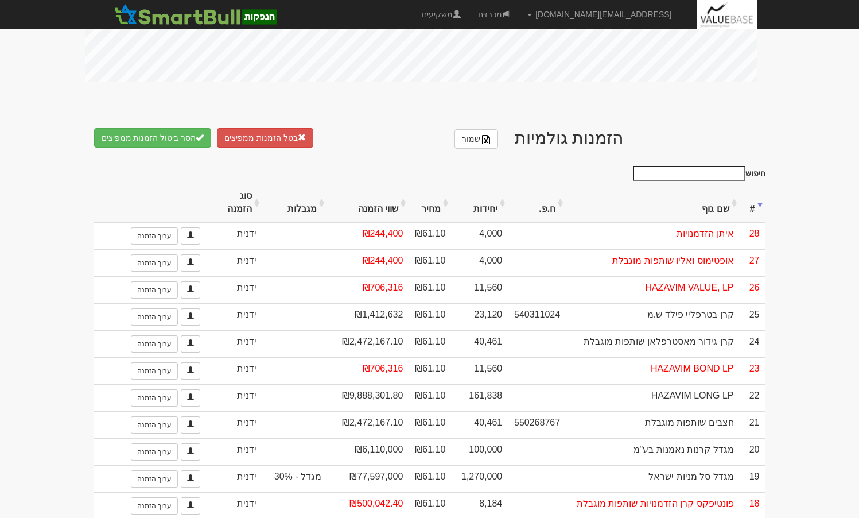
click at [750, 202] on th "#" at bounding box center [753, 203] width 26 height 38
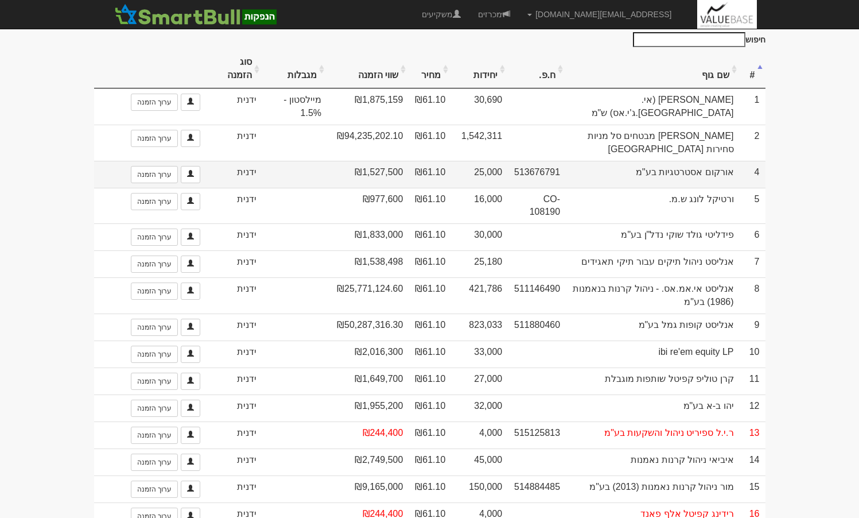
scroll to position [919, 0]
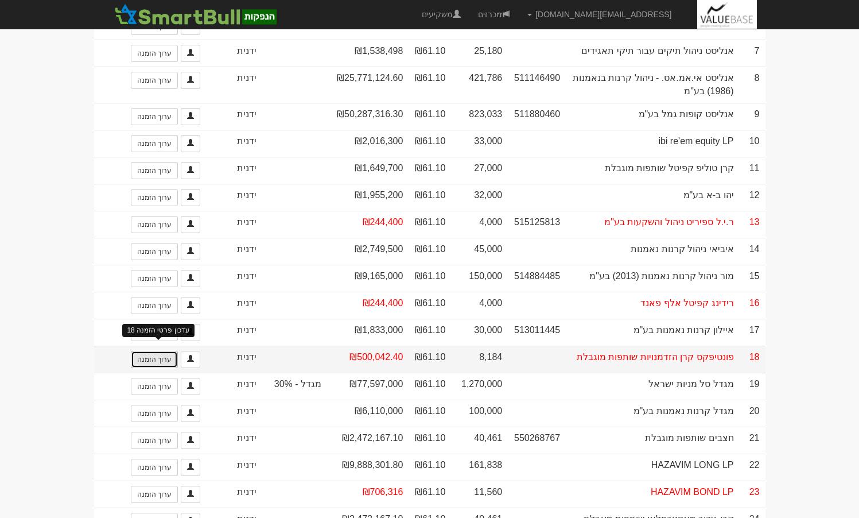
click at [166, 351] on link "ערוך הזמנה" at bounding box center [154, 359] width 47 height 17
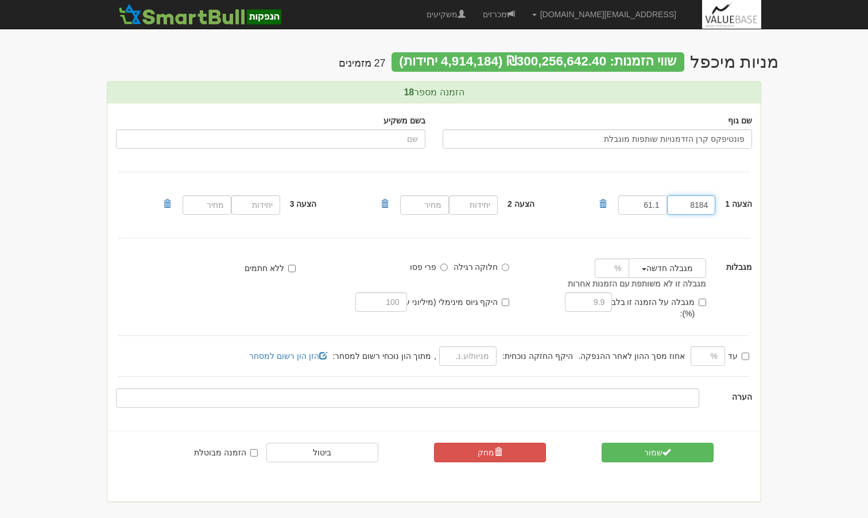
click at [692, 207] on input "8184" at bounding box center [691, 205] width 49 height 20
paste input "4000"
type input "4000"
click at [668, 448] on span "submit" at bounding box center [667, 452] width 8 height 8
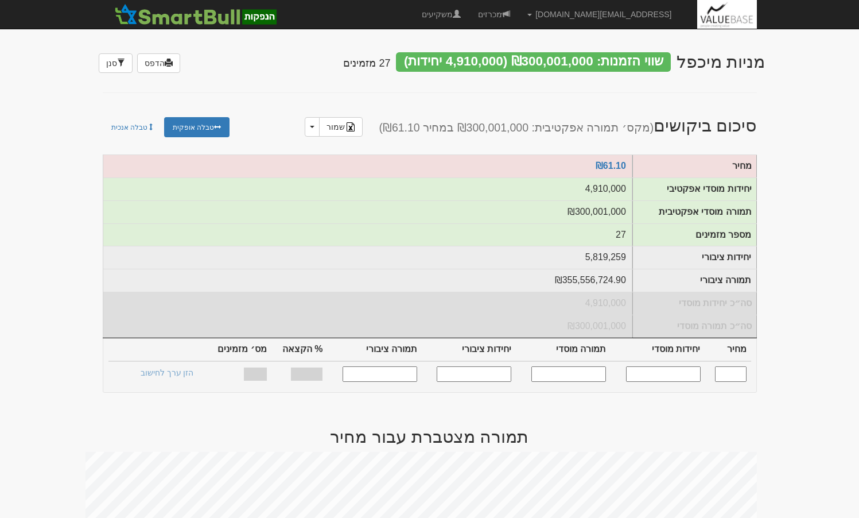
click at [470, 64] on div "שווי הזמנות: ₪300,001,000 (4,910,000 יחידות)" at bounding box center [533, 62] width 275 height 20
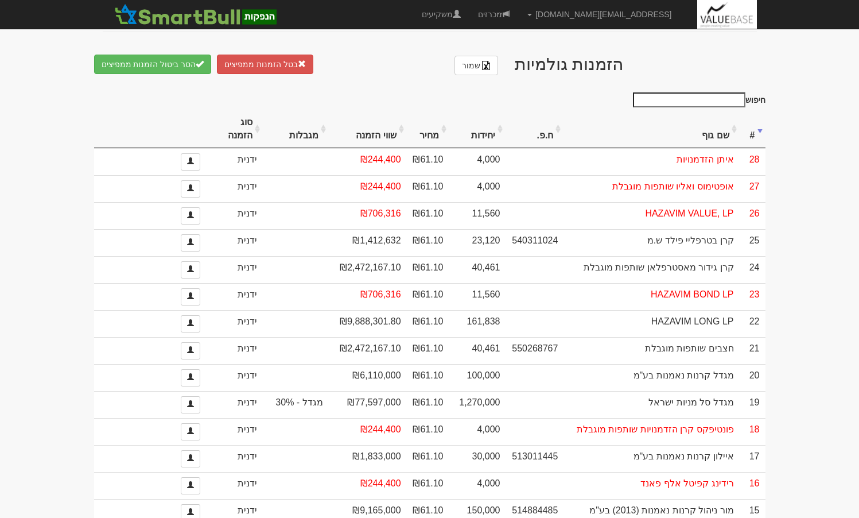
scroll to position [632, 0]
click at [380, 147] on th "שווי הזמנה" at bounding box center [368, 129] width 78 height 38
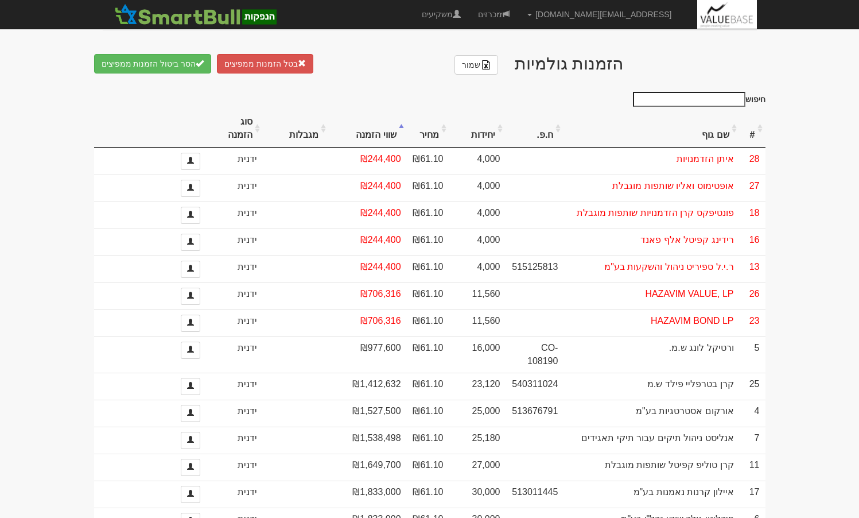
click at [380, 147] on th "שווי הזמנה" at bounding box center [368, 129] width 78 height 38
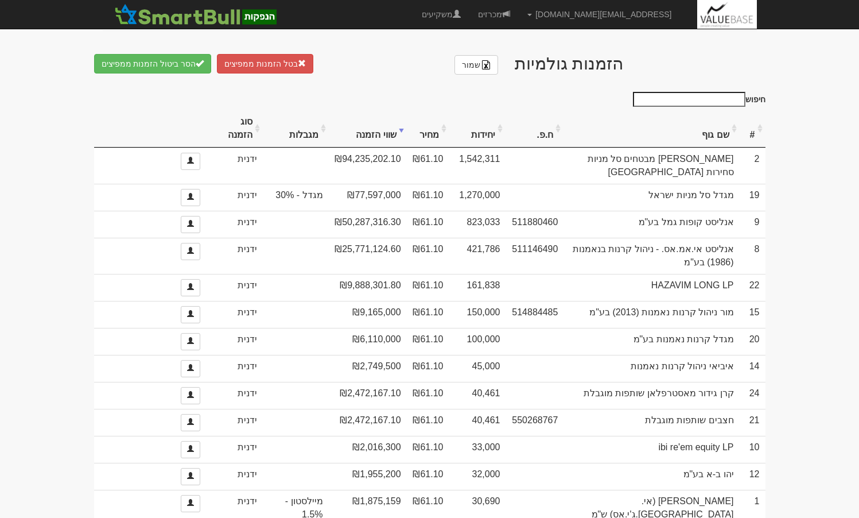
click at [754, 138] on th "#" at bounding box center [753, 129] width 26 height 38
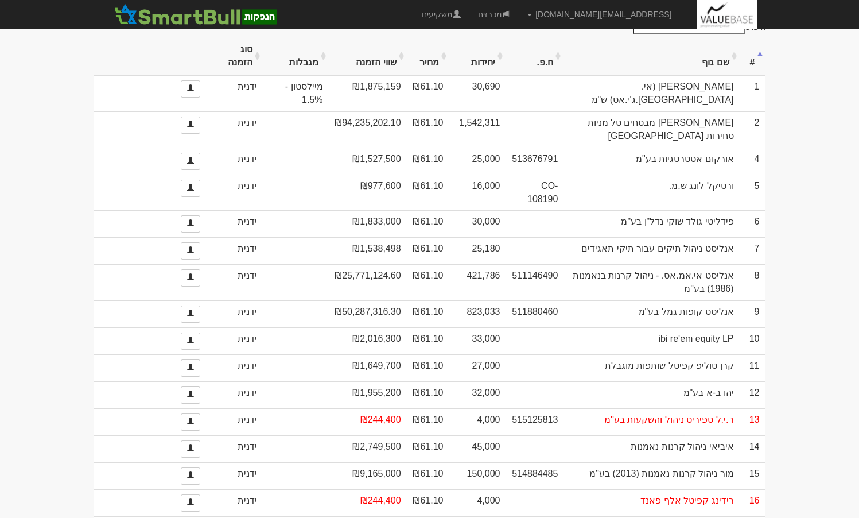
scroll to position [669, 0]
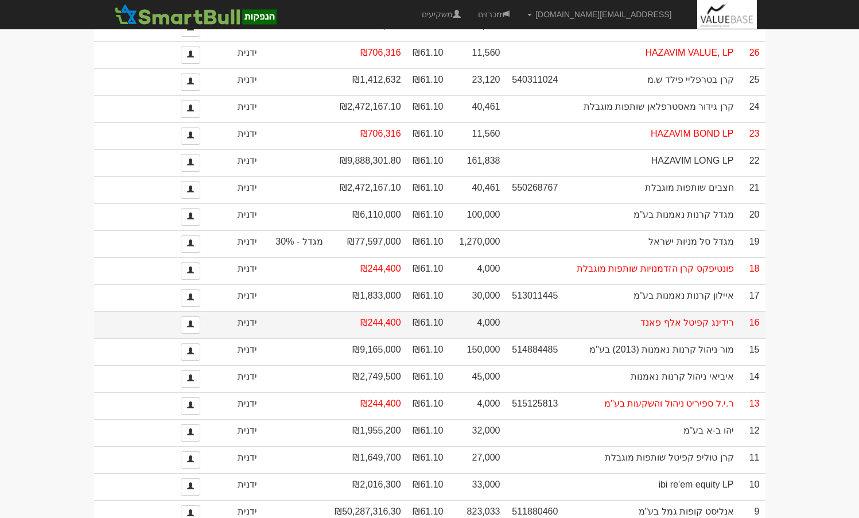
scroll to position [727, 0]
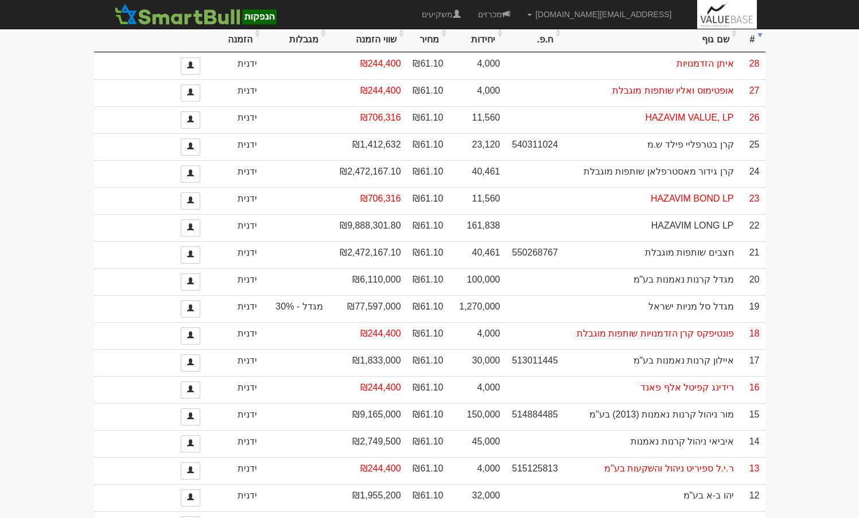
click at [387, 48] on th "שווי הזמנה" at bounding box center [368, 33] width 78 height 38
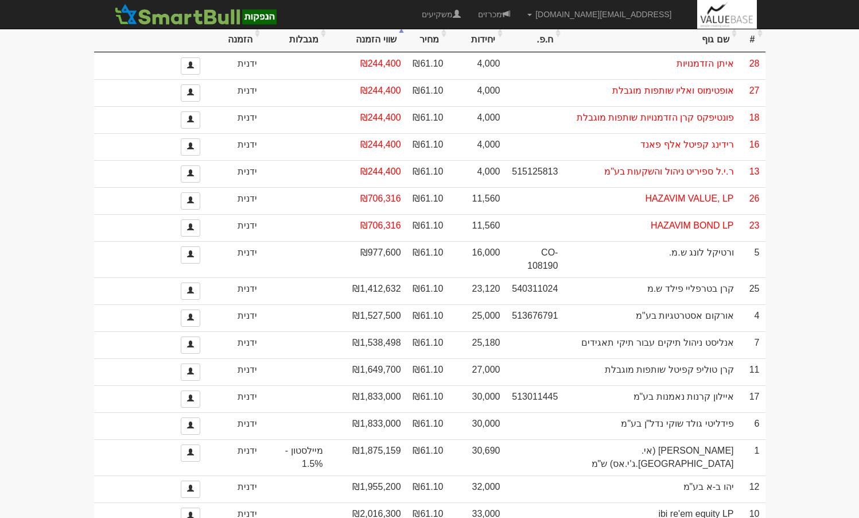
click at [383, 48] on th "שווי הזמנה" at bounding box center [368, 33] width 78 height 38
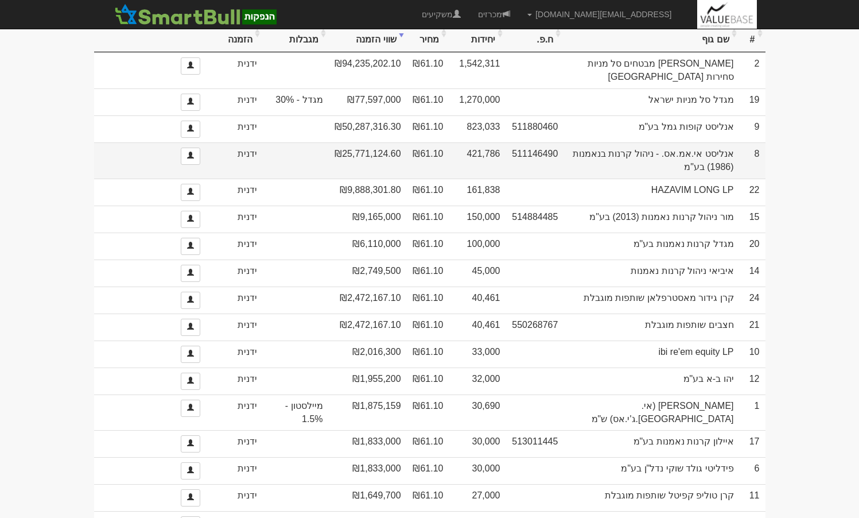
click at [369, 152] on td "₪25,771,124.60" at bounding box center [368, 160] width 78 height 36
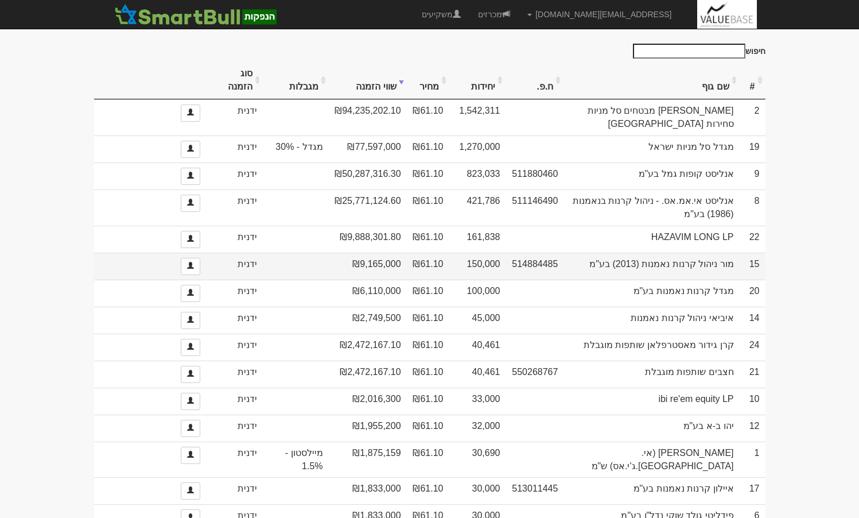
scroll to position [669, 0]
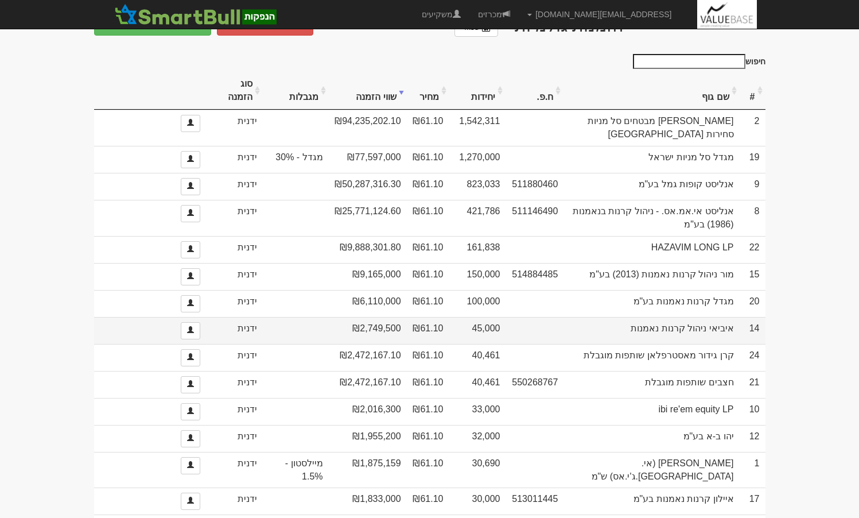
click at [481, 330] on td "45,000" at bounding box center [478, 330] width 57 height 27
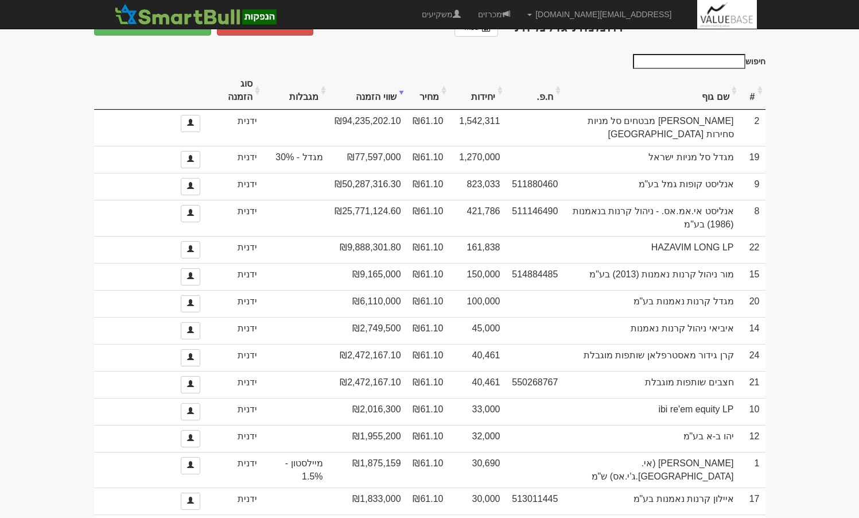
copy td "45,000"
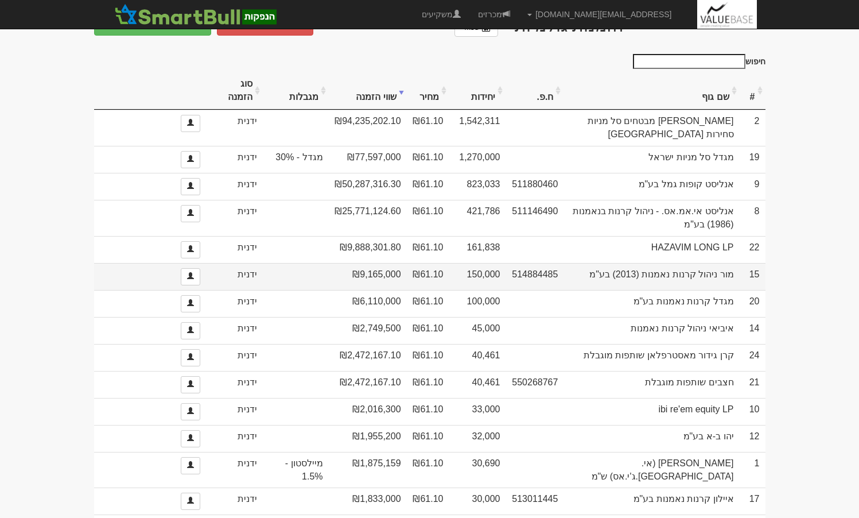
click at [478, 272] on td "150,000" at bounding box center [478, 276] width 57 height 27
click at [479, 272] on td "150,000" at bounding box center [478, 276] width 57 height 27
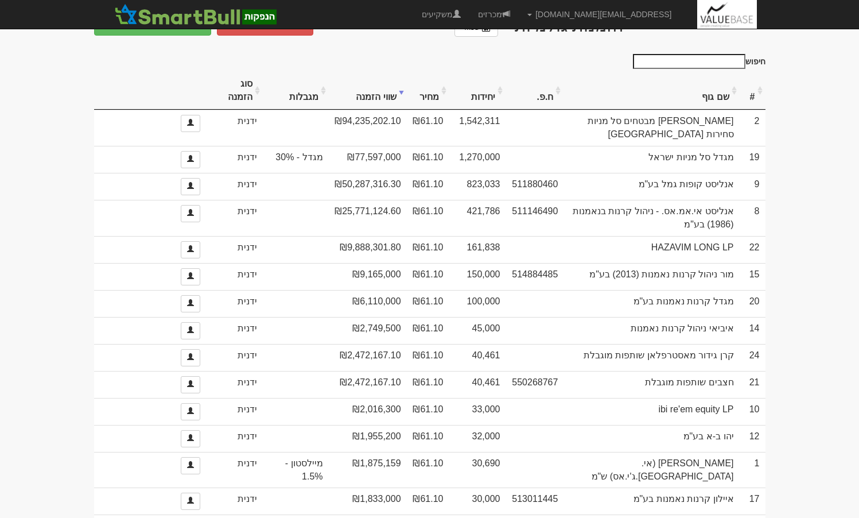
copy td "150,000"
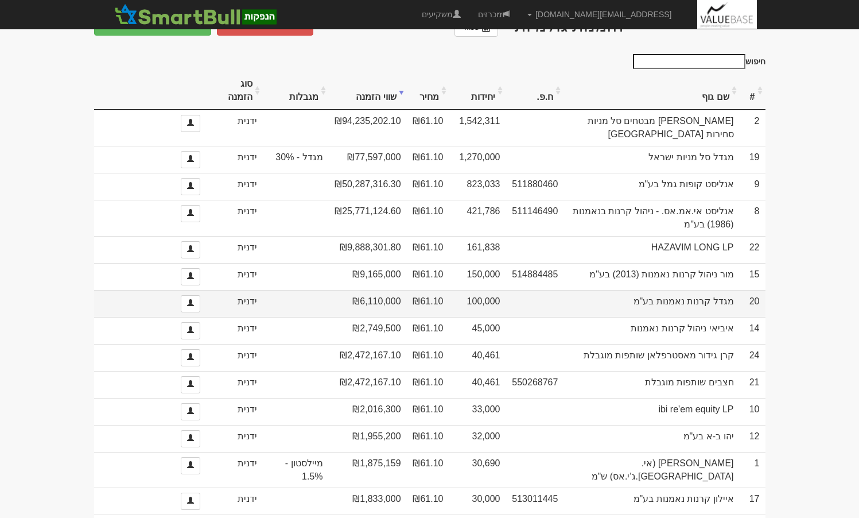
click at [473, 300] on td "100,000" at bounding box center [478, 303] width 57 height 27
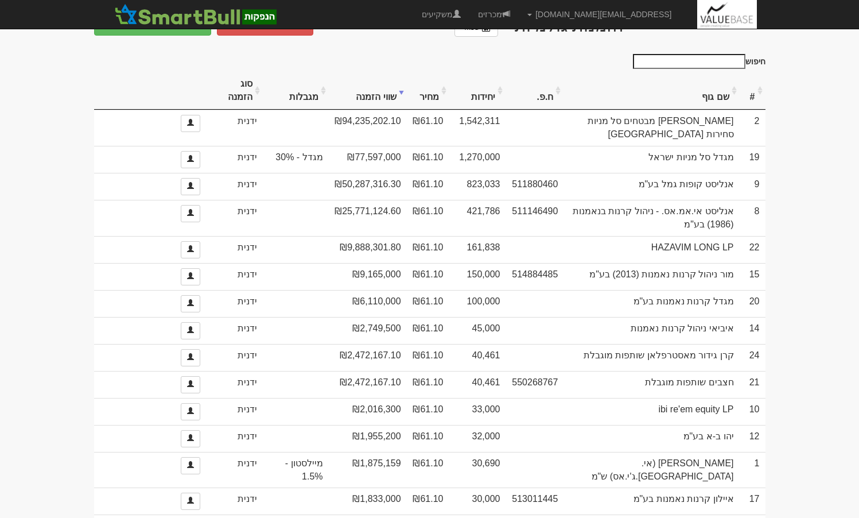
copy td "100,000"
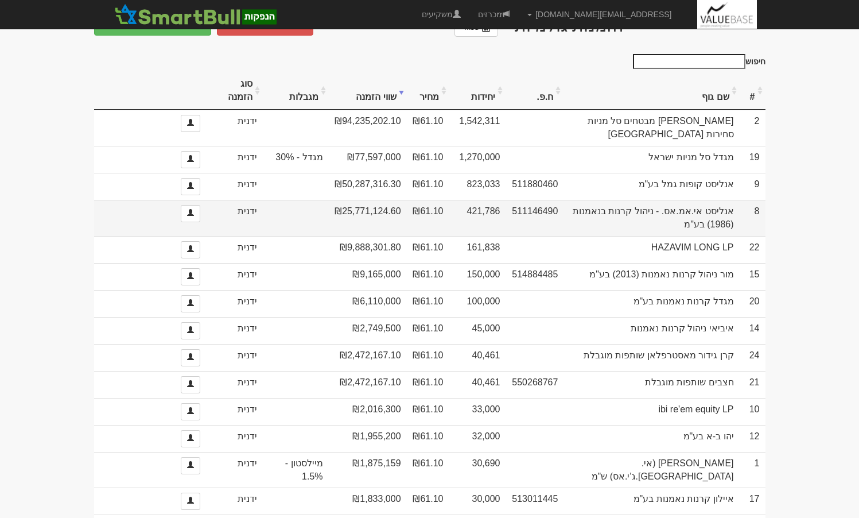
click at [490, 210] on td "421,786" at bounding box center [478, 218] width 57 height 36
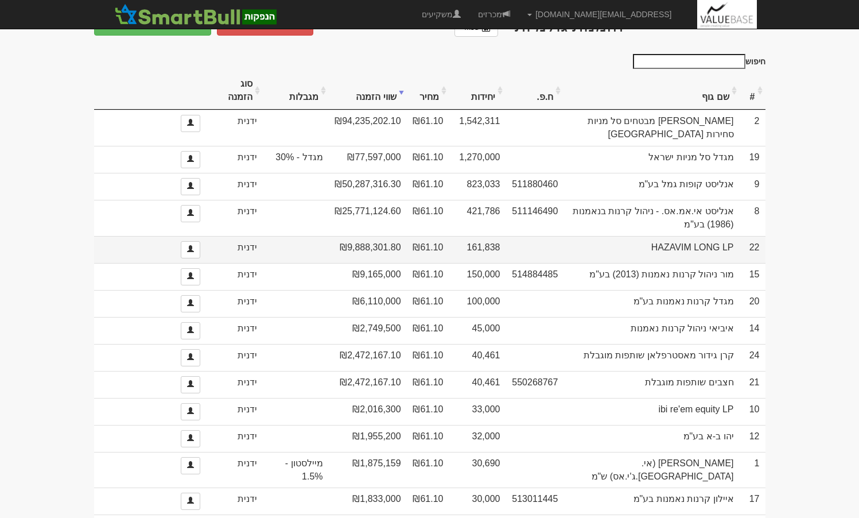
copy td "421,786"
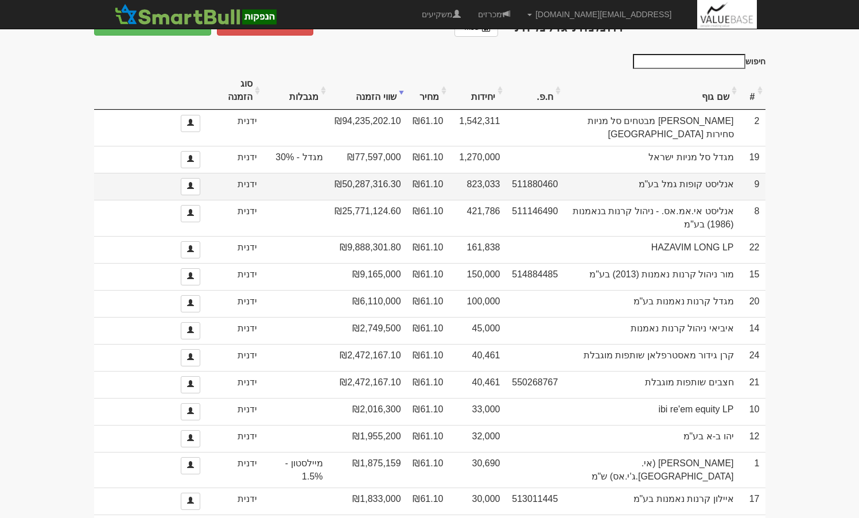
click at [481, 182] on td "823,033" at bounding box center [478, 186] width 57 height 27
copy td "823,033"
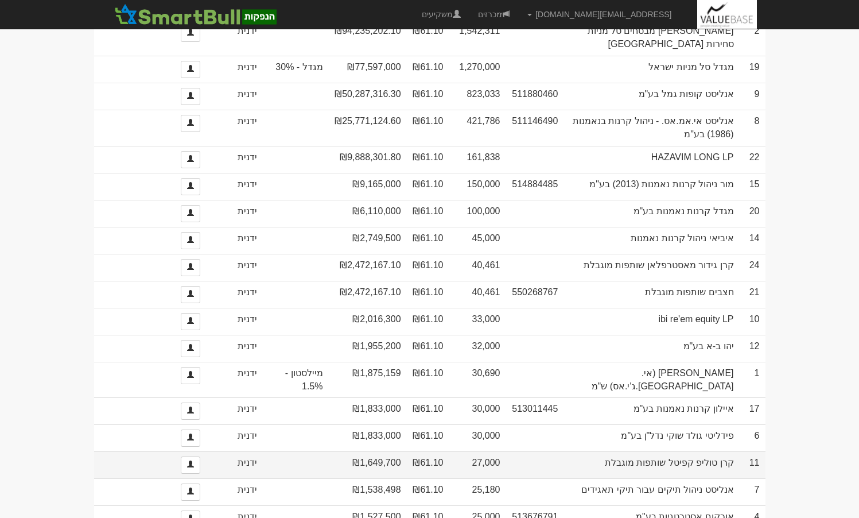
scroll to position [784, 0]
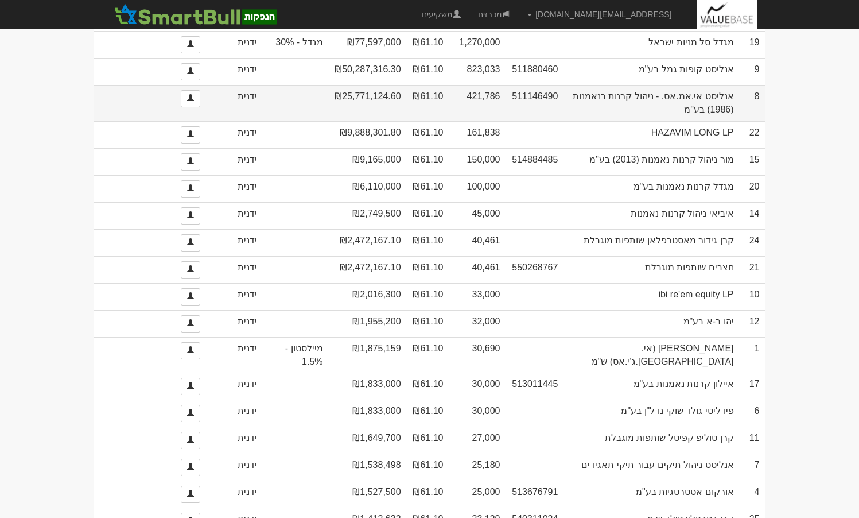
click at [487, 103] on td "421,786" at bounding box center [478, 103] width 57 height 36
click at [486, 95] on td "421,786" at bounding box center [478, 103] width 57 height 36
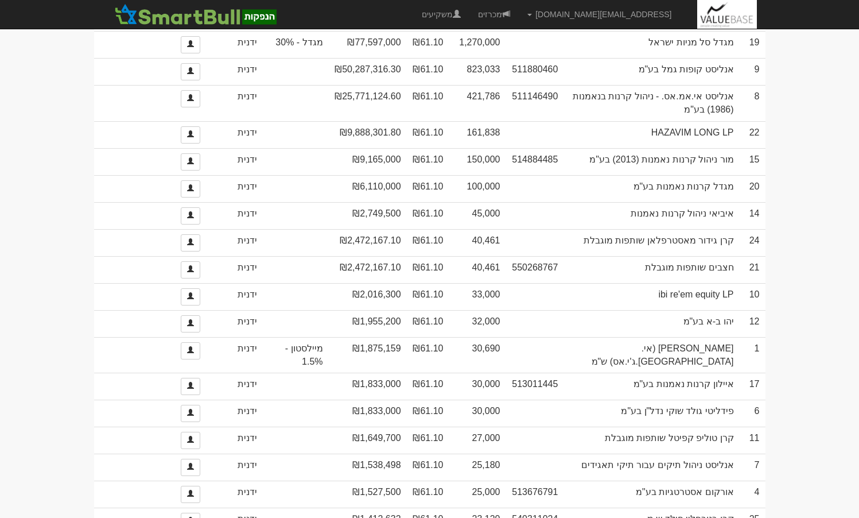
copy td "421,786"
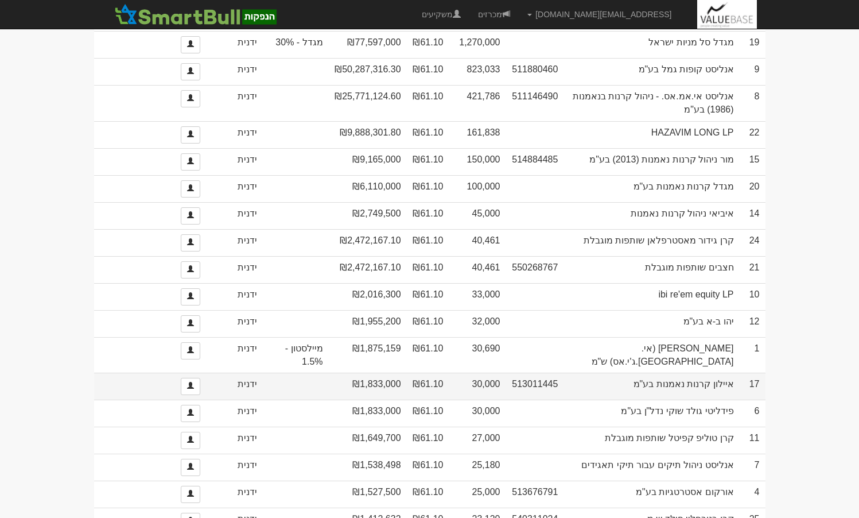
click at [494, 380] on td "30,000" at bounding box center [478, 386] width 57 height 27
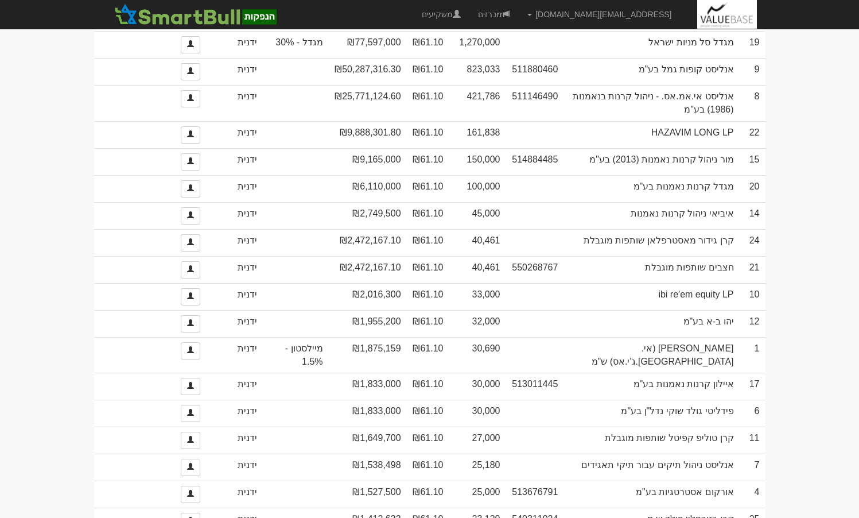
copy td "30,000"
